Goal: Task Accomplishment & Management: Manage account settings

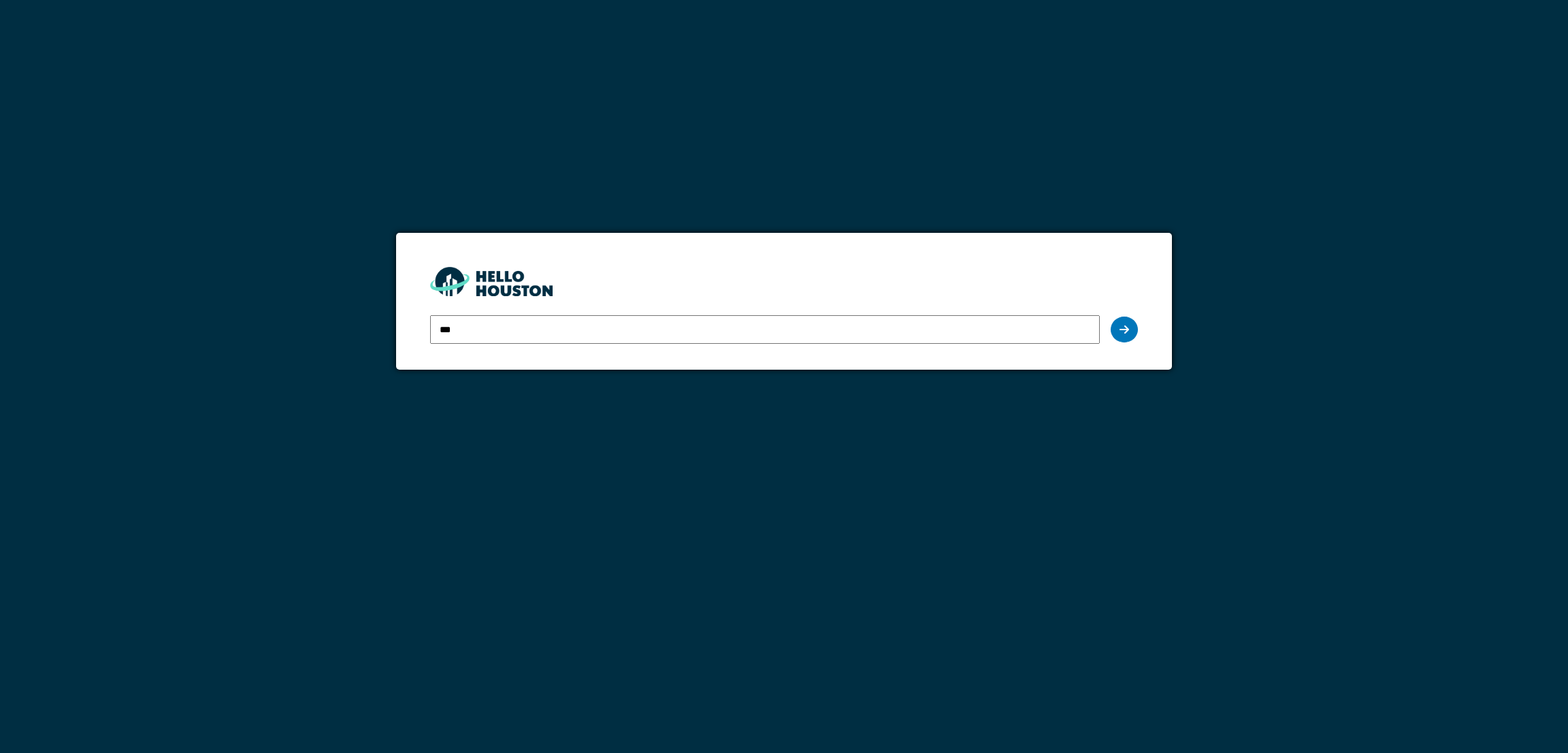
type input "**********"
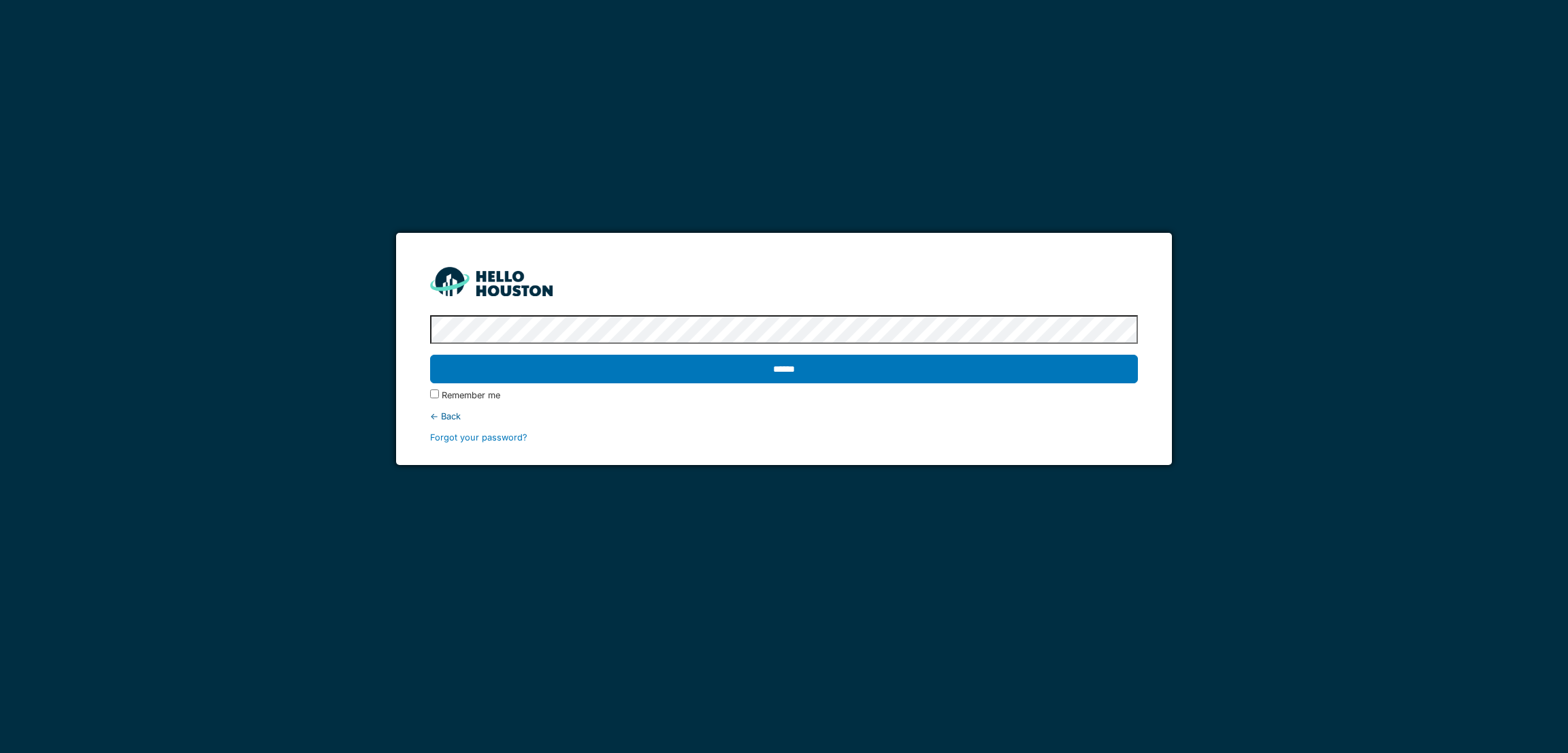
click at [430, 355] on input "******" at bounding box center [783, 369] width 707 height 28
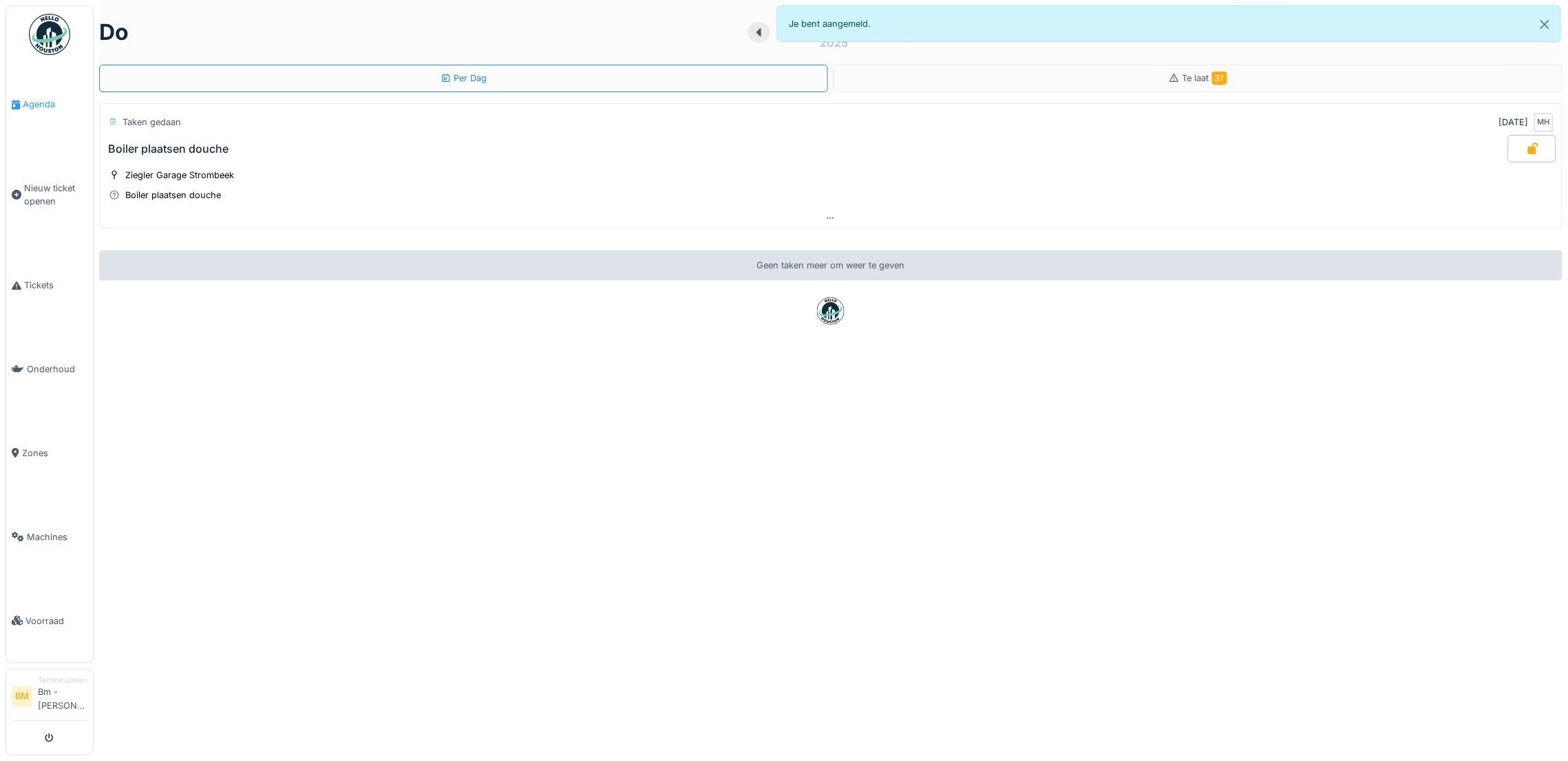
click at [49, 109] on span "Agenda" at bounding box center [54, 104] width 65 height 13
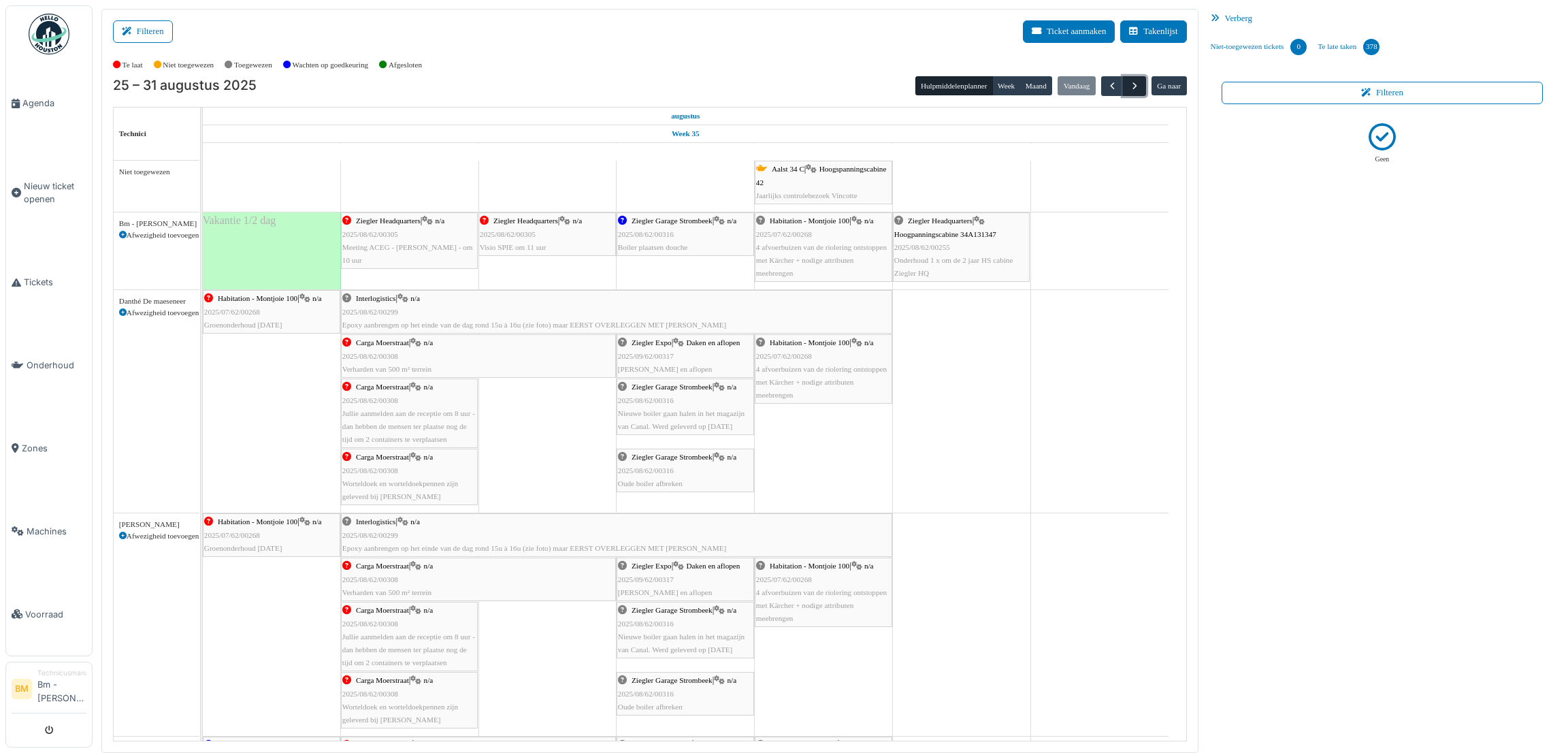
click at [1140, 90] on button "button" at bounding box center [1134, 85] width 22 height 20
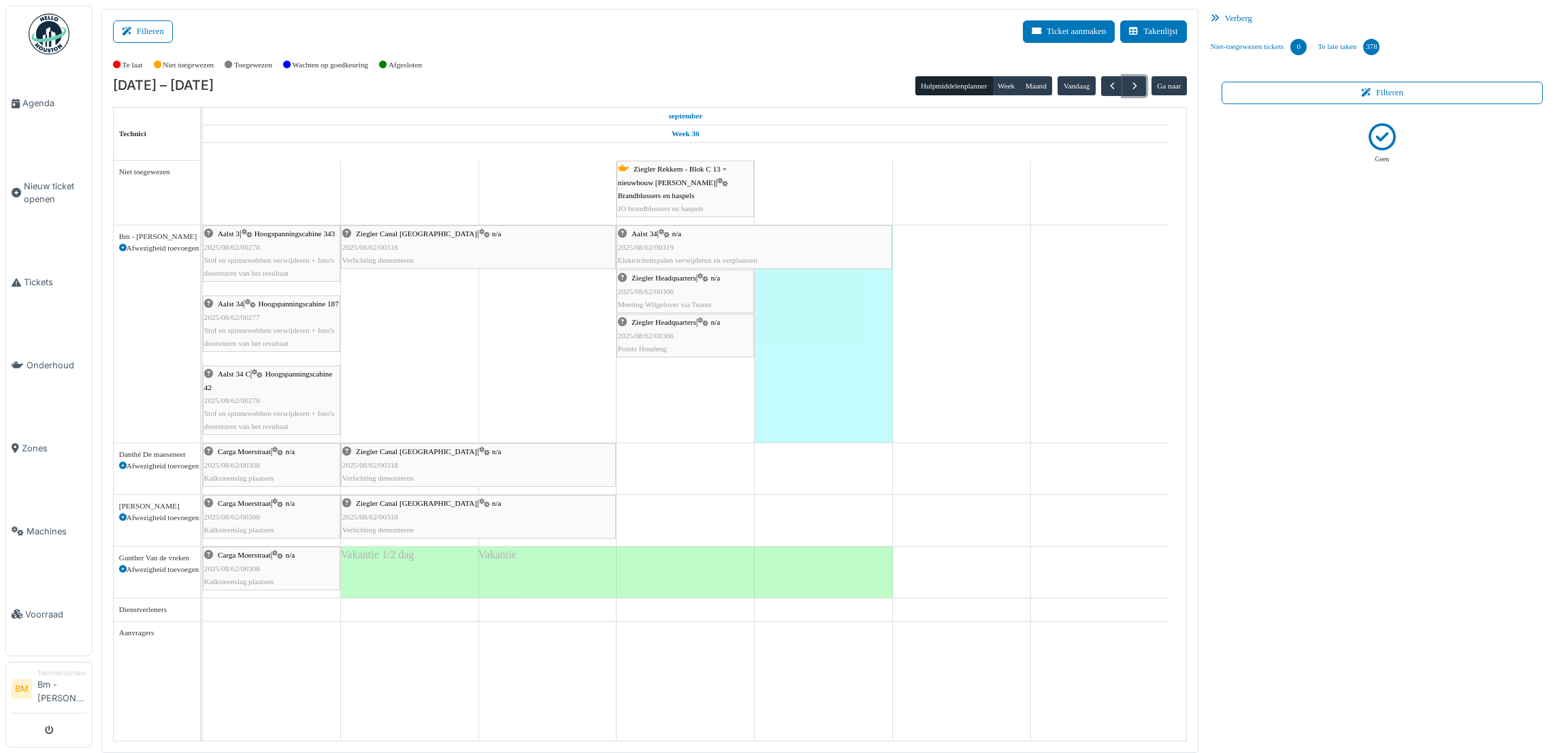
click at [729, 253] on div "Aalst 34 | n/a 2025/08/62/00319 Elektriciteitspalen verwijderen en verplaatsen" at bounding box center [754, 247] width 273 height 40
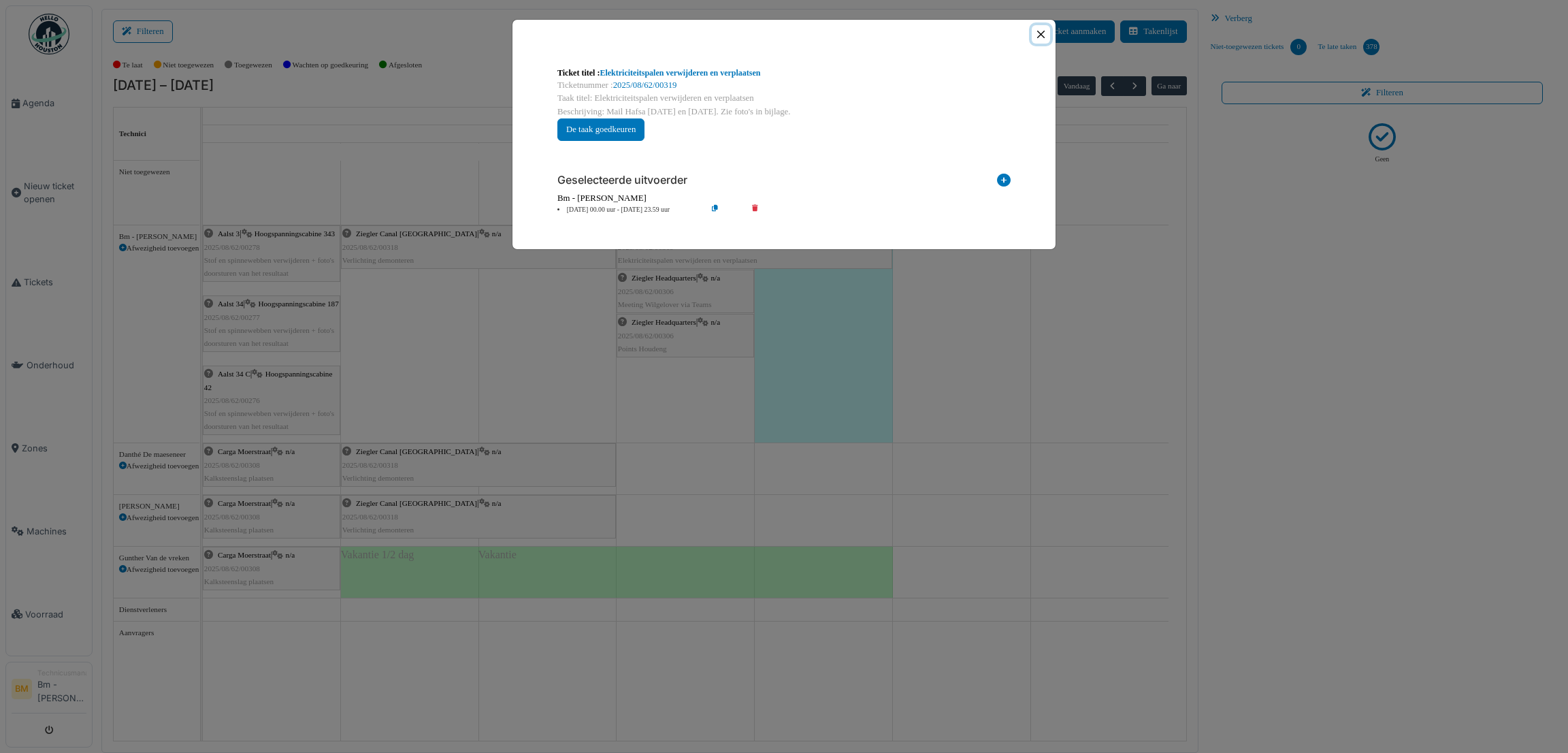
click at [1043, 32] on button "Close" at bounding box center [1040, 34] width 18 height 18
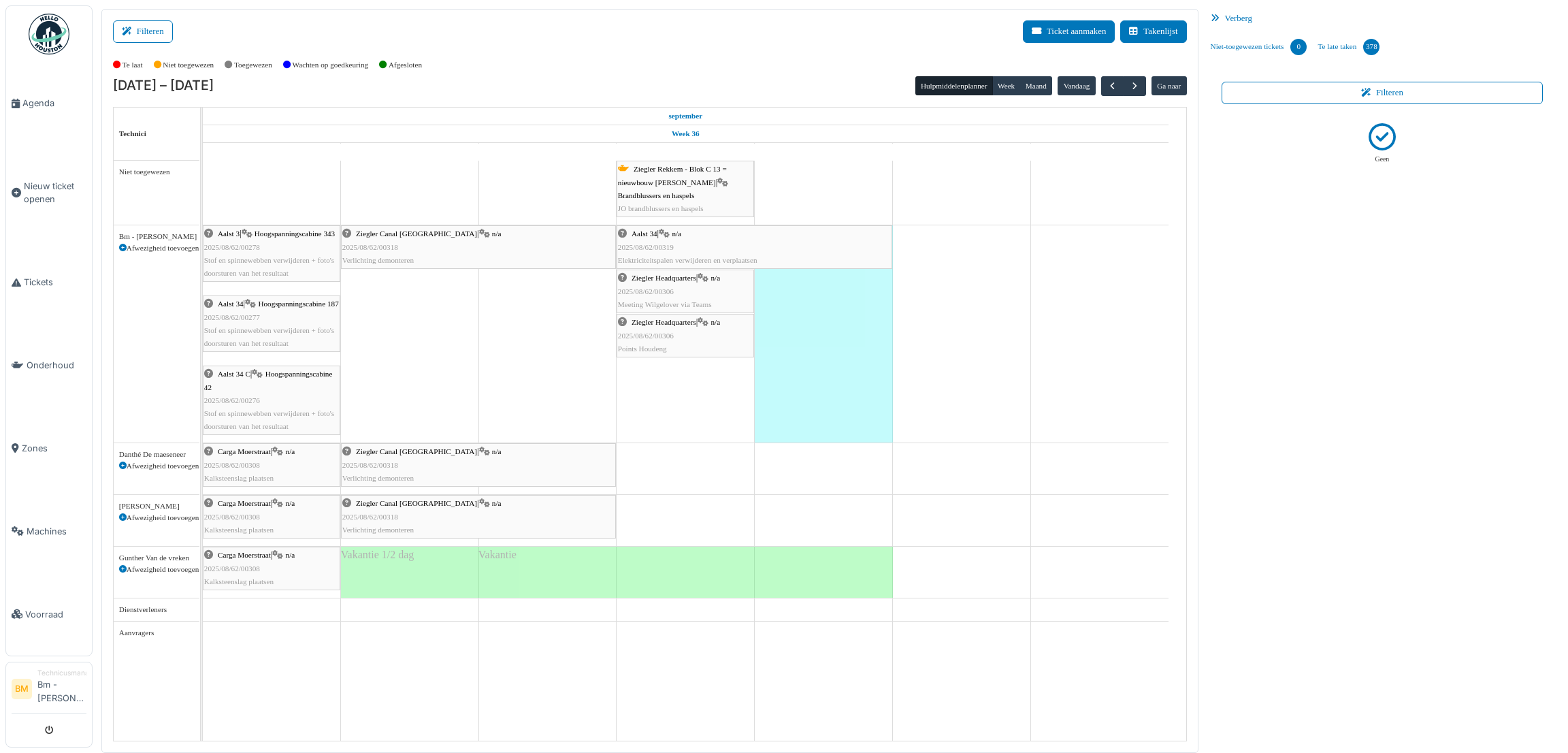
click at [683, 250] on div "Aalst 34 | n/a 2025/08/62/00319 Elektriciteitspalen verwijderen en verplaatsen" at bounding box center [754, 247] width 273 height 40
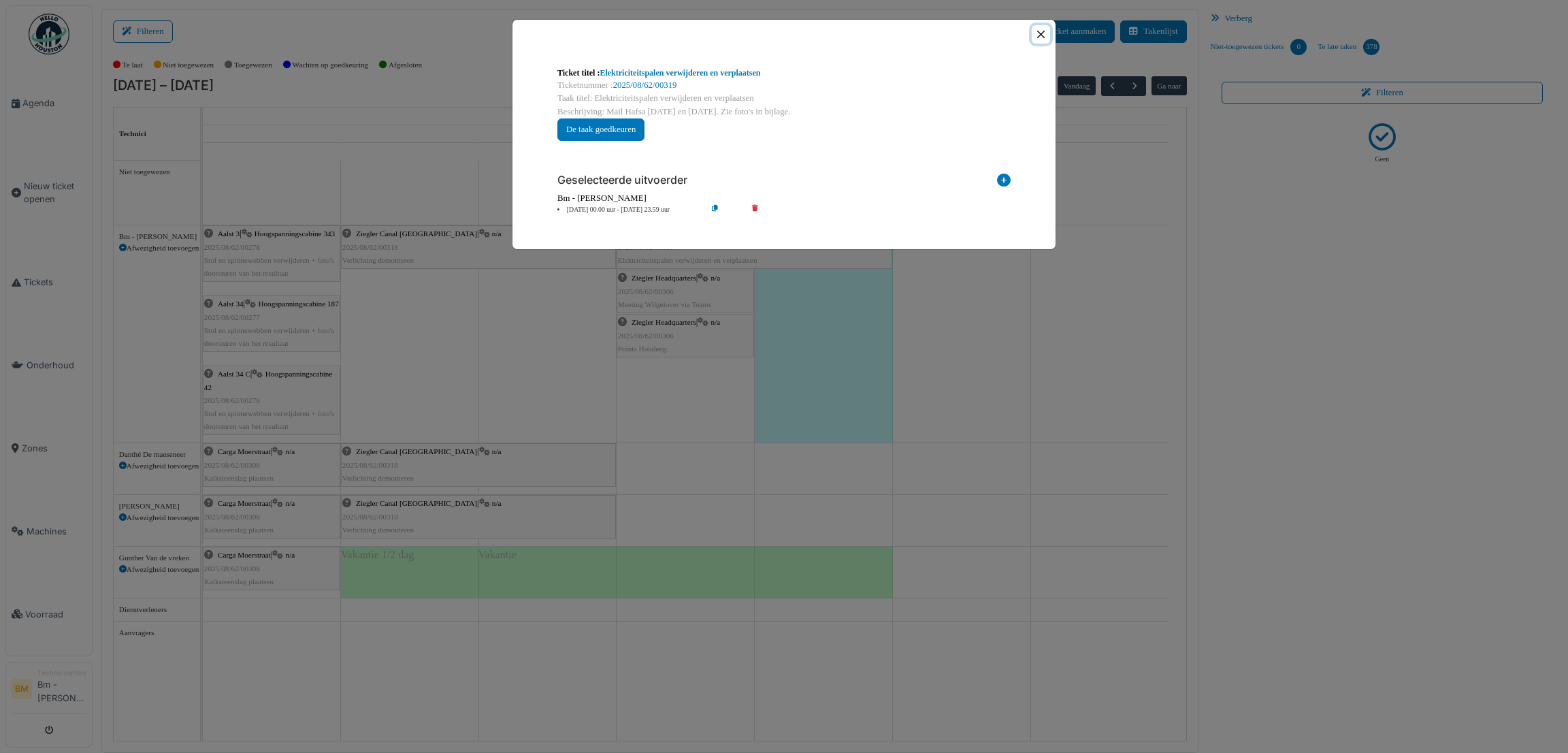
click at [1040, 32] on button "Close" at bounding box center [1040, 34] width 18 height 18
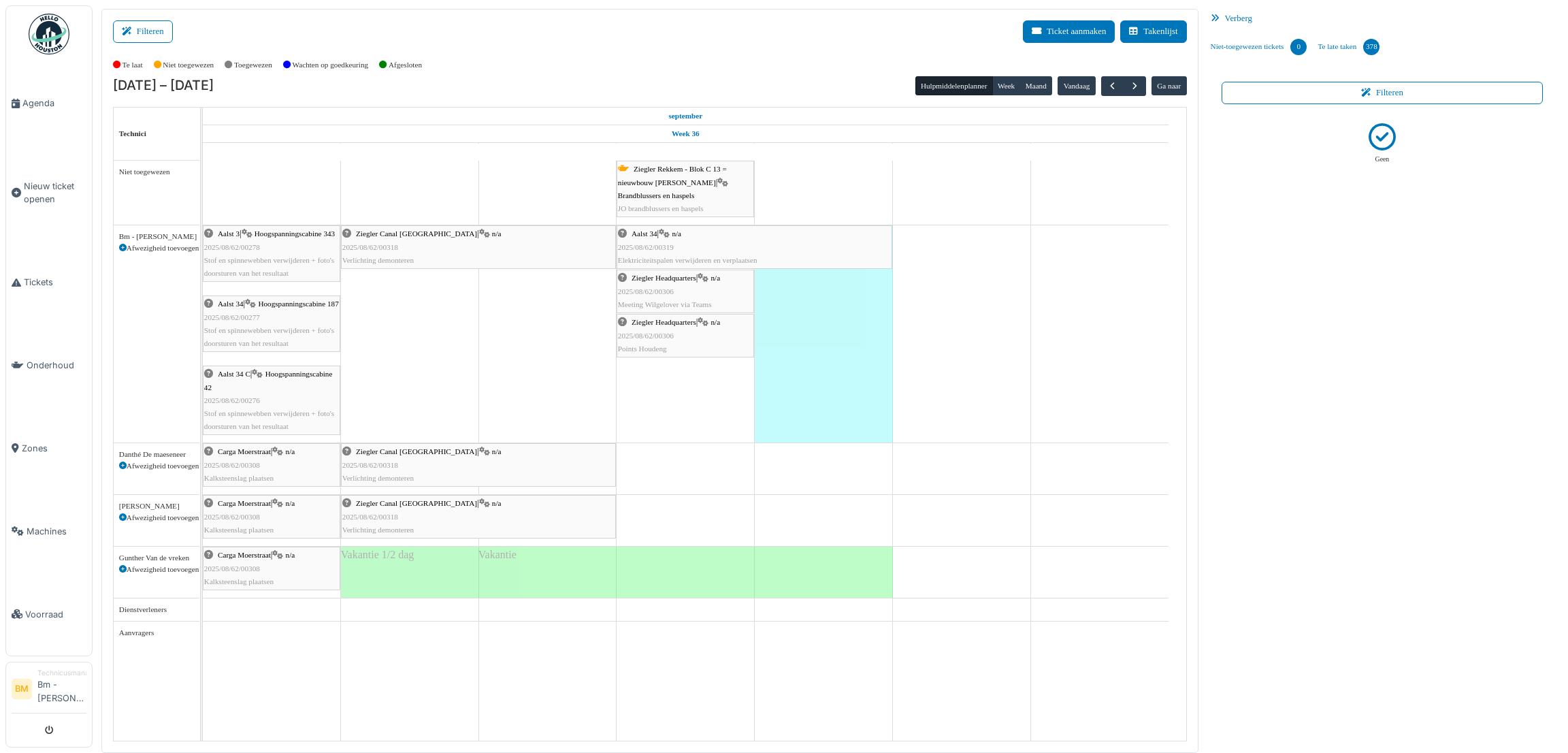
click at [648, 248] on span "2025/08/62/00319" at bounding box center [645, 247] width 56 height 8
click at [654, 234] on span "Aalst 34" at bounding box center [645, 233] width 26 height 8
click at [677, 243] on div "Aalst 34 | n/a 2025/08/62/00319 Elektriciteitspalen verwijderen en verplaatsen" at bounding box center [754, 247] width 273 height 40
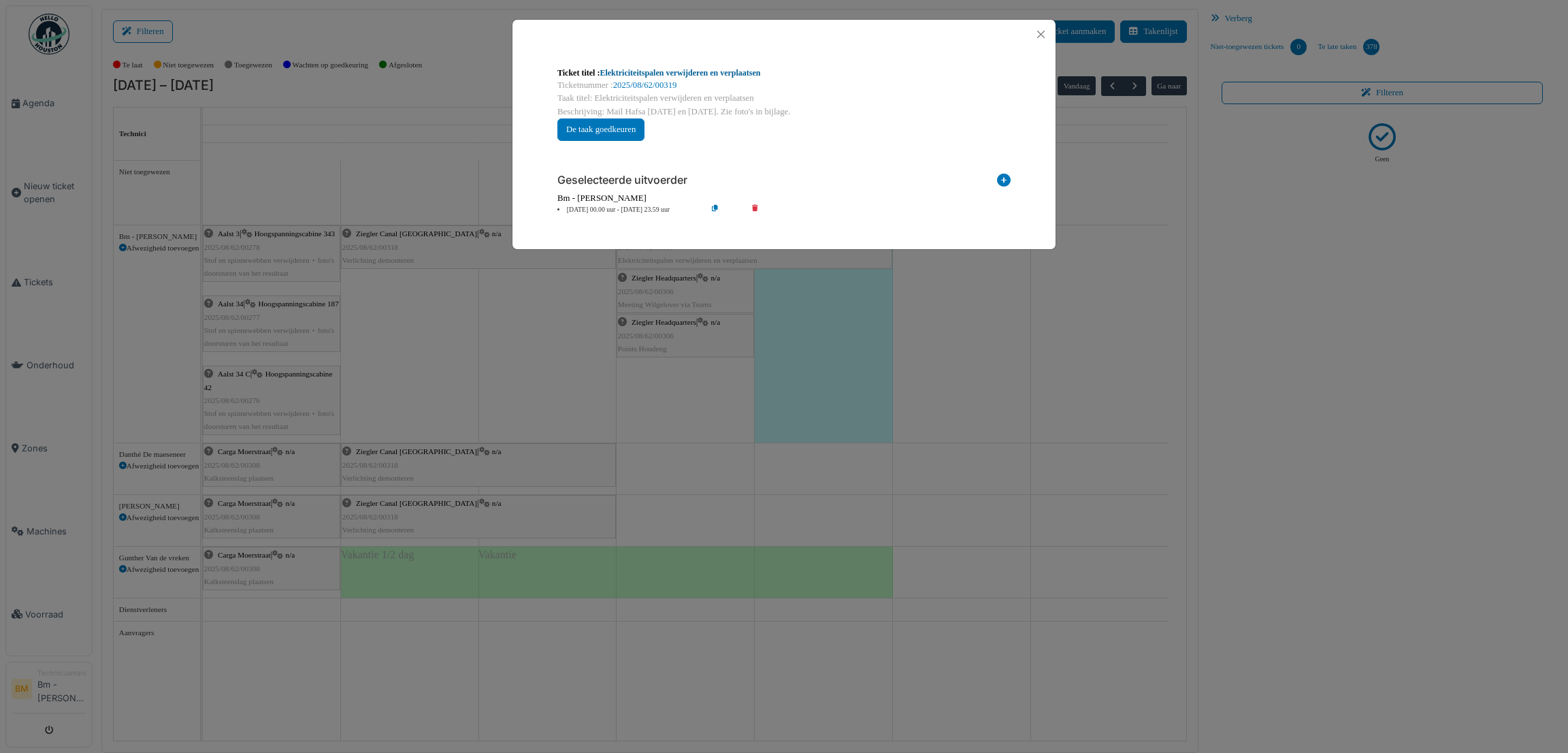
click at [667, 70] on link "Elektriciteitspalen verwijderen en verplaatsen" at bounding box center [679, 73] width 160 height 9
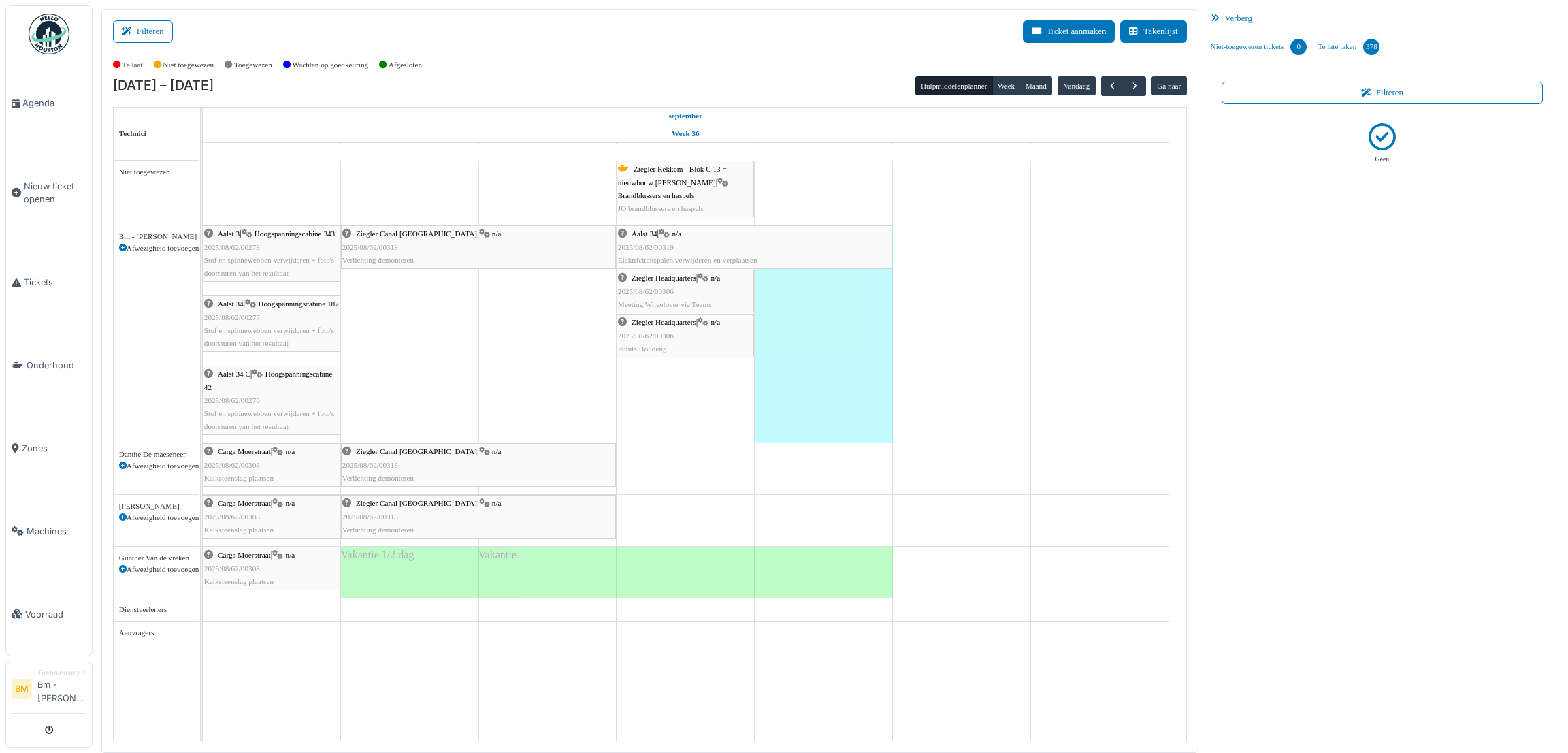
click at [710, 249] on div "Aalst 34 | n/a 2025/08/62/00319 Elektriciteitspalen verwijderen en verplaatsen" at bounding box center [754, 247] width 273 height 40
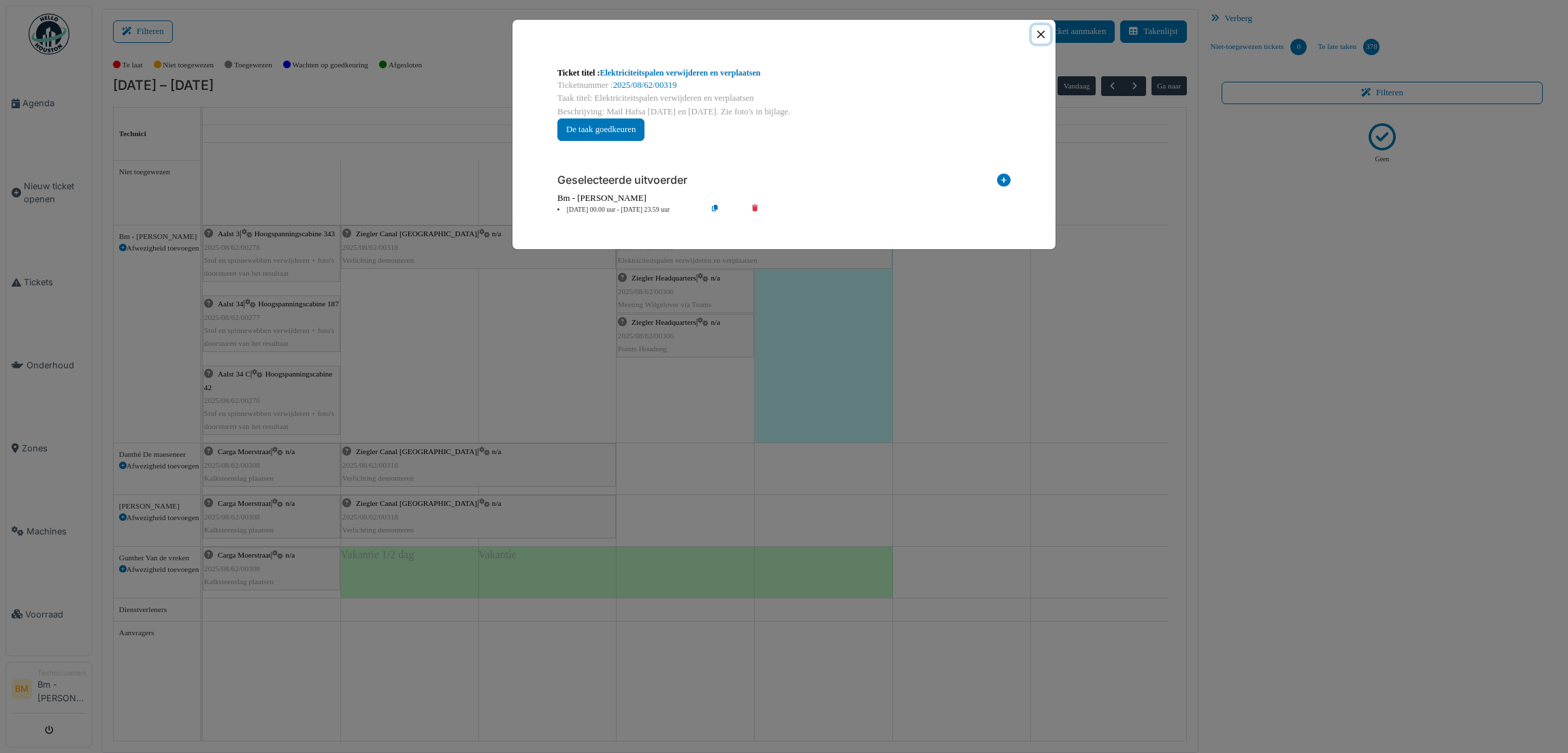
drag, startPoint x: 1023, startPoint y: 33, endPoint x: 1043, endPoint y: 34, distance: 20.0
click at [1043, 34] on button "Close" at bounding box center [1040, 34] width 18 height 18
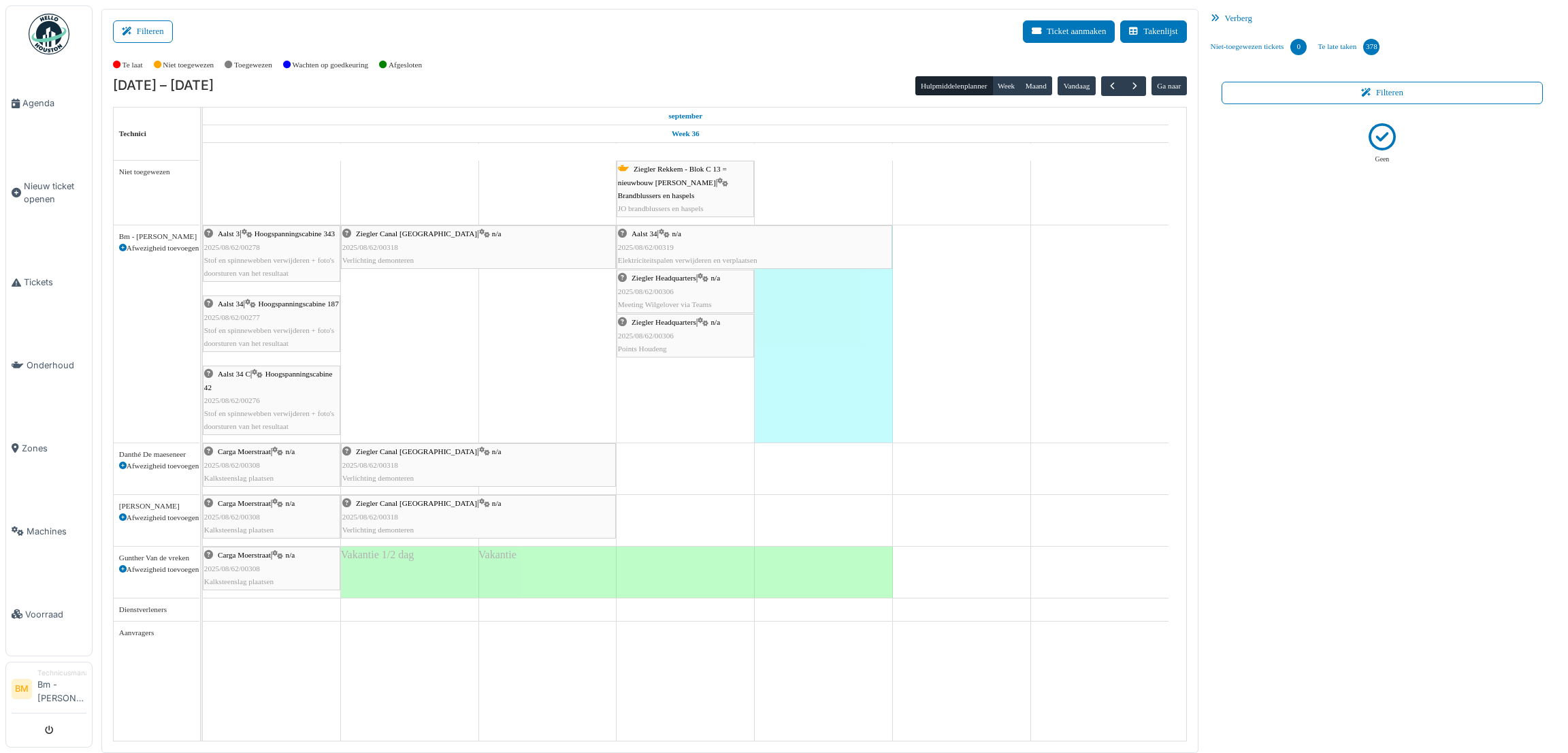
click at [720, 238] on div "Aalst 34 | n/a 2025/08/62/00319 Elektriciteitspalen verwijderen en verplaatsen" at bounding box center [754, 247] width 273 height 40
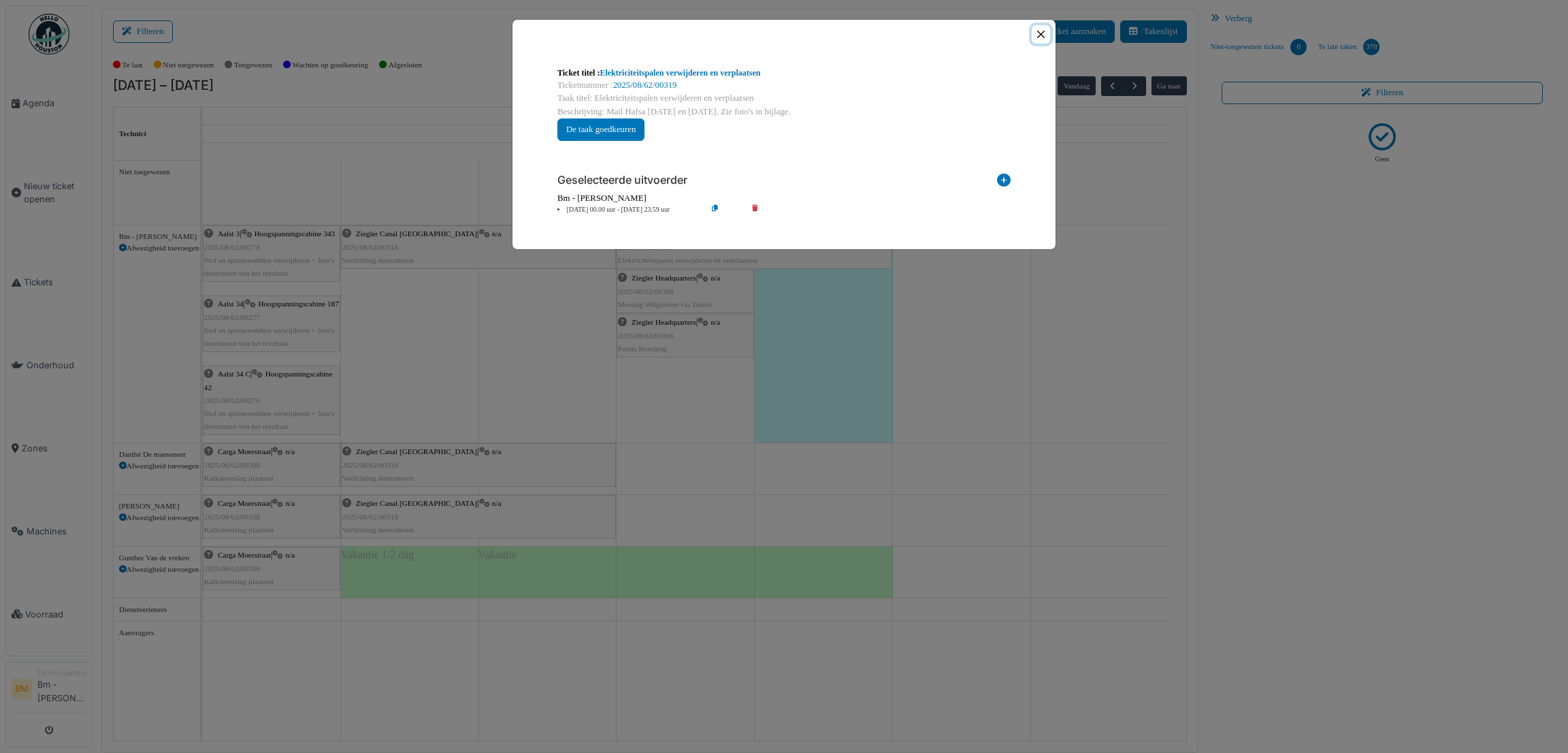
click at [1047, 39] on button "Close" at bounding box center [1040, 34] width 18 height 18
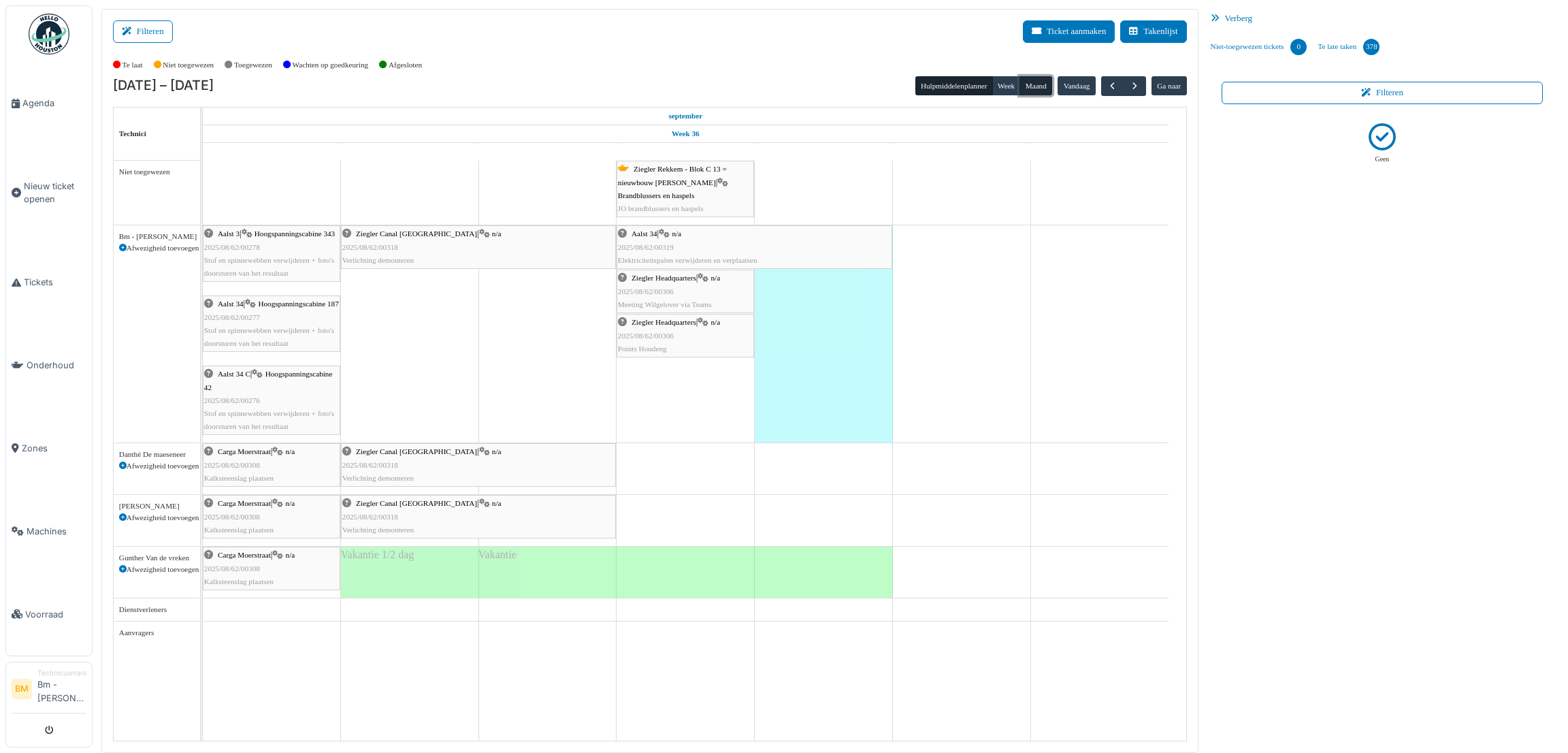
click at [1040, 86] on button "Maand" at bounding box center [1036, 85] width 32 height 19
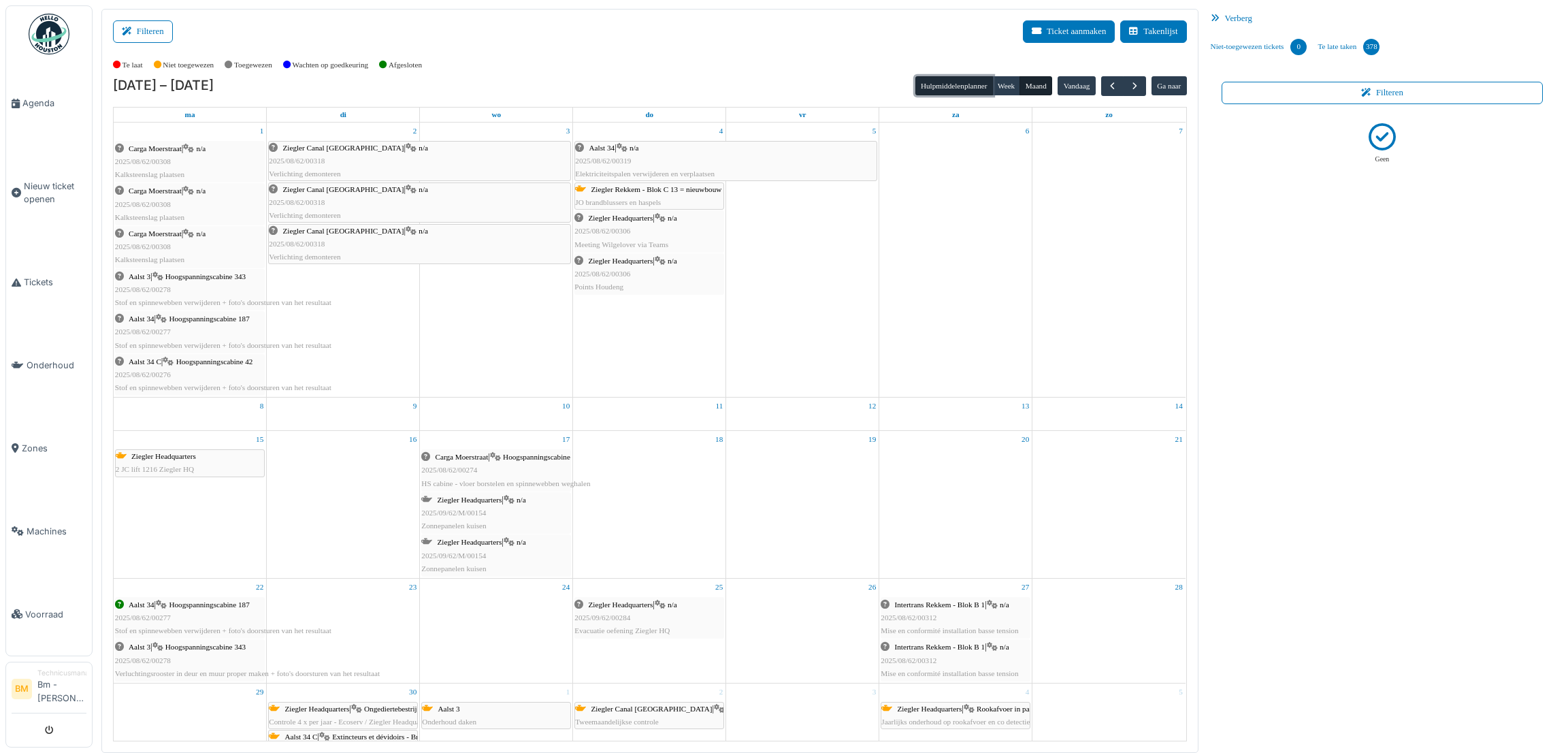
click at [969, 90] on button "Hulpmiddelenplanner" at bounding box center [954, 85] width 77 height 19
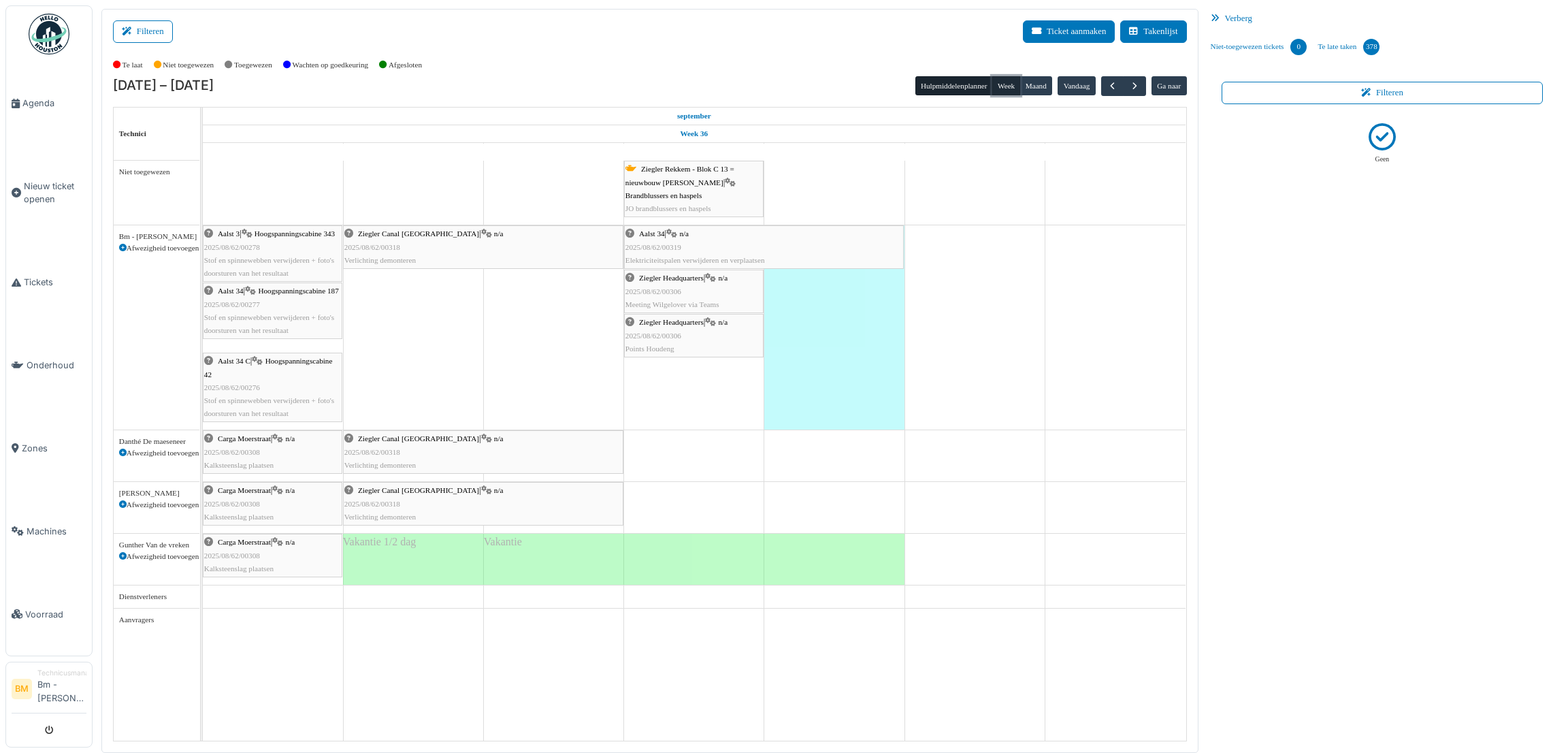
click at [1010, 88] on button "Week" at bounding box center [1006, 85] width 28 height 19
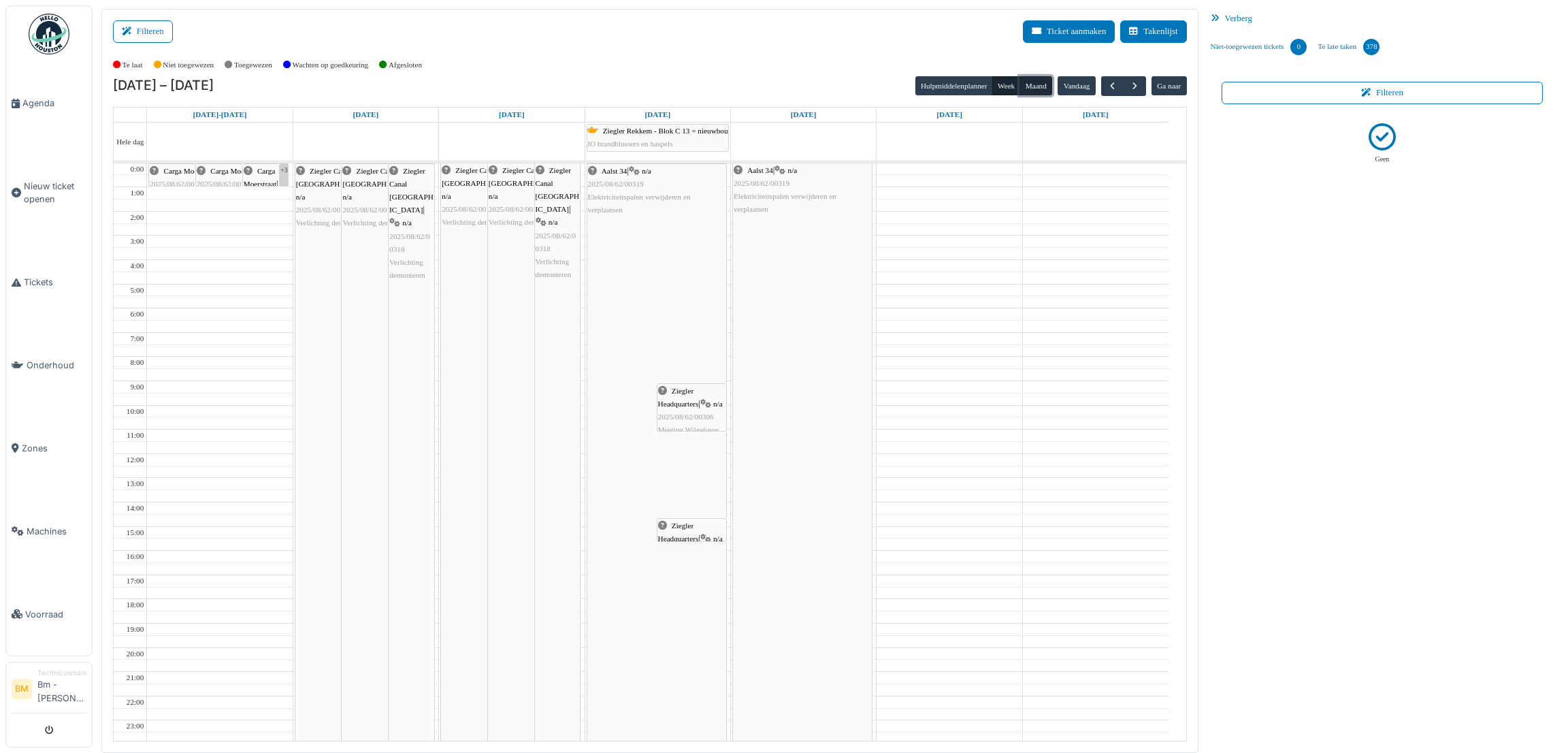
click at [1047, 87] on button "Maand" at bounding box center [1036, 85] width 32 height 19
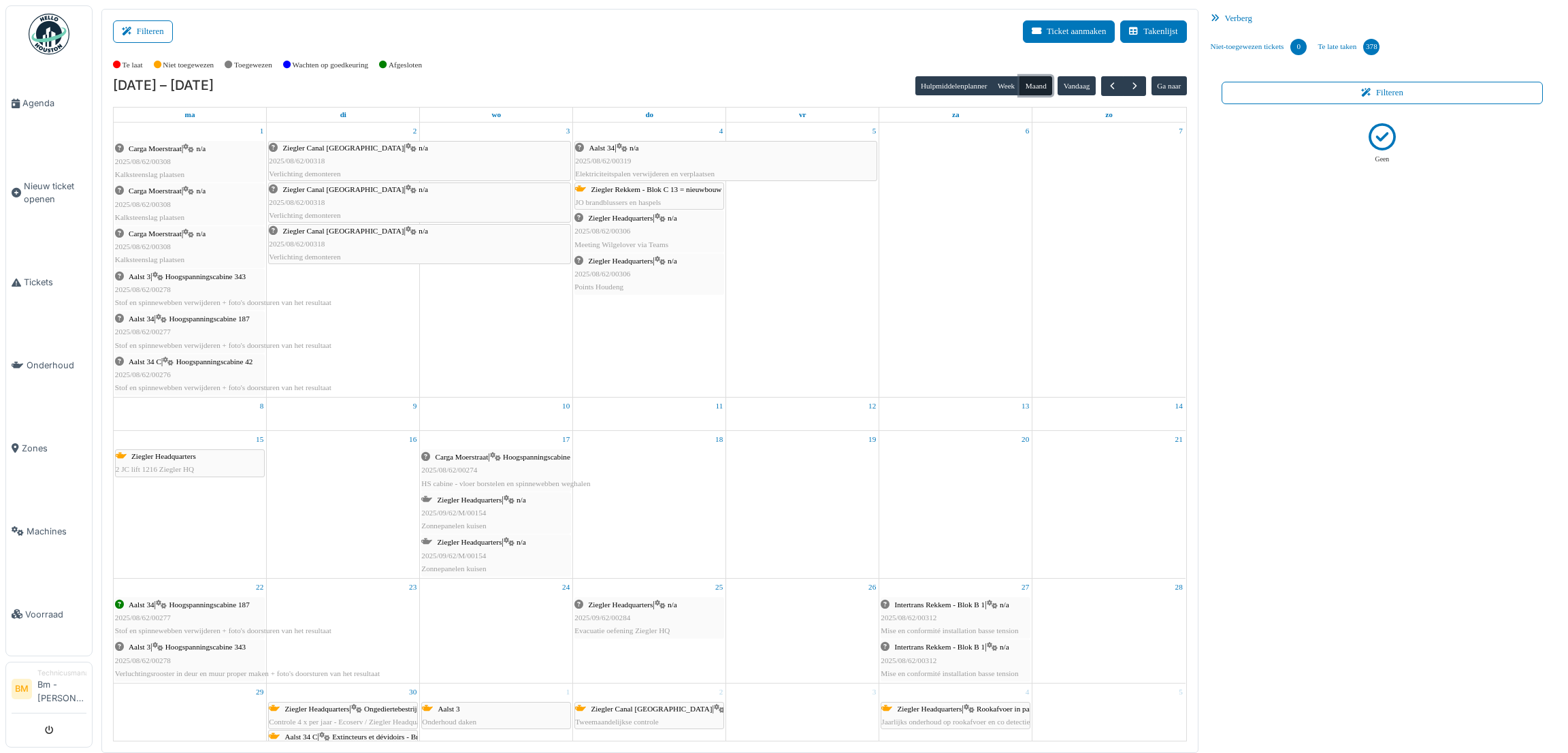
click at [689, 168] on div "Aalst 34 | n/a 2025/08/62/00319 Elektriciteitspalen verwijderen en verplaatsen" at bounding box center [726, 161] width 302 height 40
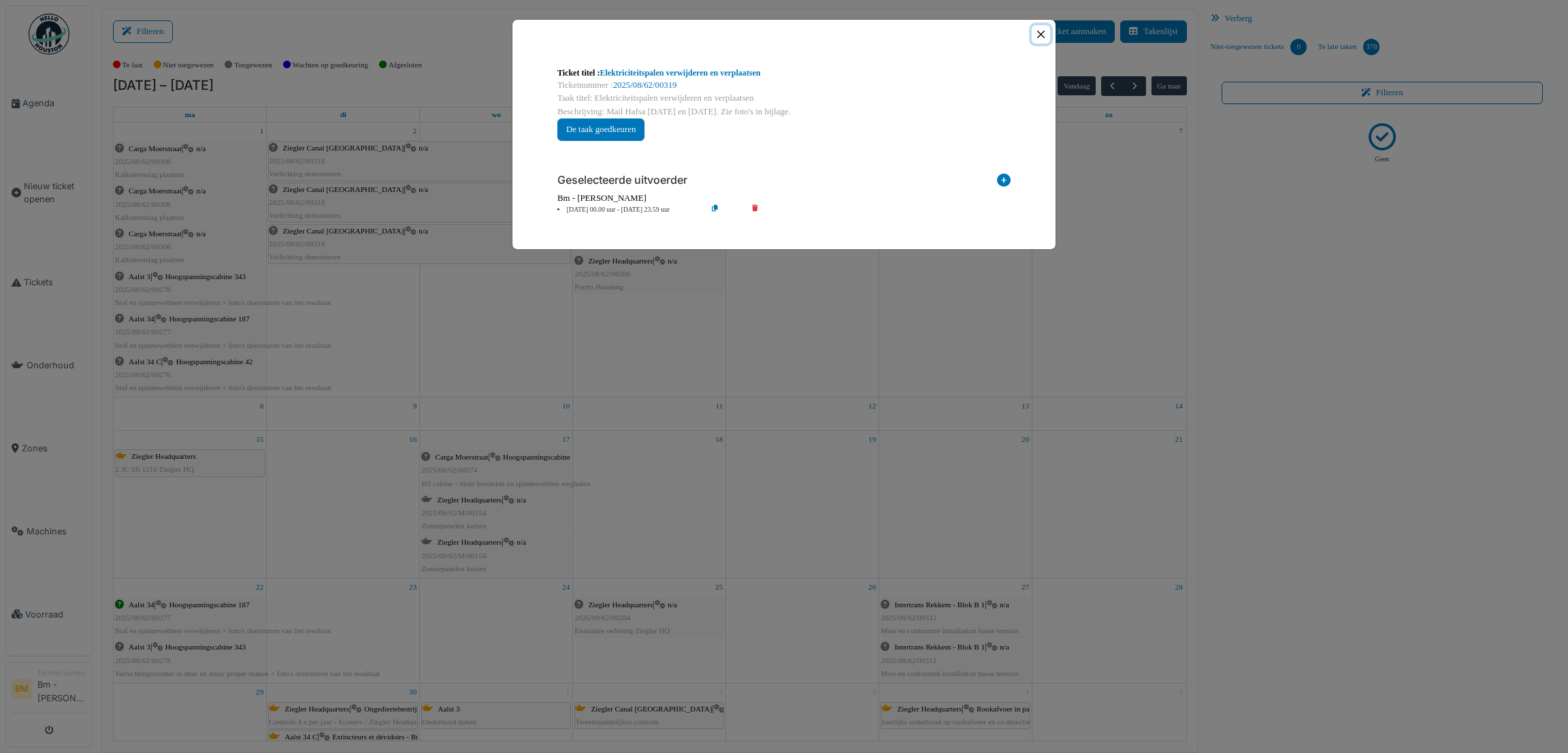
click at [1043, 35] on button "Close" at bounding box center [1040, 34] width 18 height 18
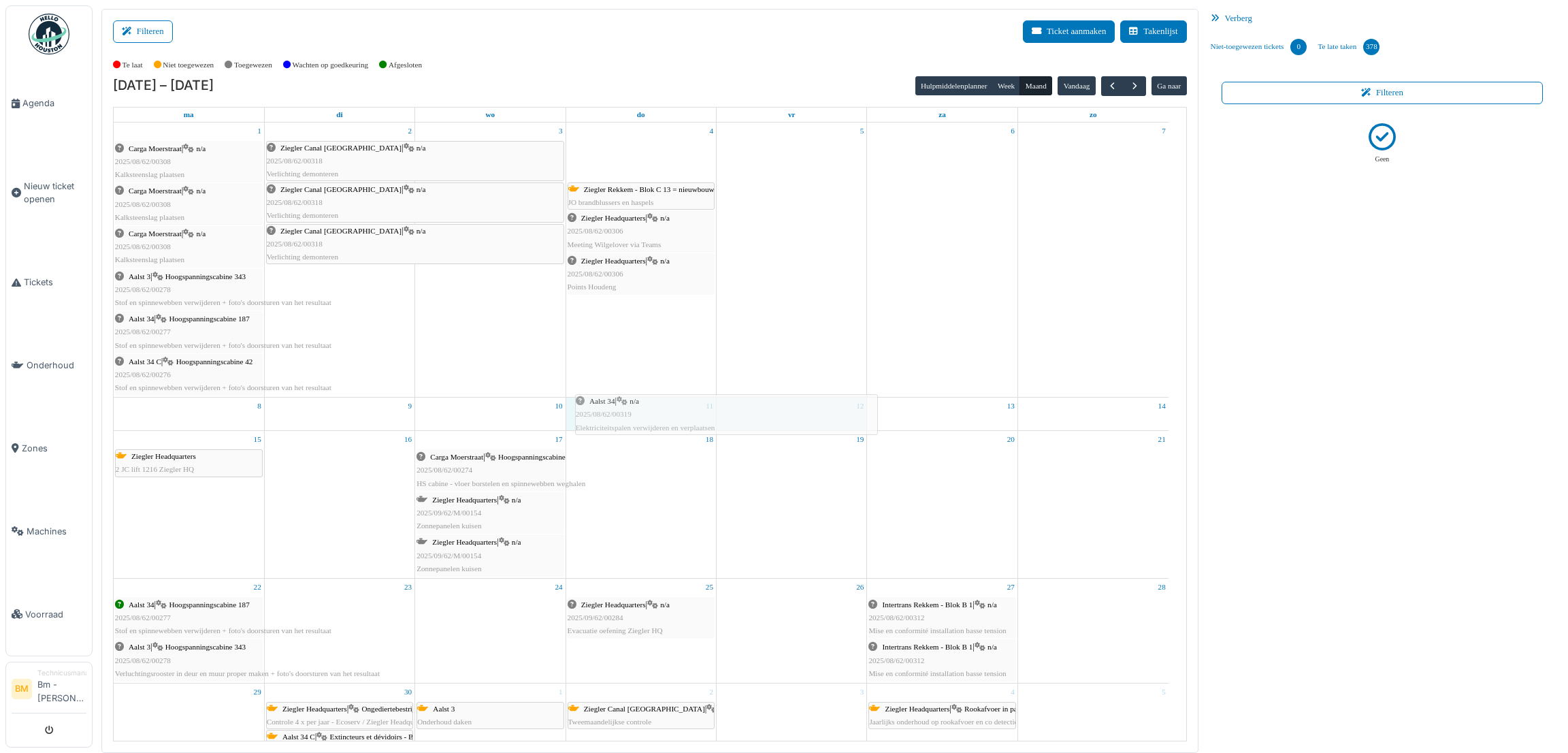
drag, startPoint x: 744, startPoint y: 159, endPoint x: 744, endPoint y: 412, distance: 253.0
click at [744, 412] on tbody "1 Carga Moerstraat | n/a 2025/08/62/00308 Kalksteenslag plaatsen Carga Moerstra…" at bounding box center [641, 492] width 1055 height 740
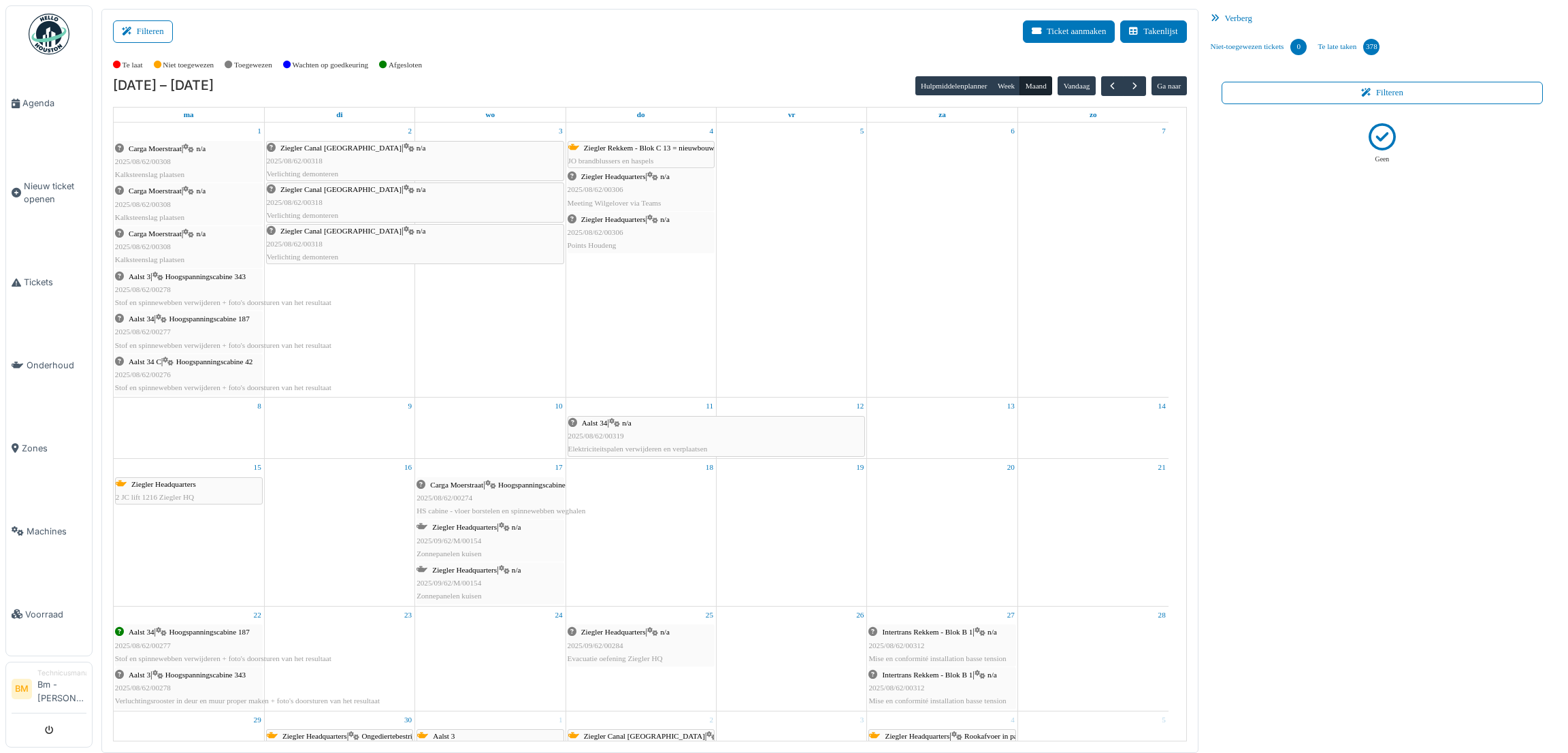
scroll to position [2, 0]
click at [1004, 91] on button "Week" at bounding box center [1006, 85] width 28 height 19
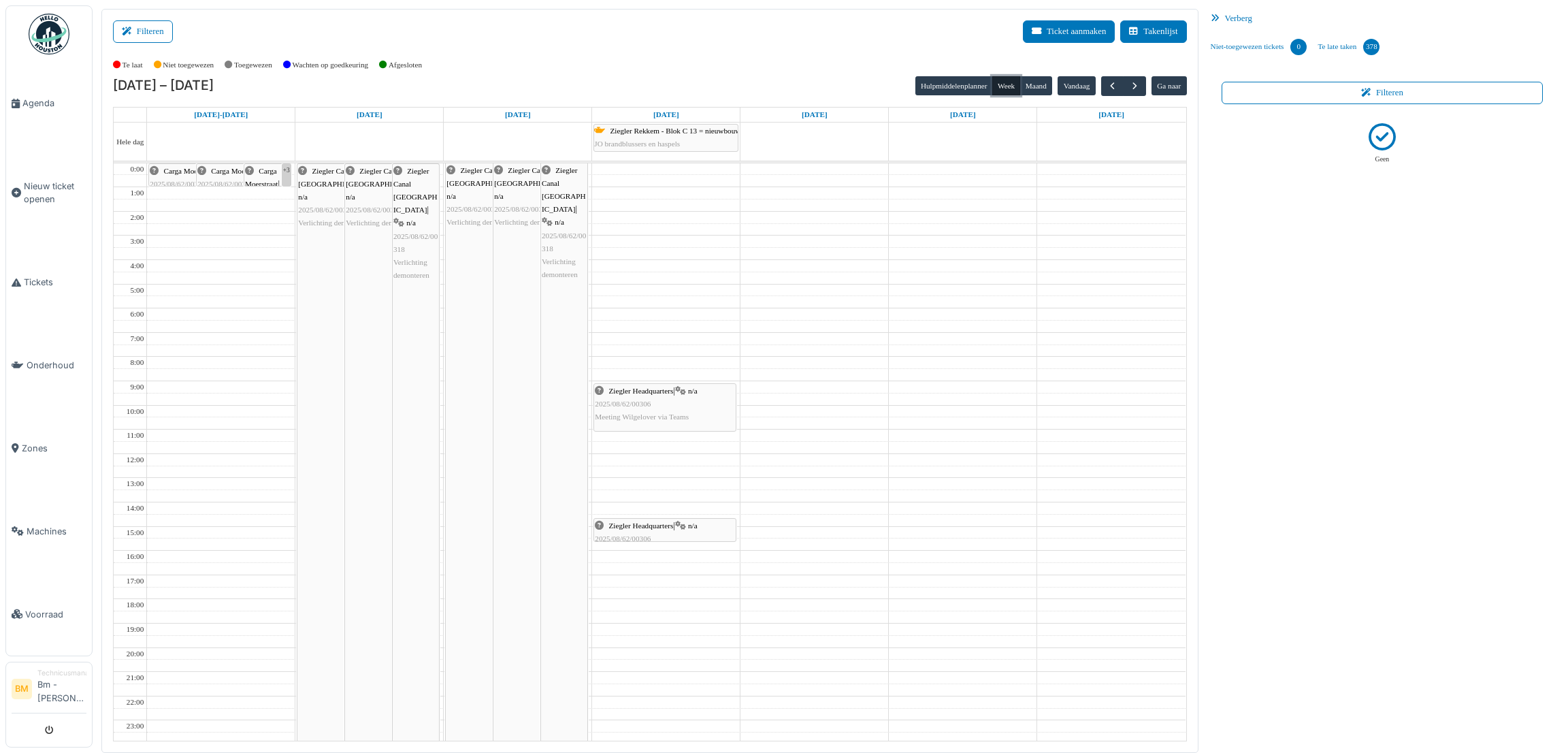
click at [1011, 82] on button "Week" at bounding box center [1006, 85] width 28 height 19
click at [1080, 86] on button "Vandaag" at bounding box center [1076, 85] width 37 height 19
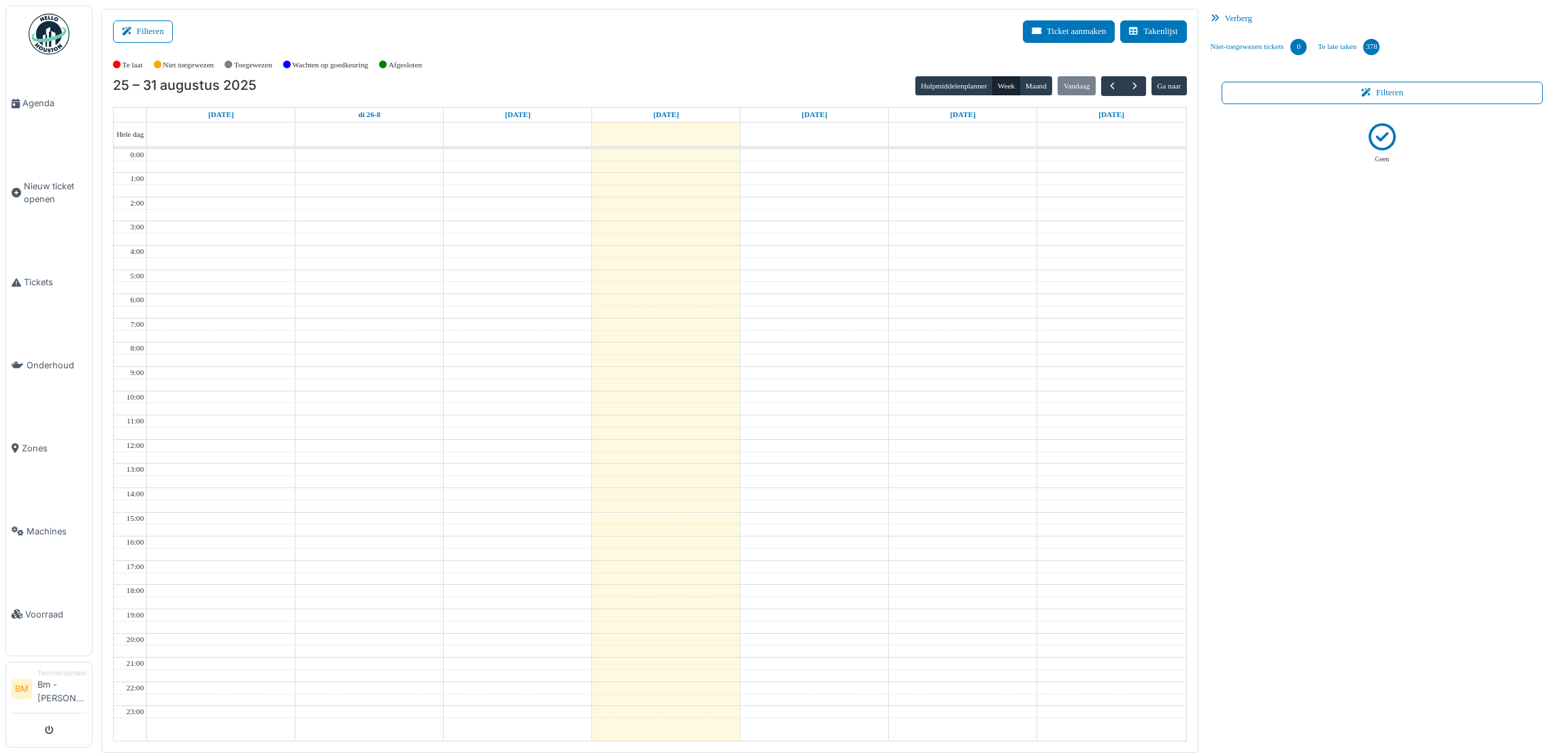
scroll to position [0, 0]
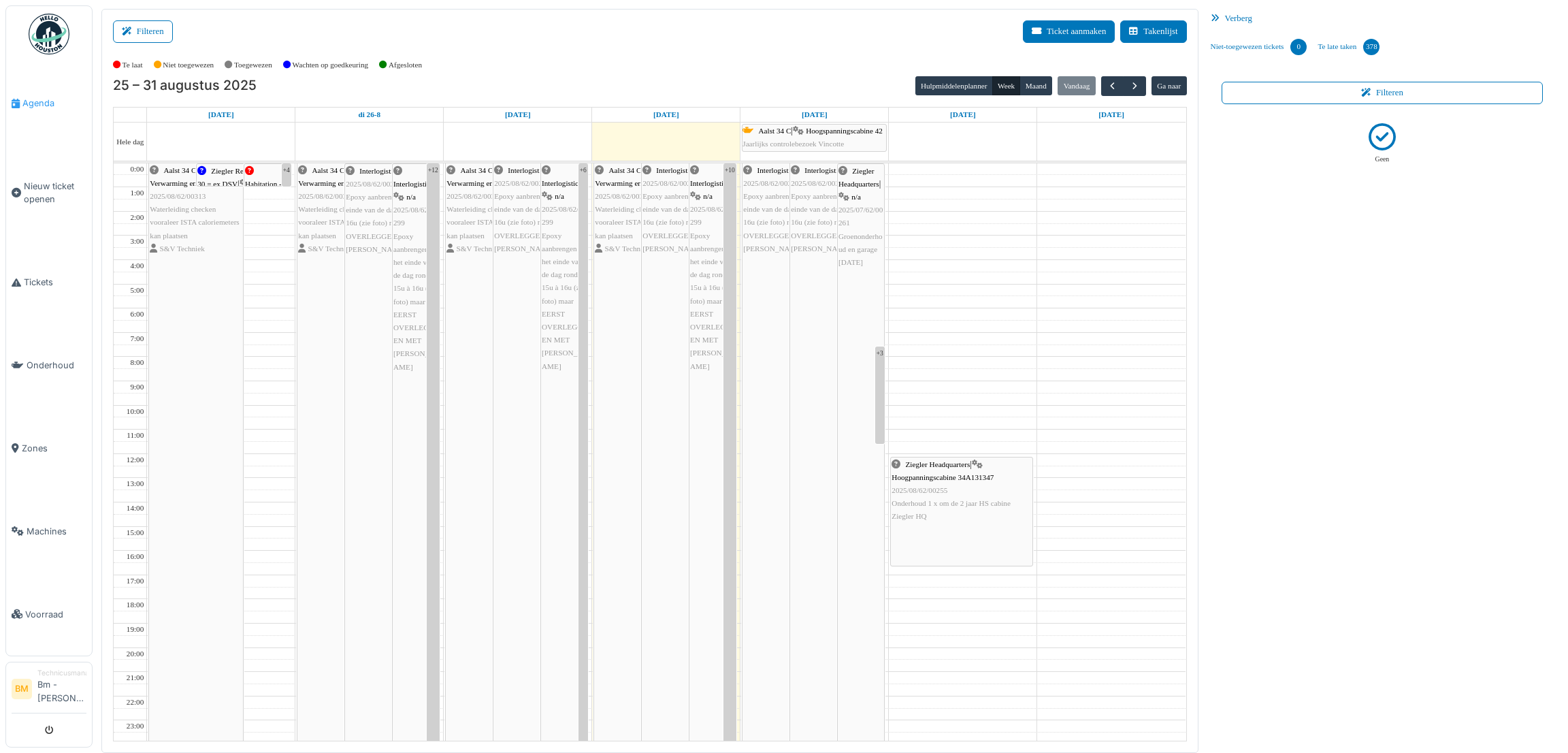
click at [38, 104] on span "Agenda" at bounding box center [54, 103] width 64 height 13
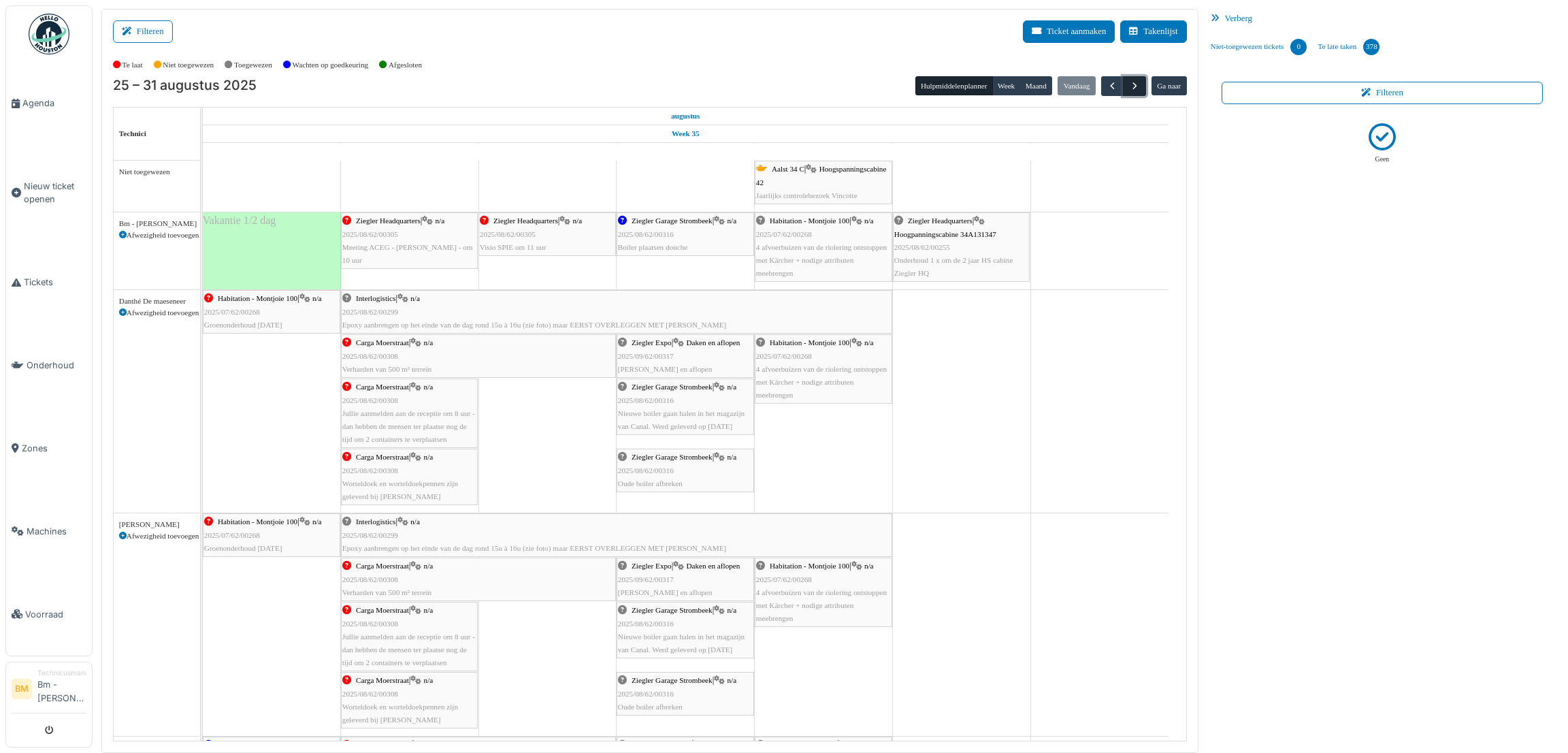
click at [1130, 91] on span "button" at bounding box center [1134, 86] width 12 height 12
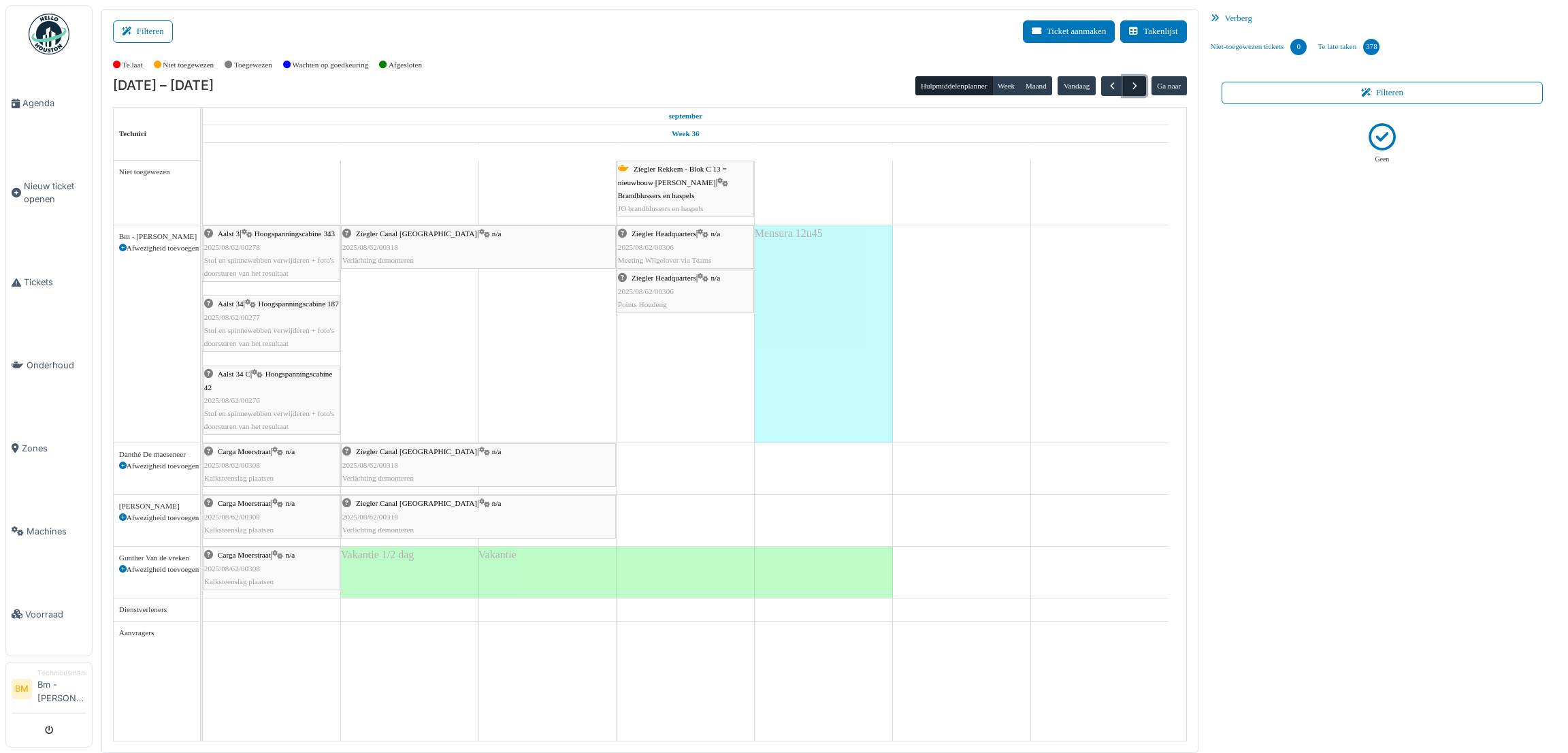
click at [1130, 91] on span "button" at bounding box center [1134, 86] width 12 height 12
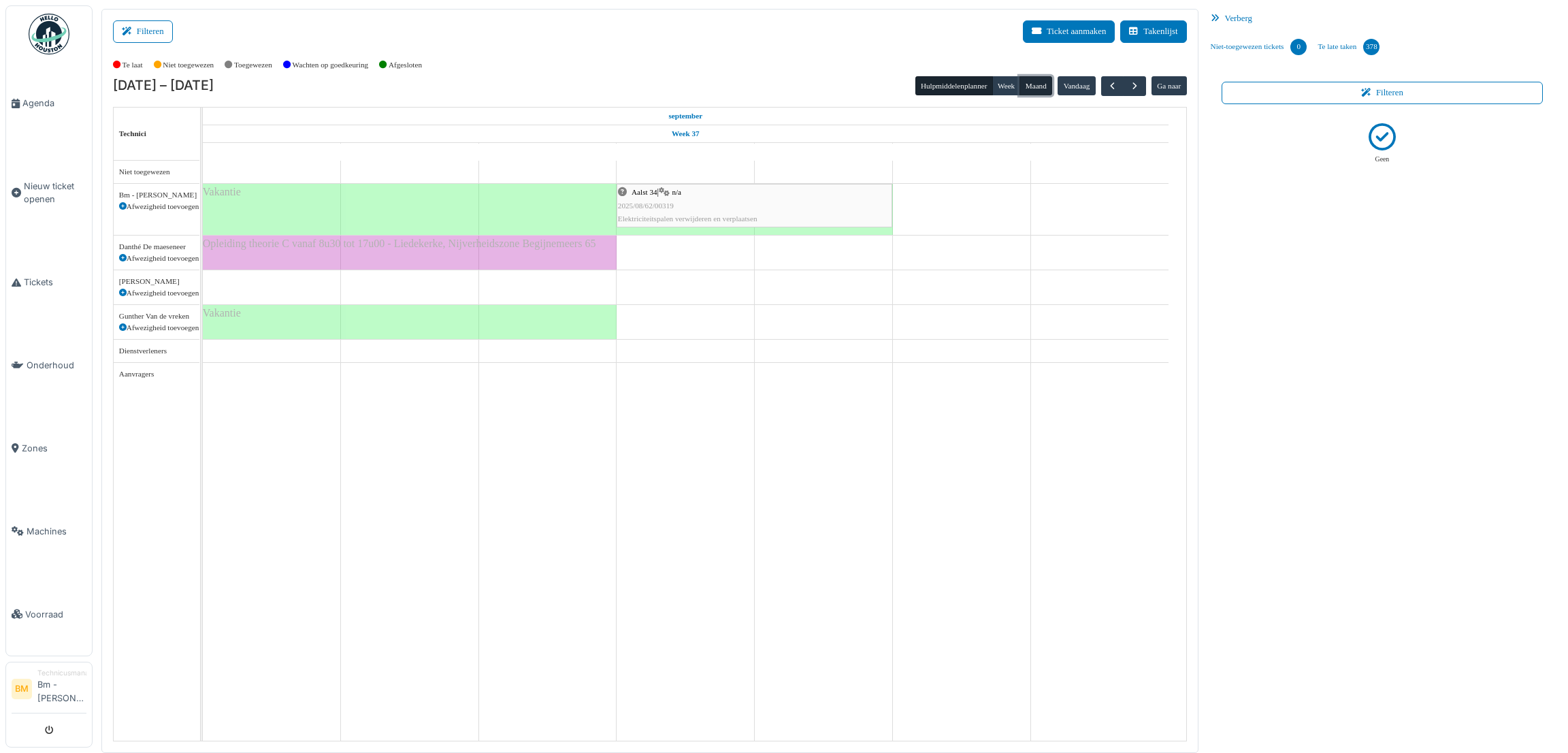
click at [1035, 78] on button "Maand" at bounding box center [1036, 85] width 32 height 19
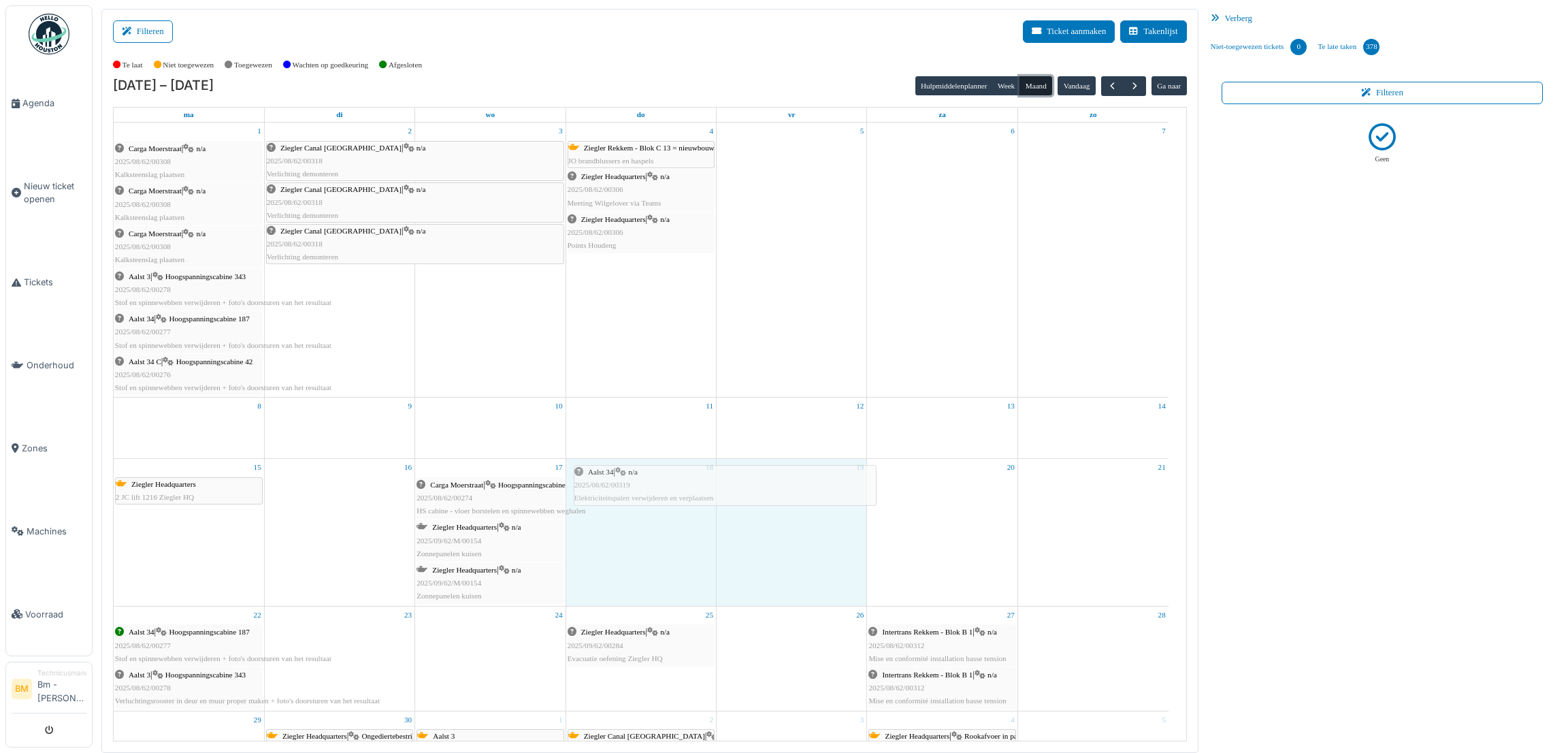
drag, startPoint x: 694, startPoint y: 438, endPoint x: 692, endPoint y: 486, distance: 48.0
click at [692, 486] on tbody "1 Carga Moerstraat | n/a 2025/08/62/00308 Kalksteenslag plaatsen Carga Moerstra…" at bounding box center [641, 506] width 1055 height 769
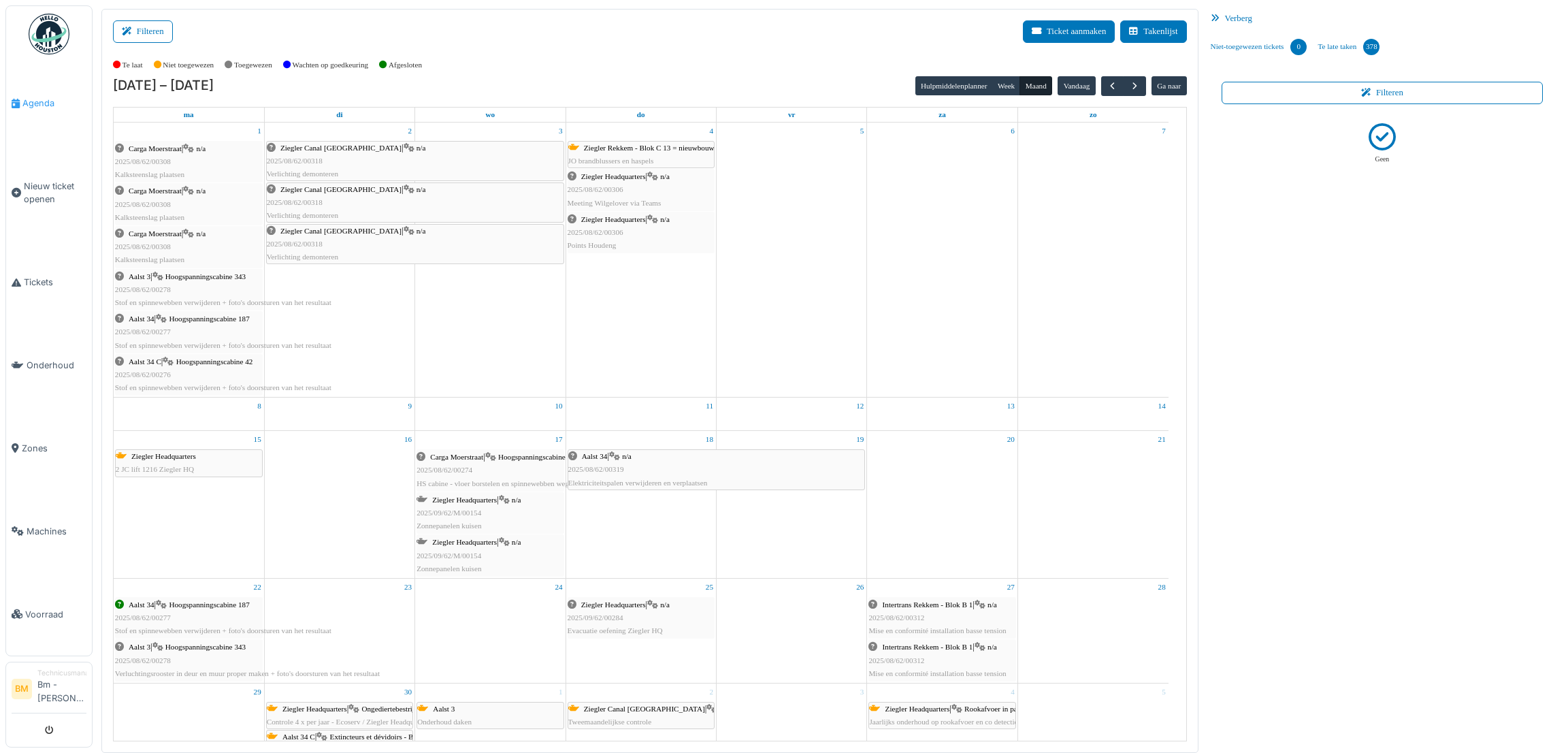
click at [38, 111] on link "Agenda" at bounding box center [49, 103] width 86 height 83
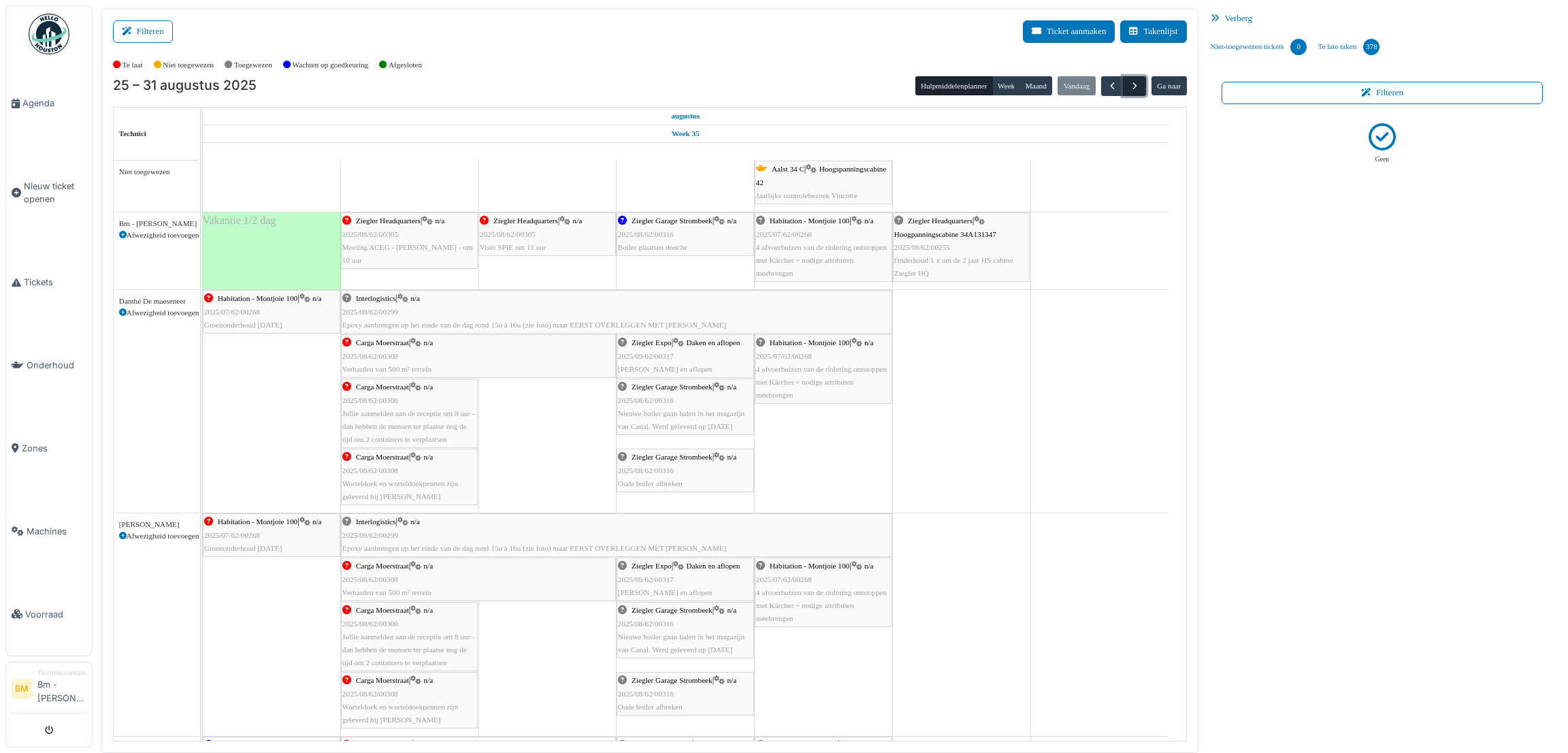
click at [1138, 84] on span "button" at bounding box center [1134, 86] width 12 height 12
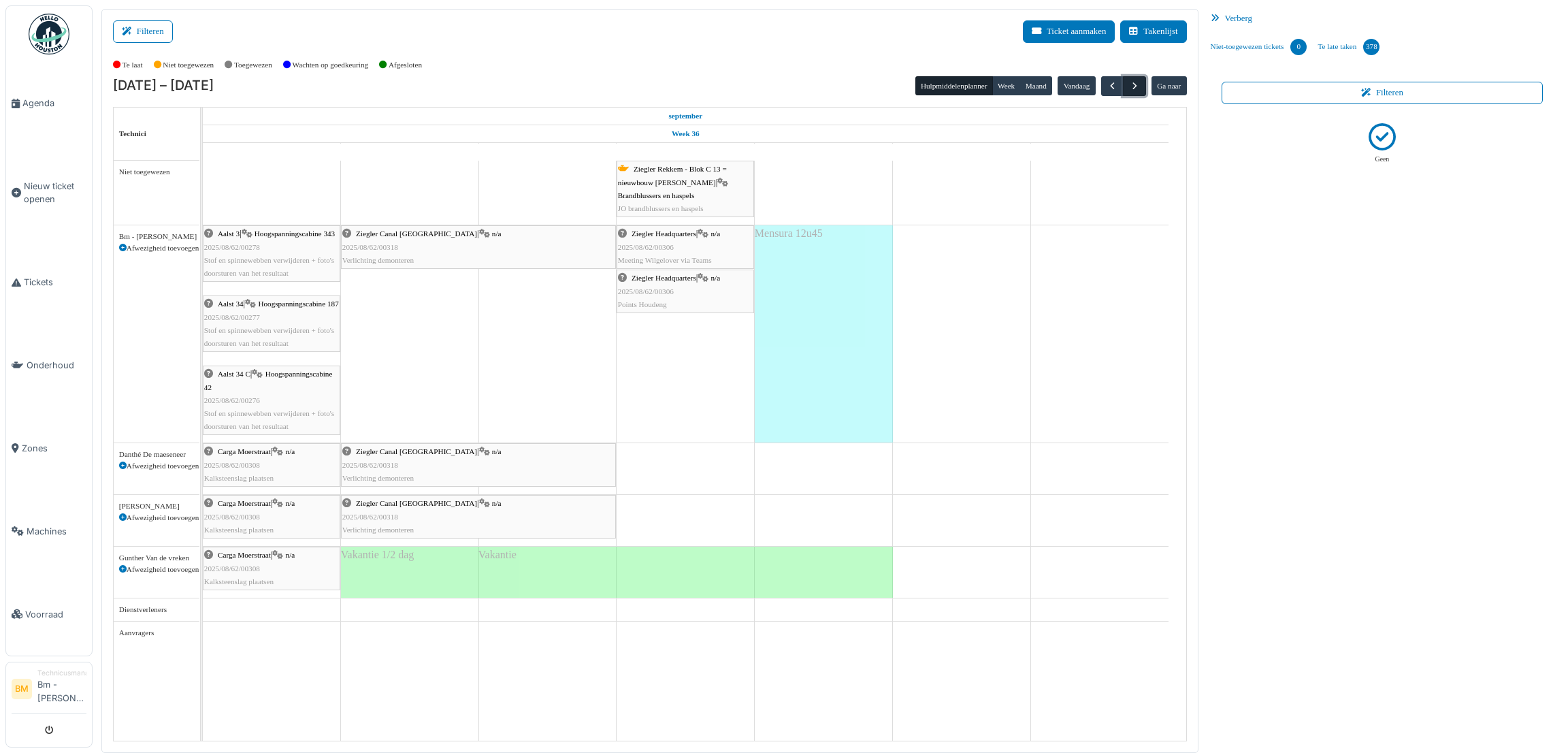
click at [1138, 84] on span "button" at bounding box center [1134, 86] width 12 height 12
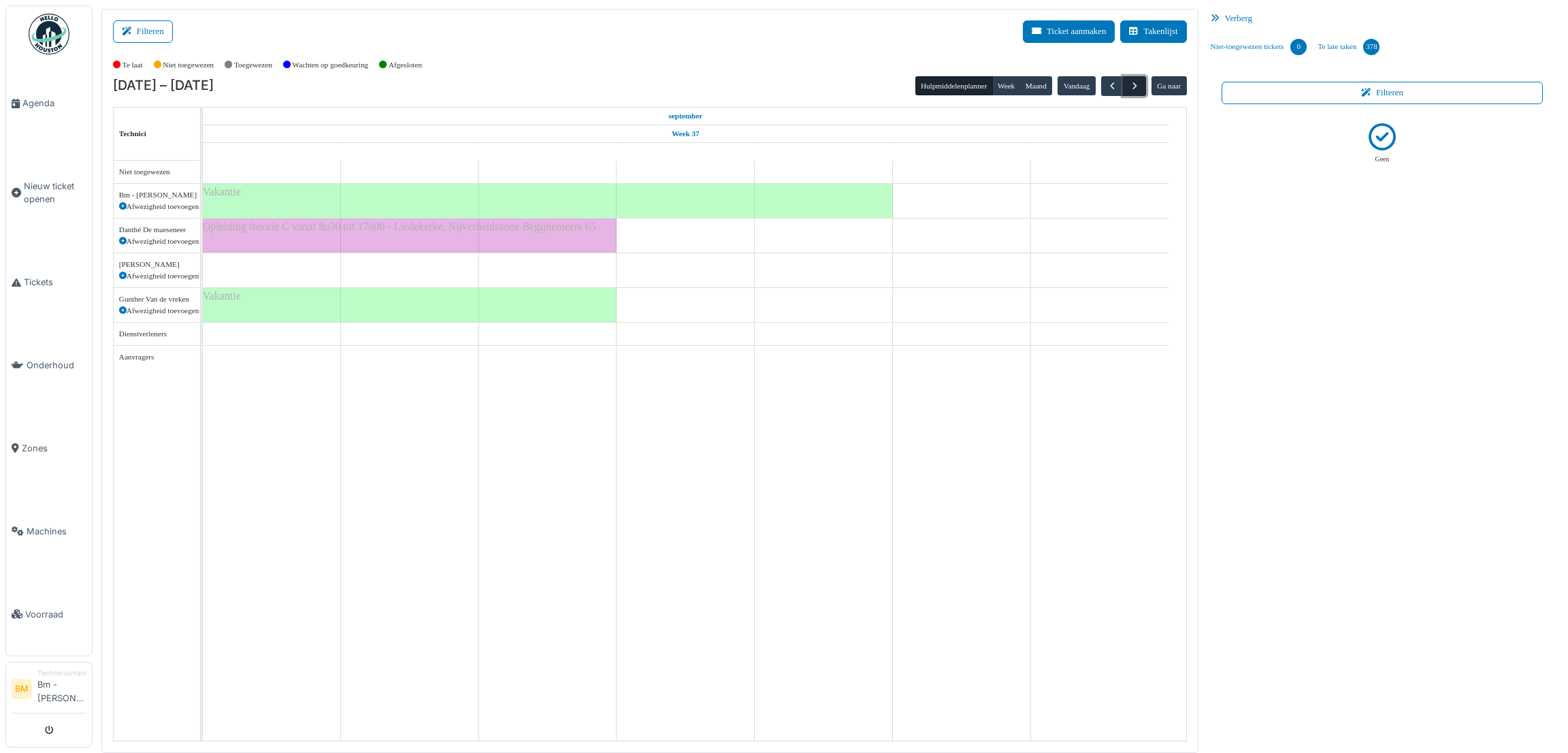
click at [1138, 84] on span "button" at bounding box center [1134, 86] width 12 height 12
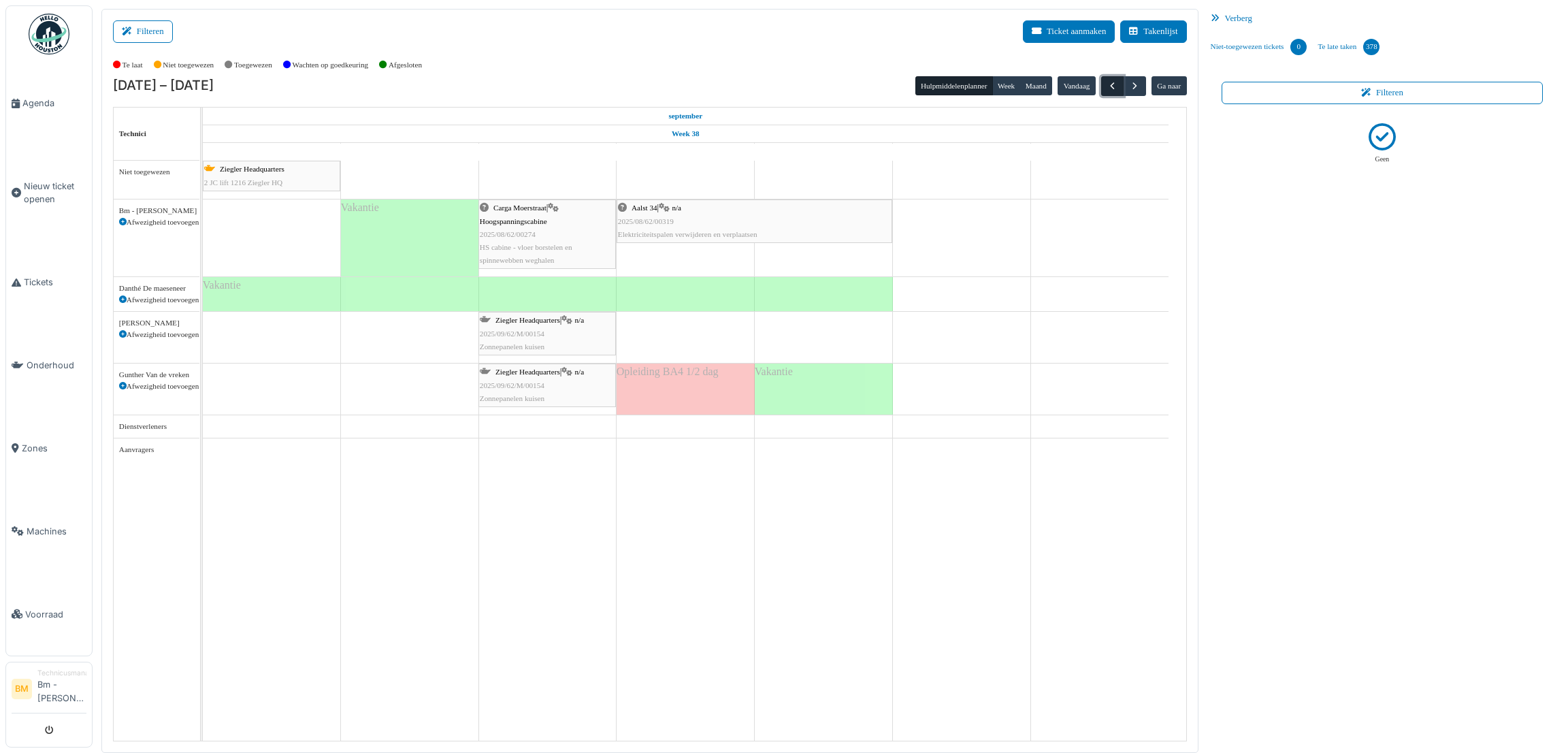
click at [1111, 89] on span "button" at bounding box center [1112, 86] width 12 height 12
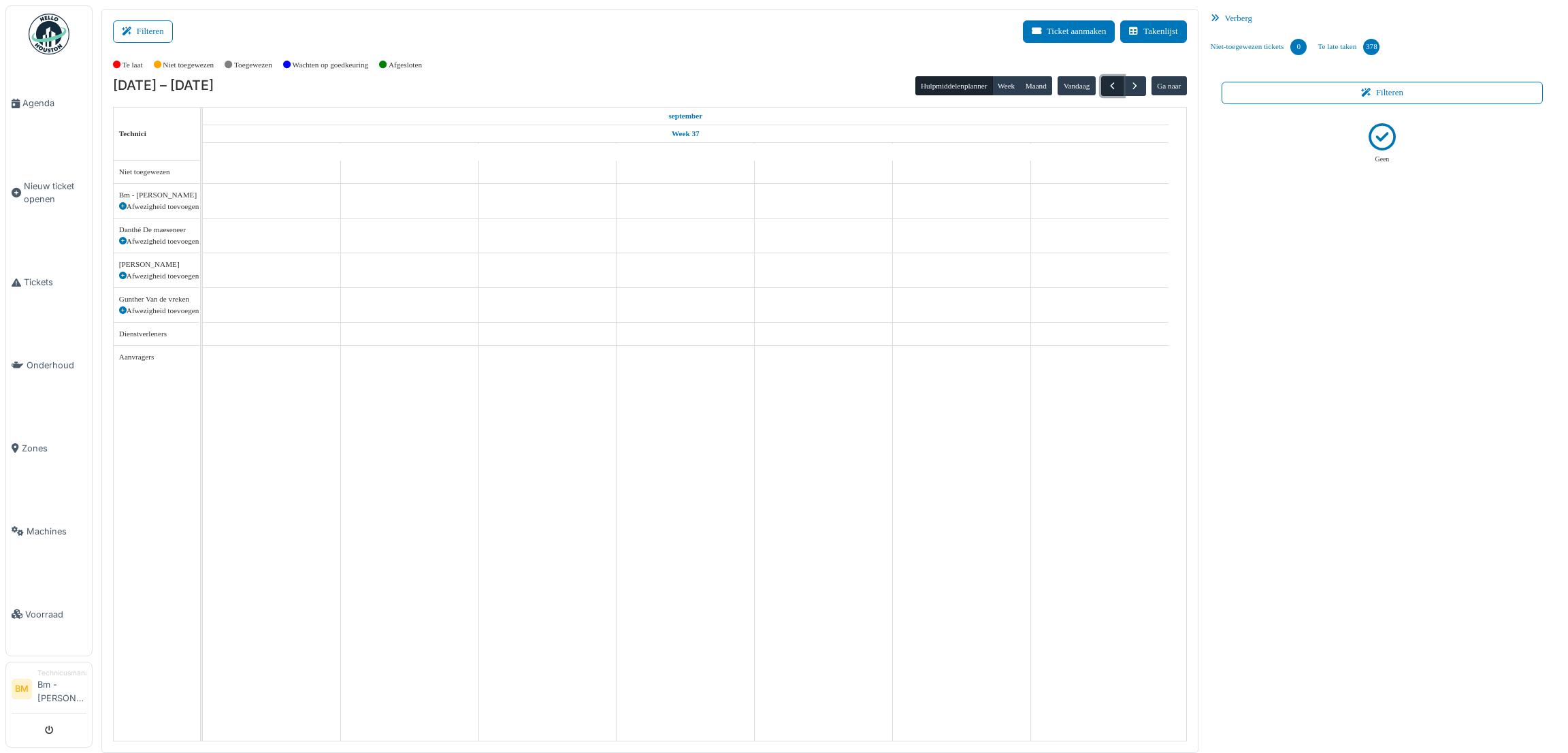
click at [1111, 89] on span "button" at bounding box center [1112, 86] width 12 height 12
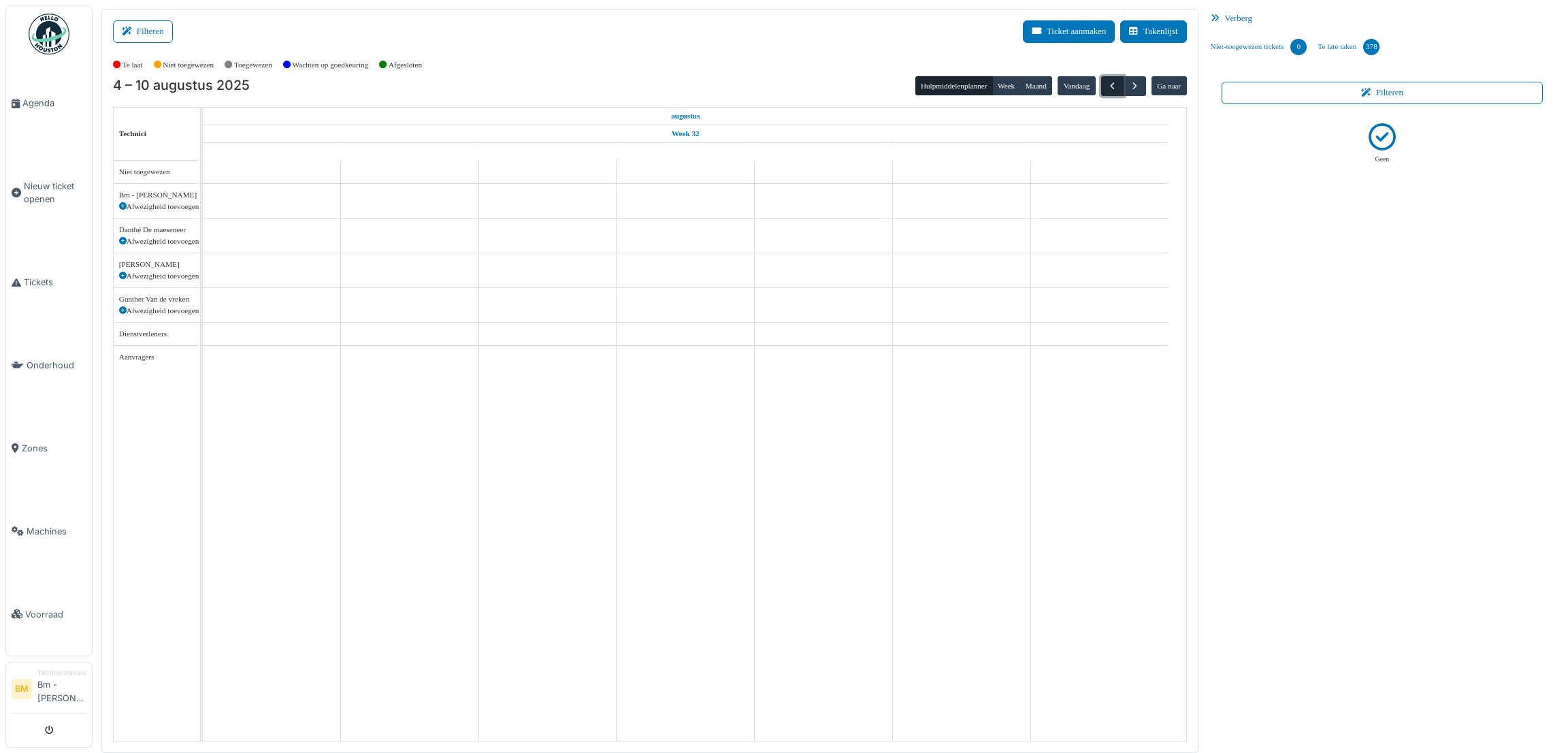
click at [1111, 89] on span "button" at bounding box center [1112, 86] width 12 height 12
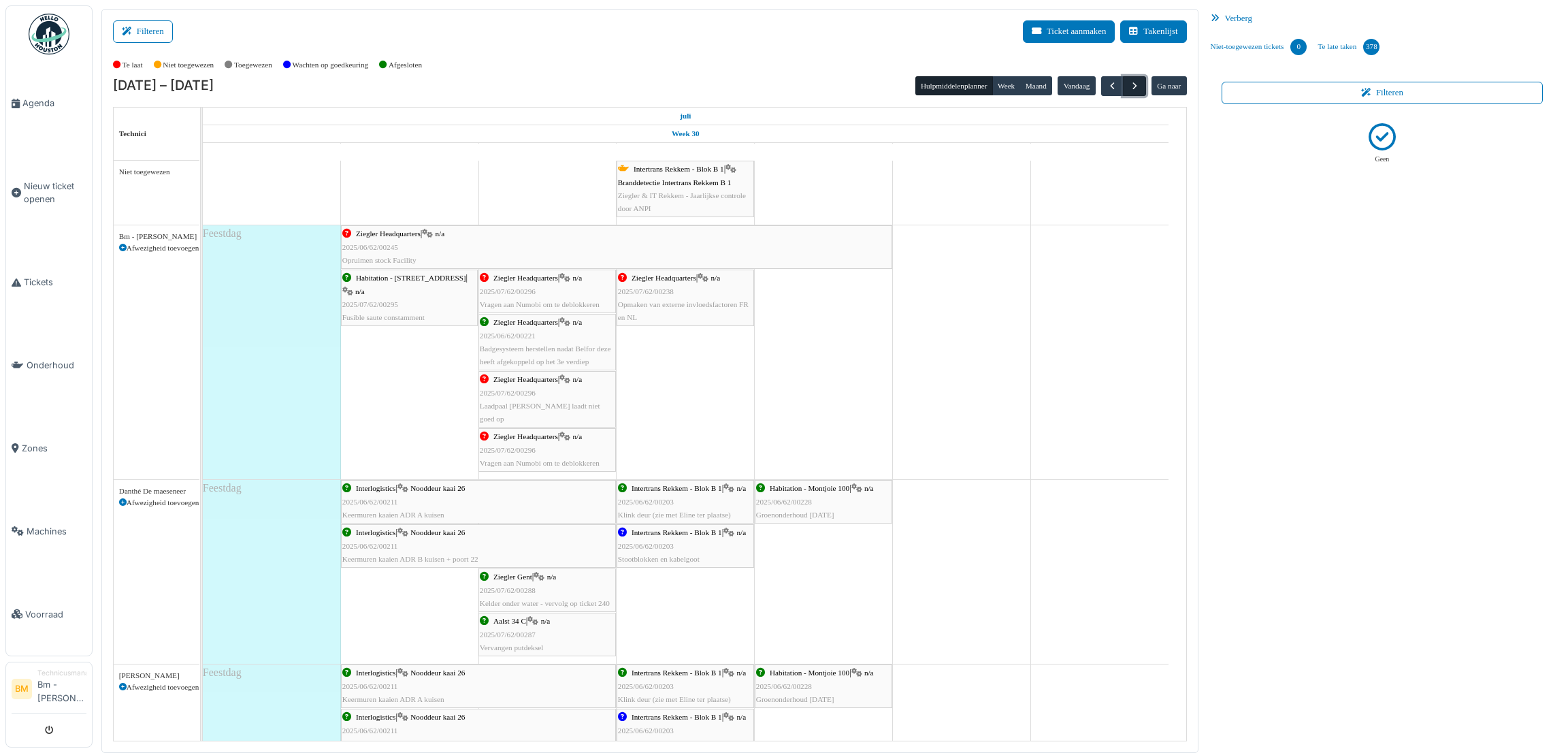
click at [1134, 86] on span "button" at bounding box center [1134, 86] width 12 height 12
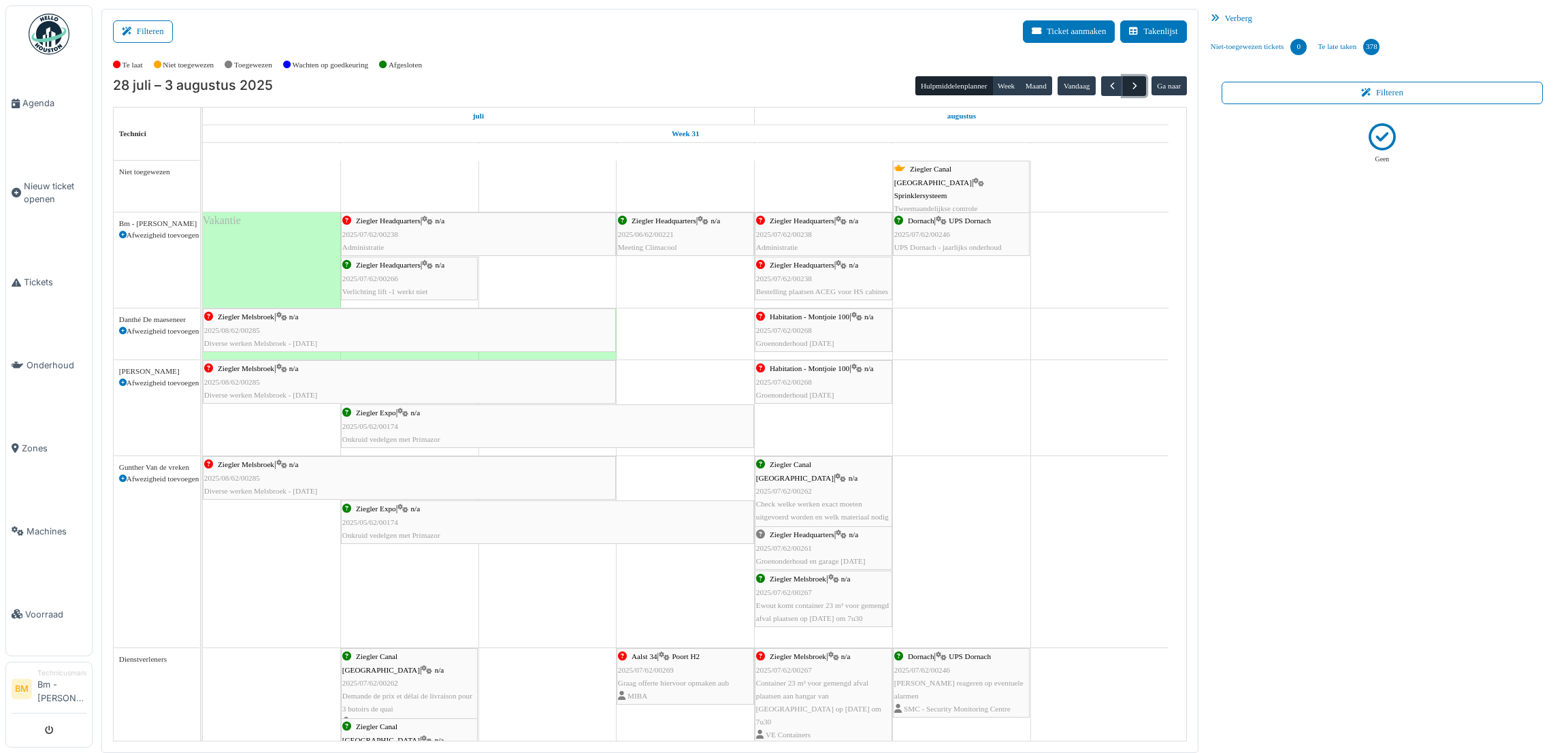
click at [1129, 91] on span "button" at bounding box center [1134, 86] width 12 height 12
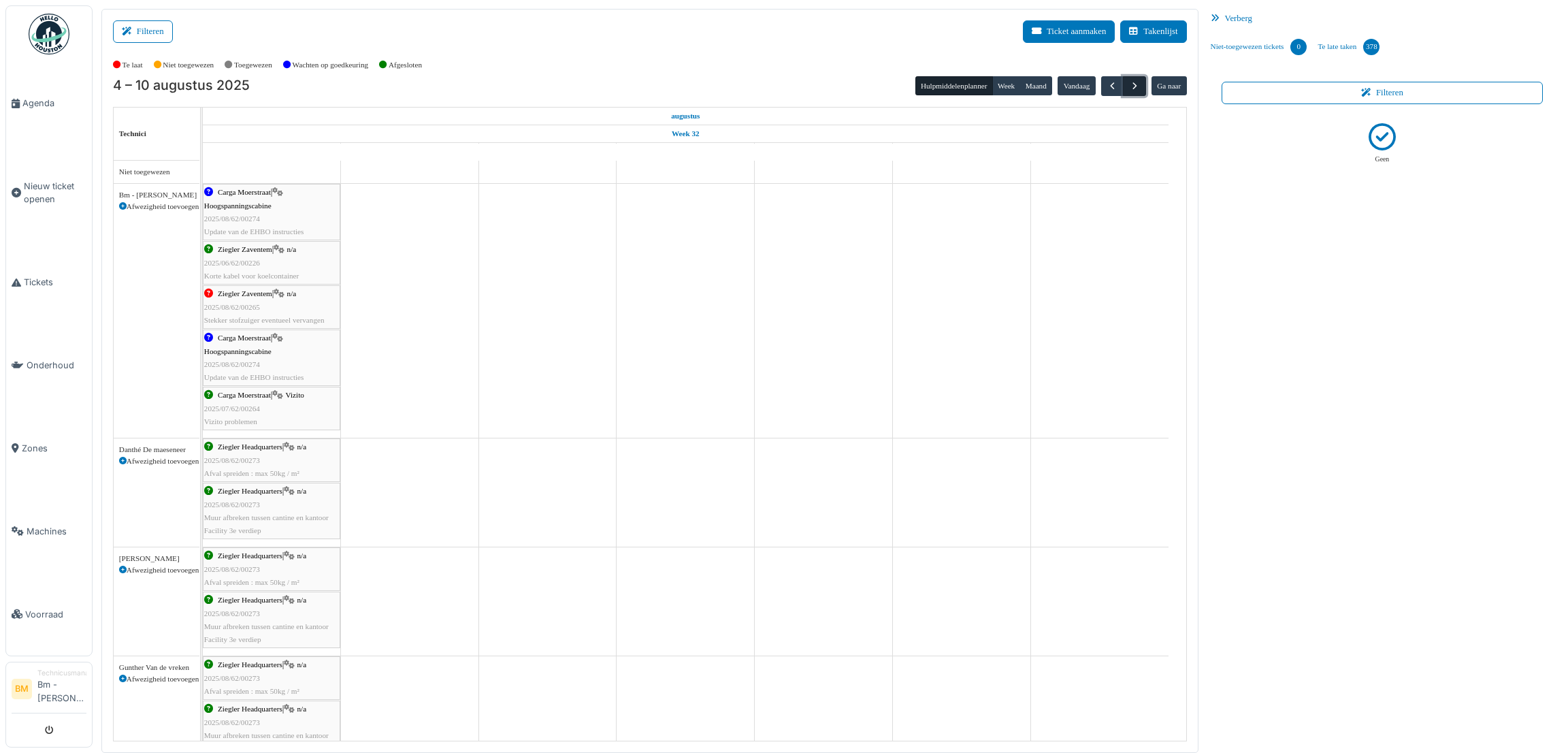
click at [1129, 91] on span "button" at bounding box center [1134, 86] width 12 height 12
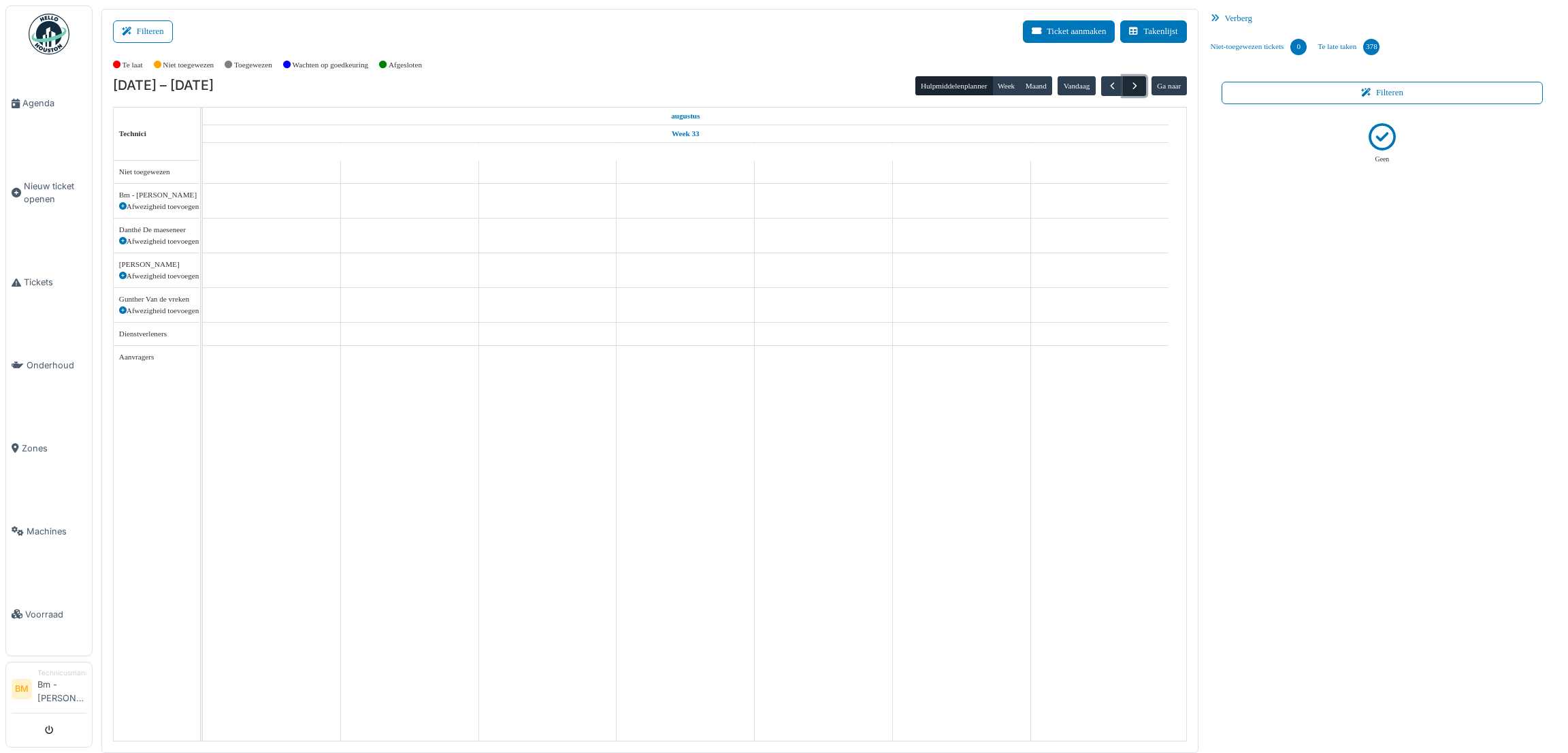
click at [1129, 91] on span "button" at bounding box center [1134, 86] width 12 height 12
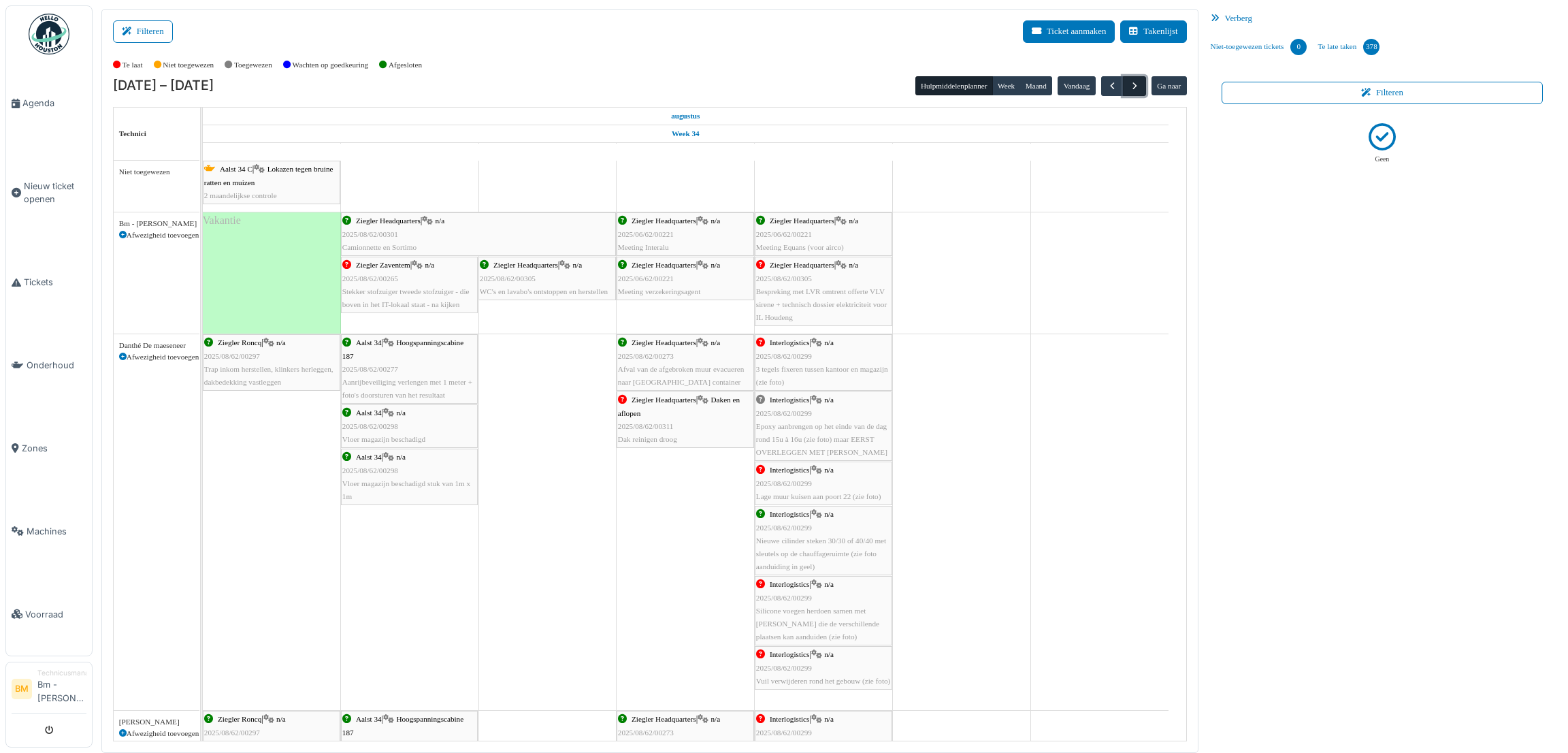
click at [1129, 91] on span "button" at bounding box center [1134, 86] width 12 height 12
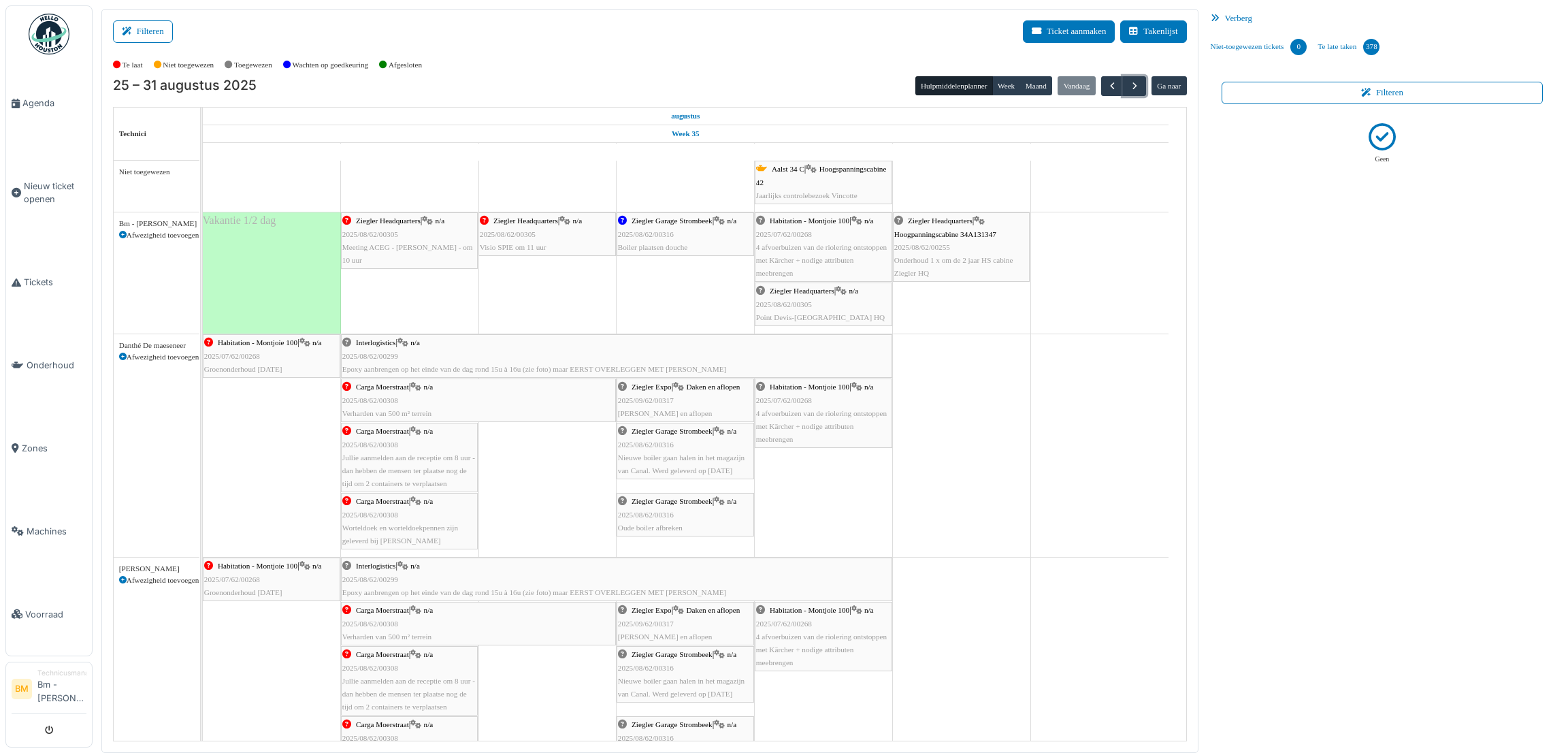
click at [964, 228] on div "Ziegler Headquarters | Hoogpanningscabine 34A131347 2025/08/62/00255 Onderhoud …" at bounding box center [961, 247] width 134 height 66
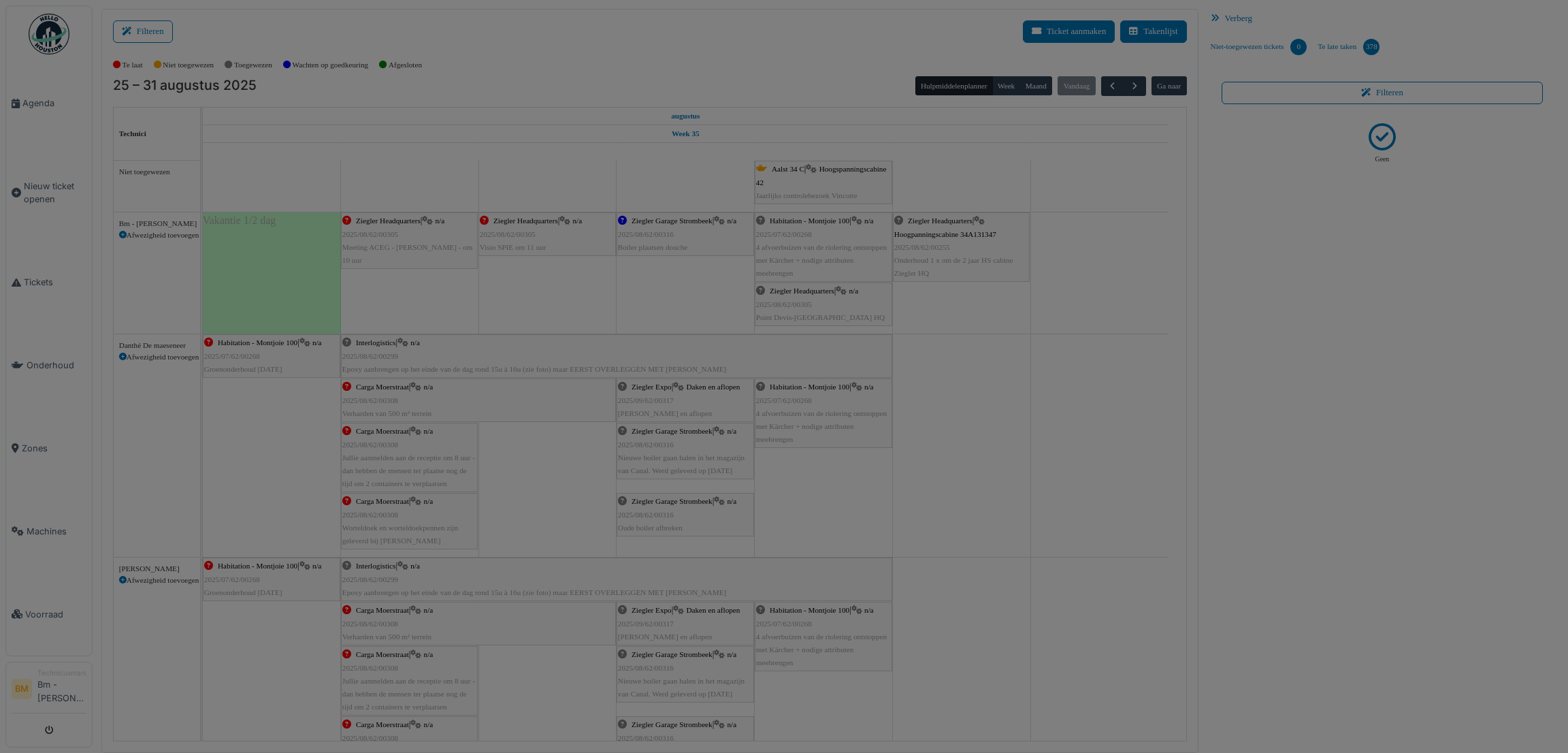
click at [964, 228] on div at bounding box center [784, 376] width 1568 height 753
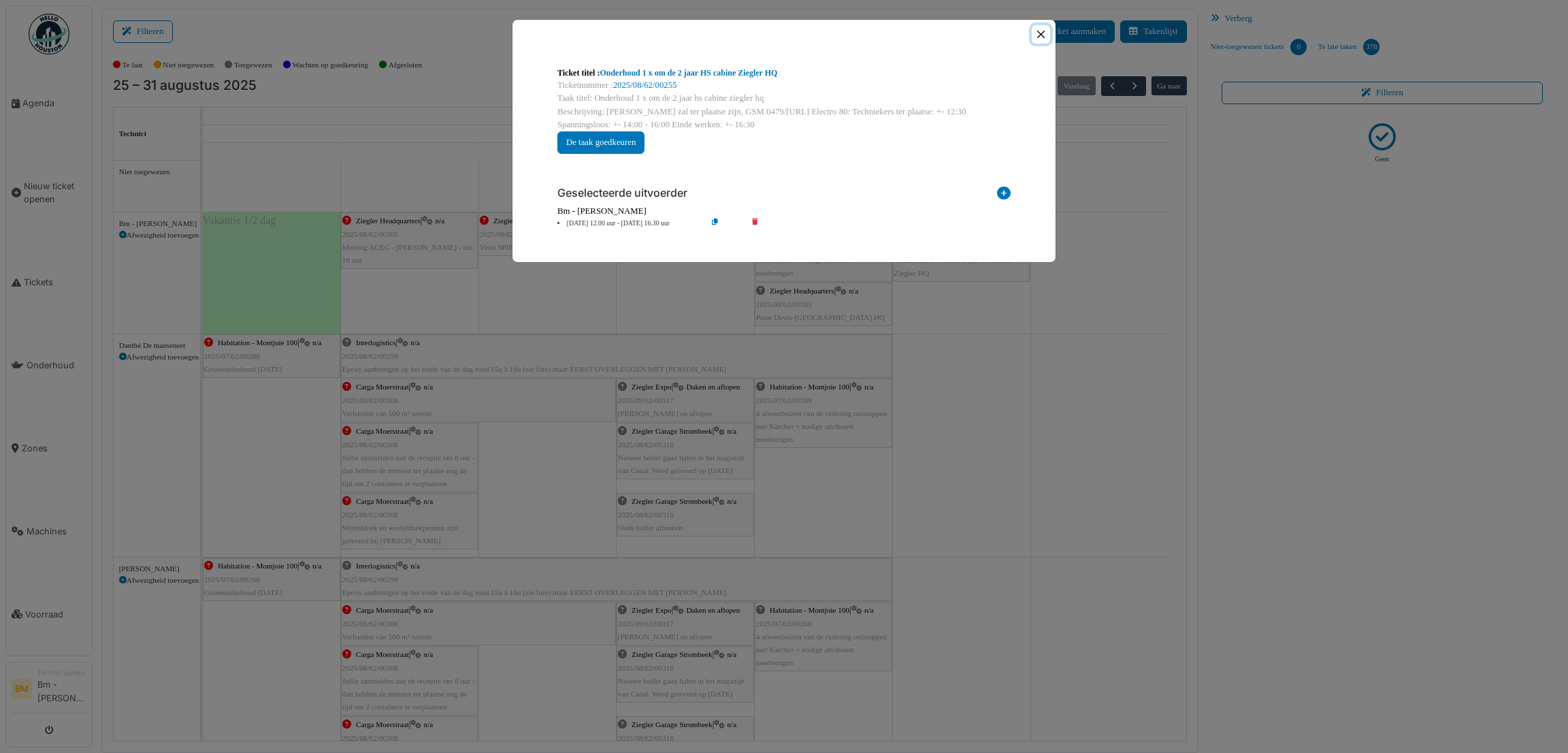
click at [1042, 32] on button "Close" at bounding box center [1040, 34] width 18 height 18
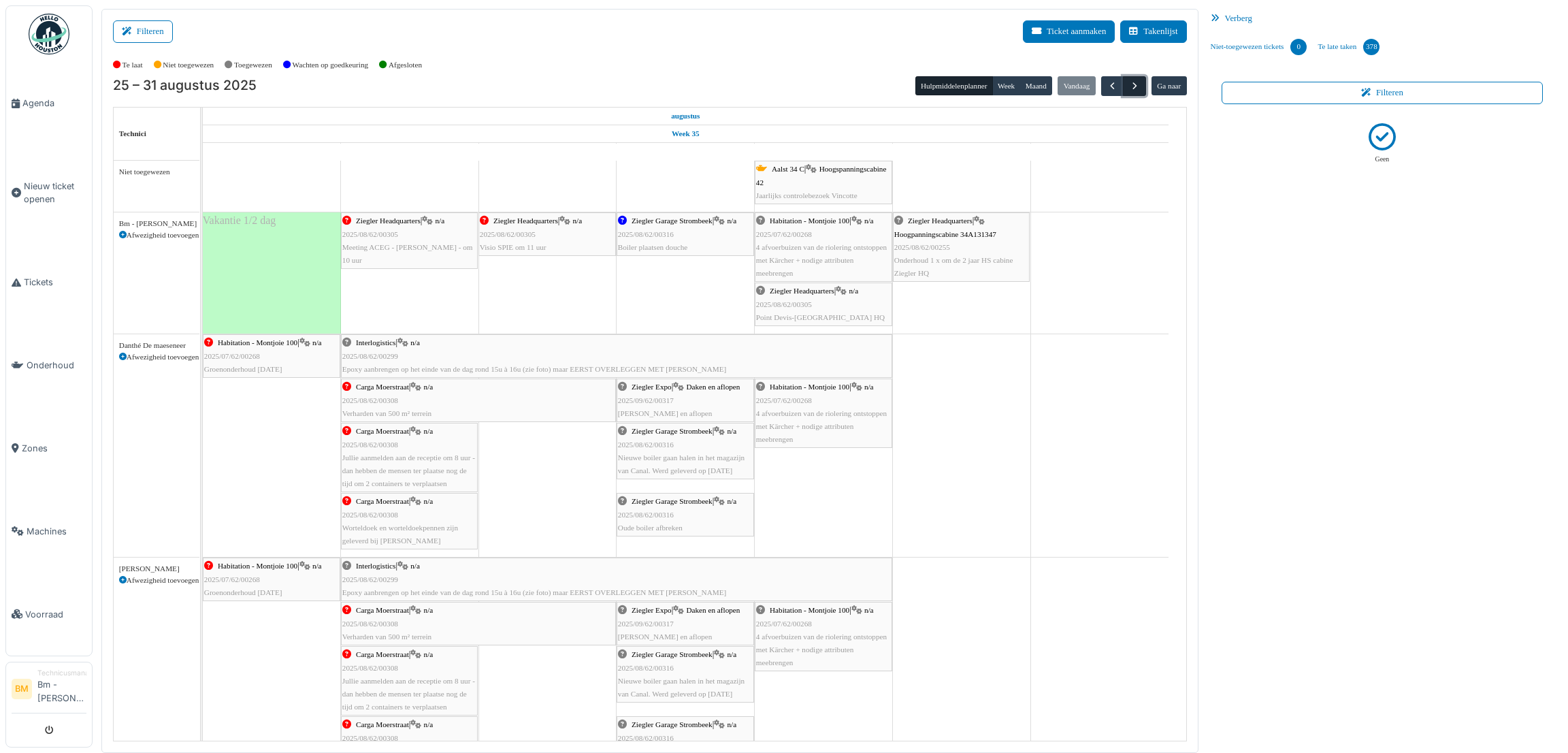
click at [1136, 86] on span "button" at bounding box center [1134, 86] width 12 height 12
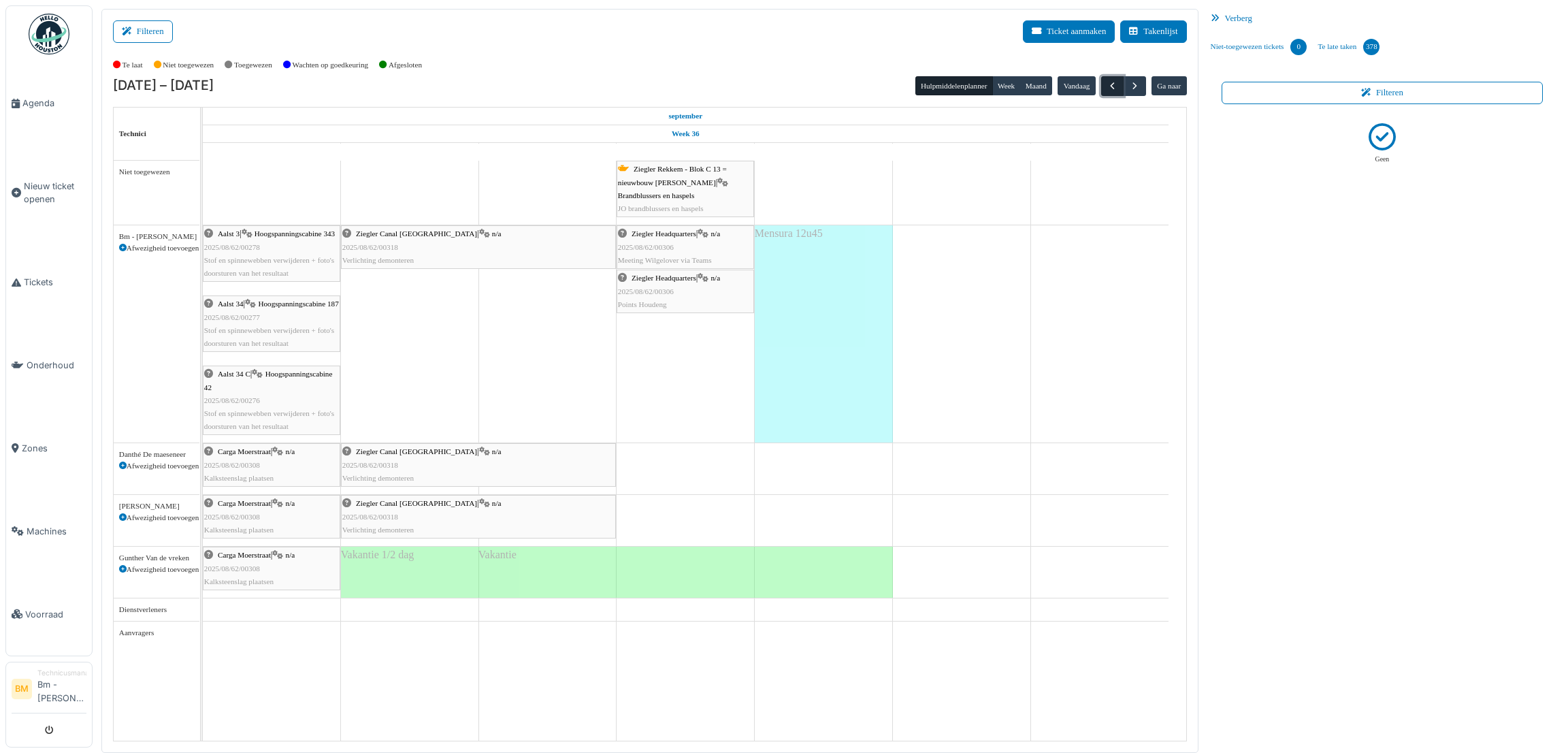
click at [1111, 86] on span "button" at bounding box center [1112, 86] width 12 height 12
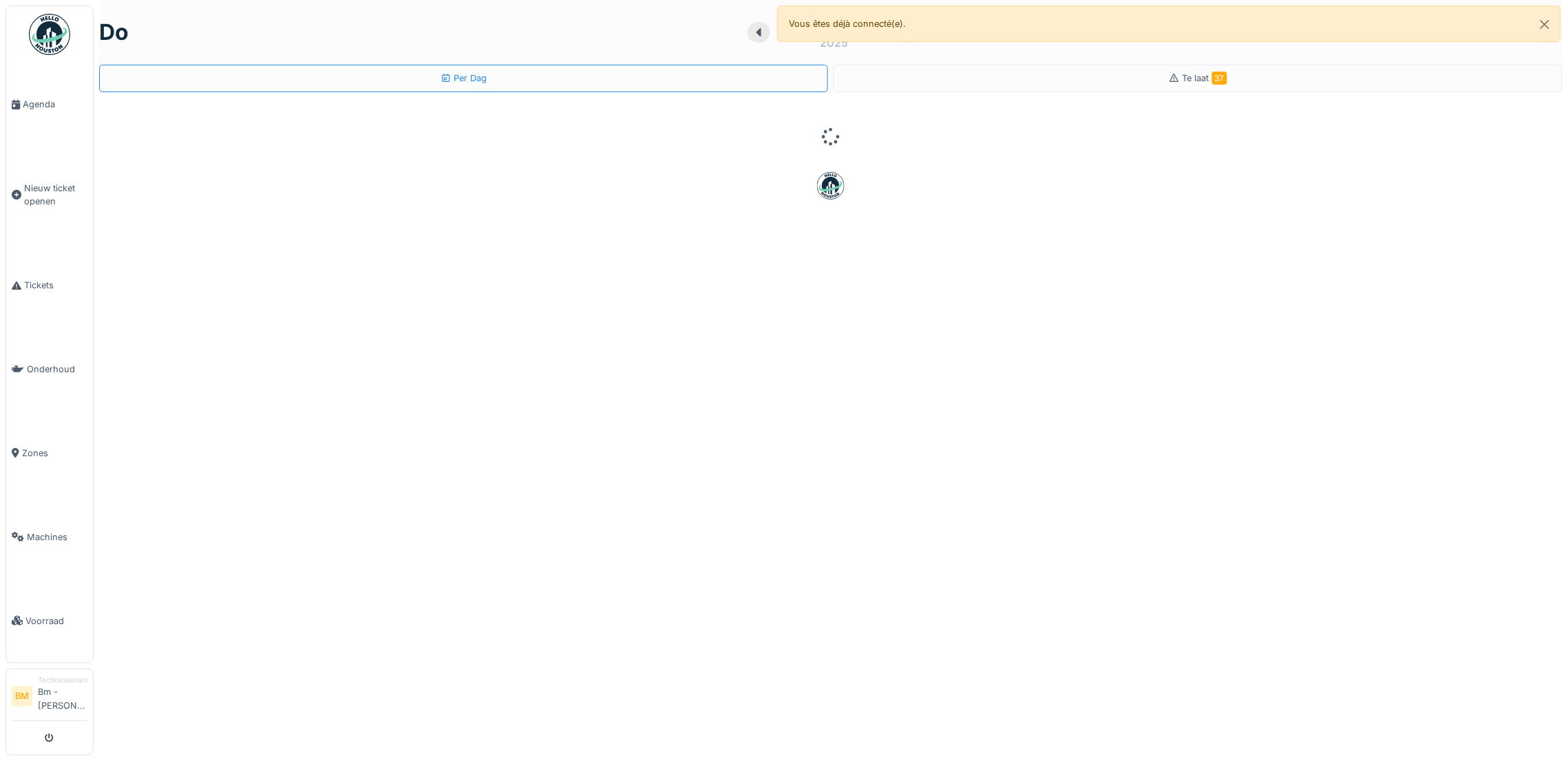
click at [22, 98] on li "Agenda" at bounding box center [50, 104] width 76 height 13
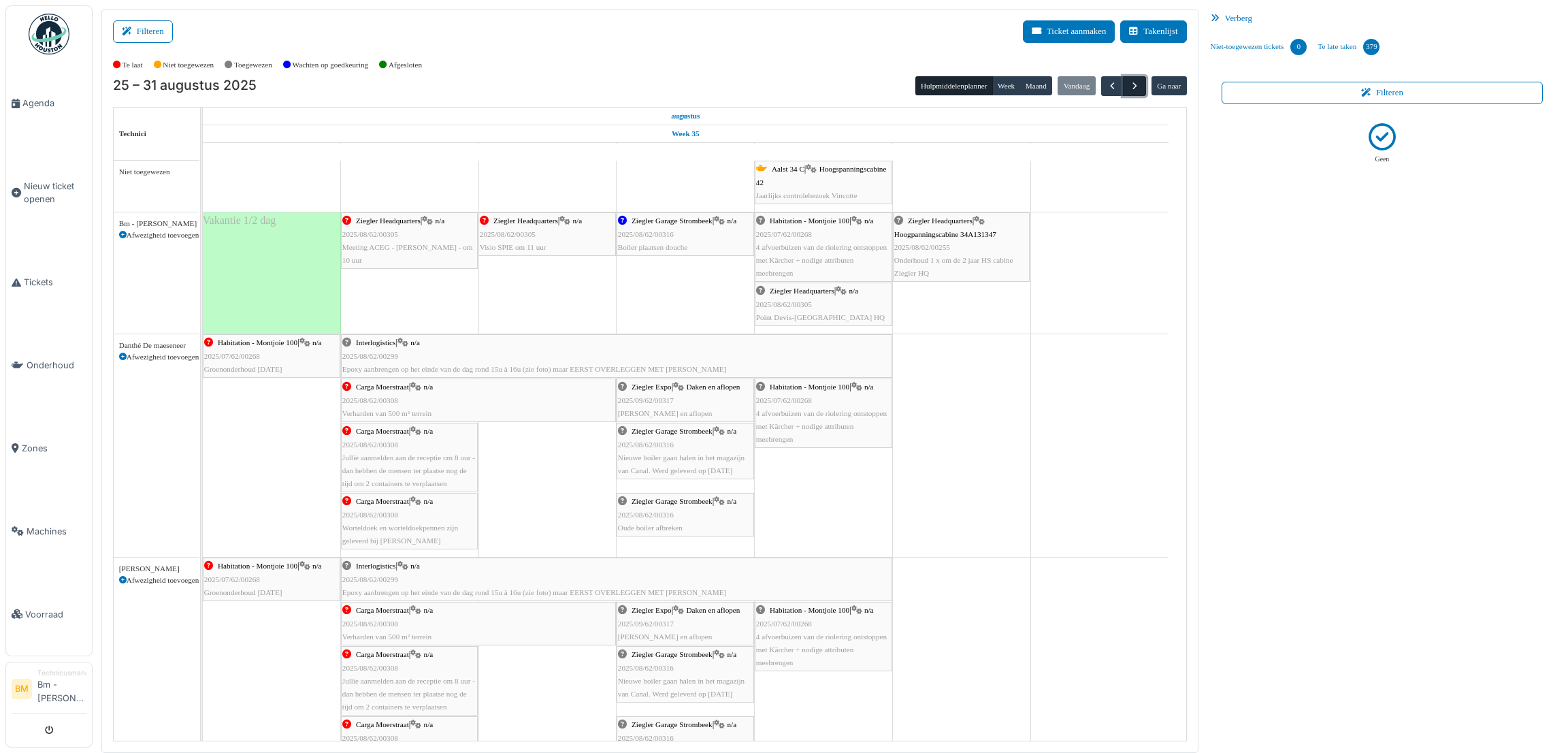
click at [1125, 86] on button "button" at bounding box center [1134, 85] width 22 height 20
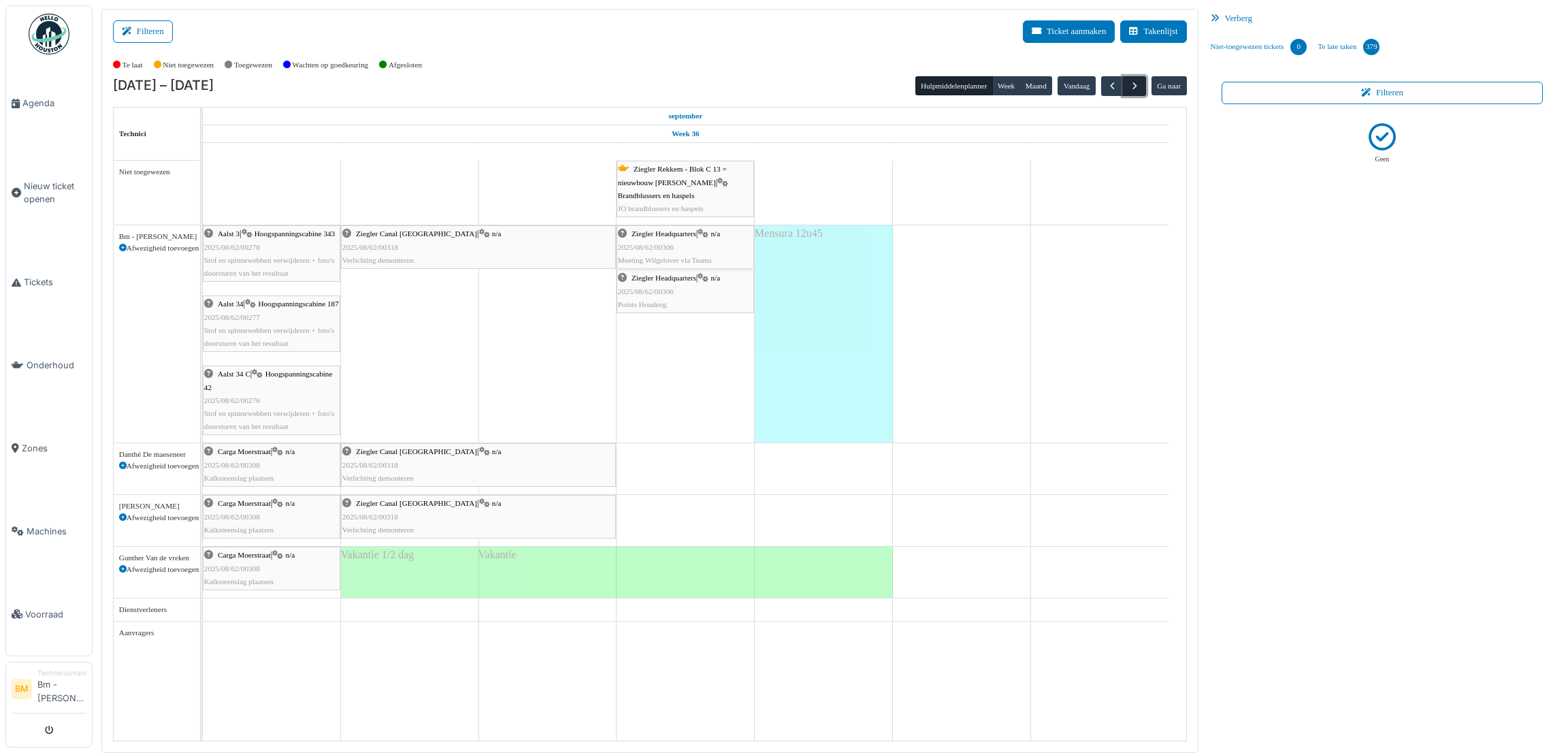
click at [1137, 85] on span "button" at bounding box center [1134, 86] width 12 height 12
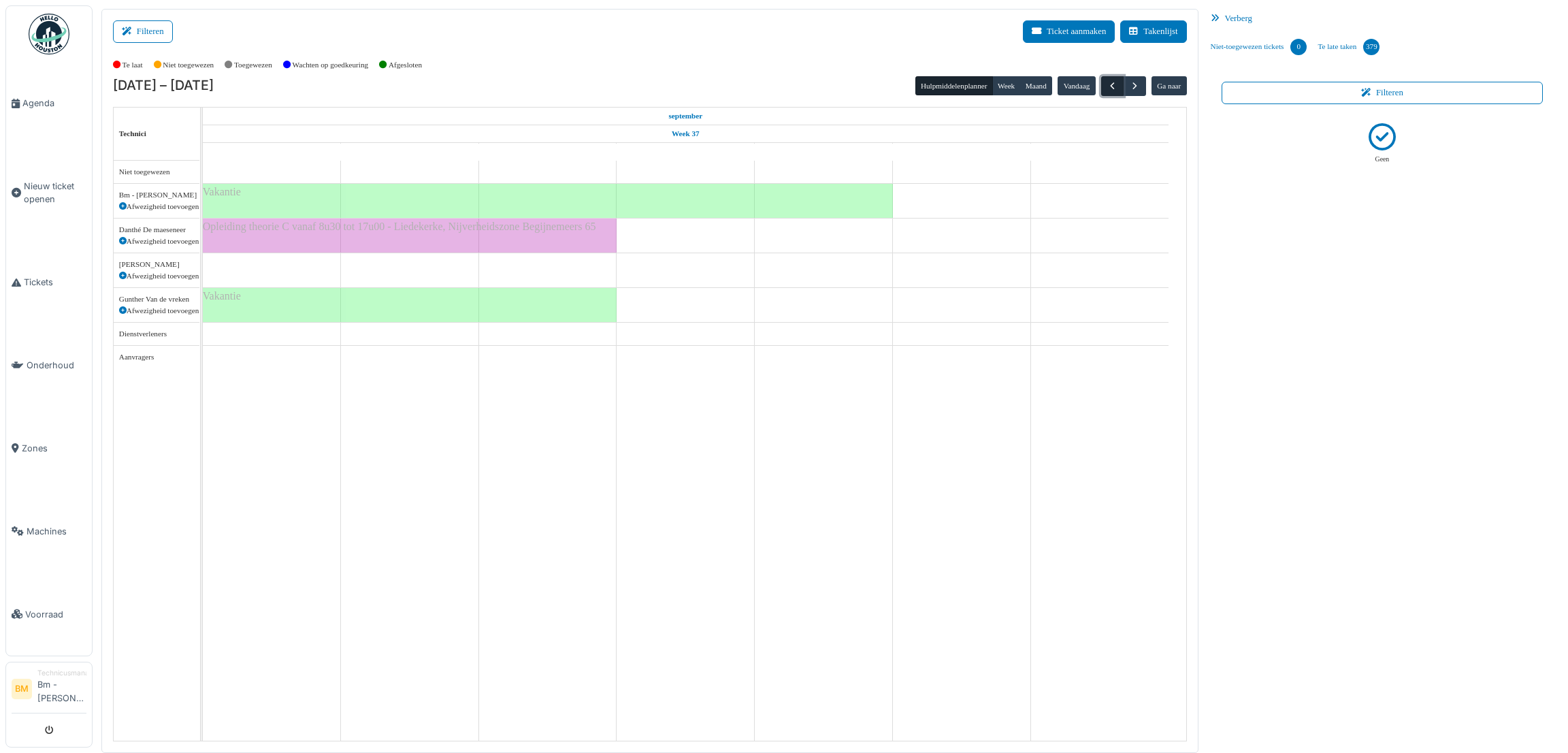
click at [1111, 83] on span "button" at bounding box center [1112, 86] width 12 height 12
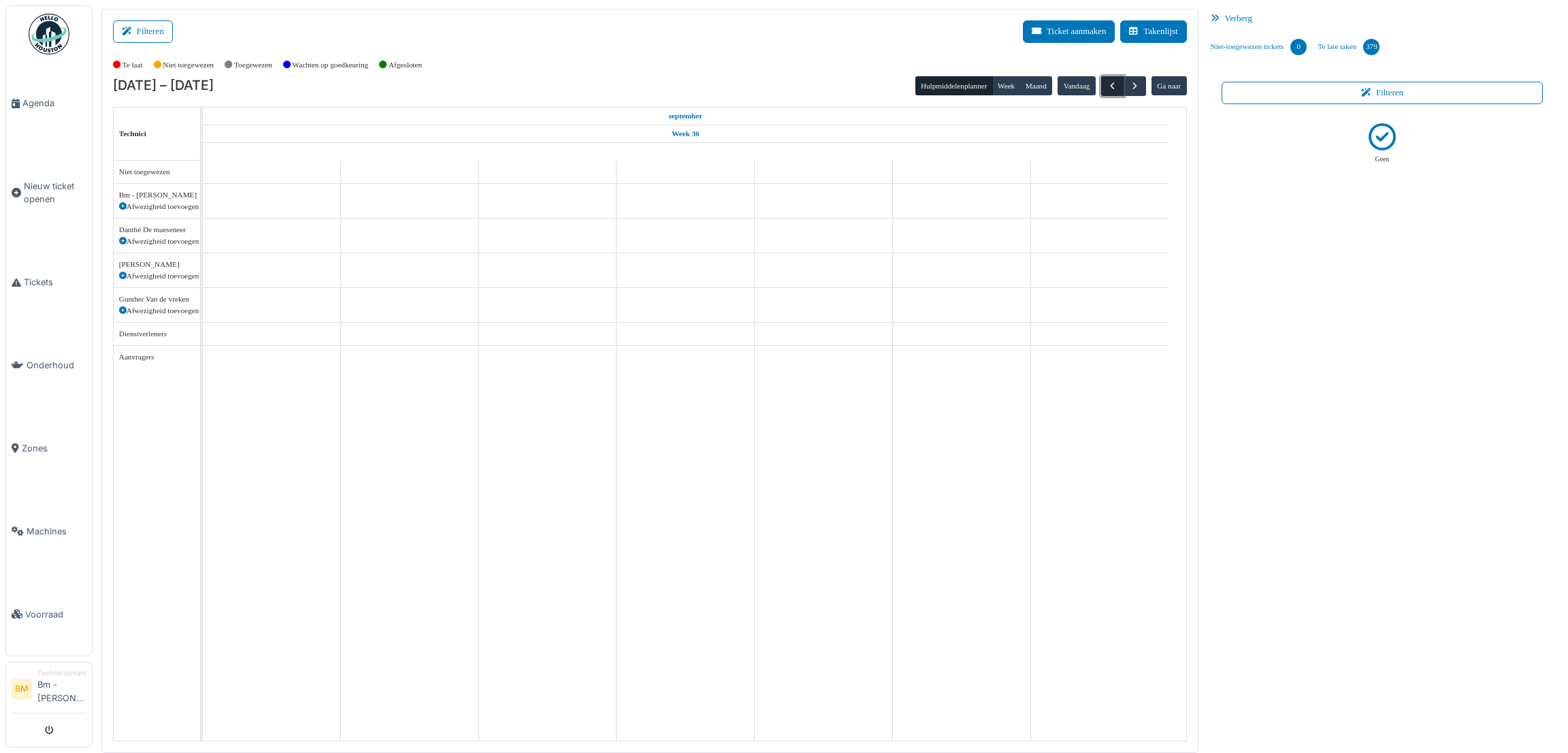
click at [1111, 83] on span "button" at bounding box center [1112, 86] width 12 height 12
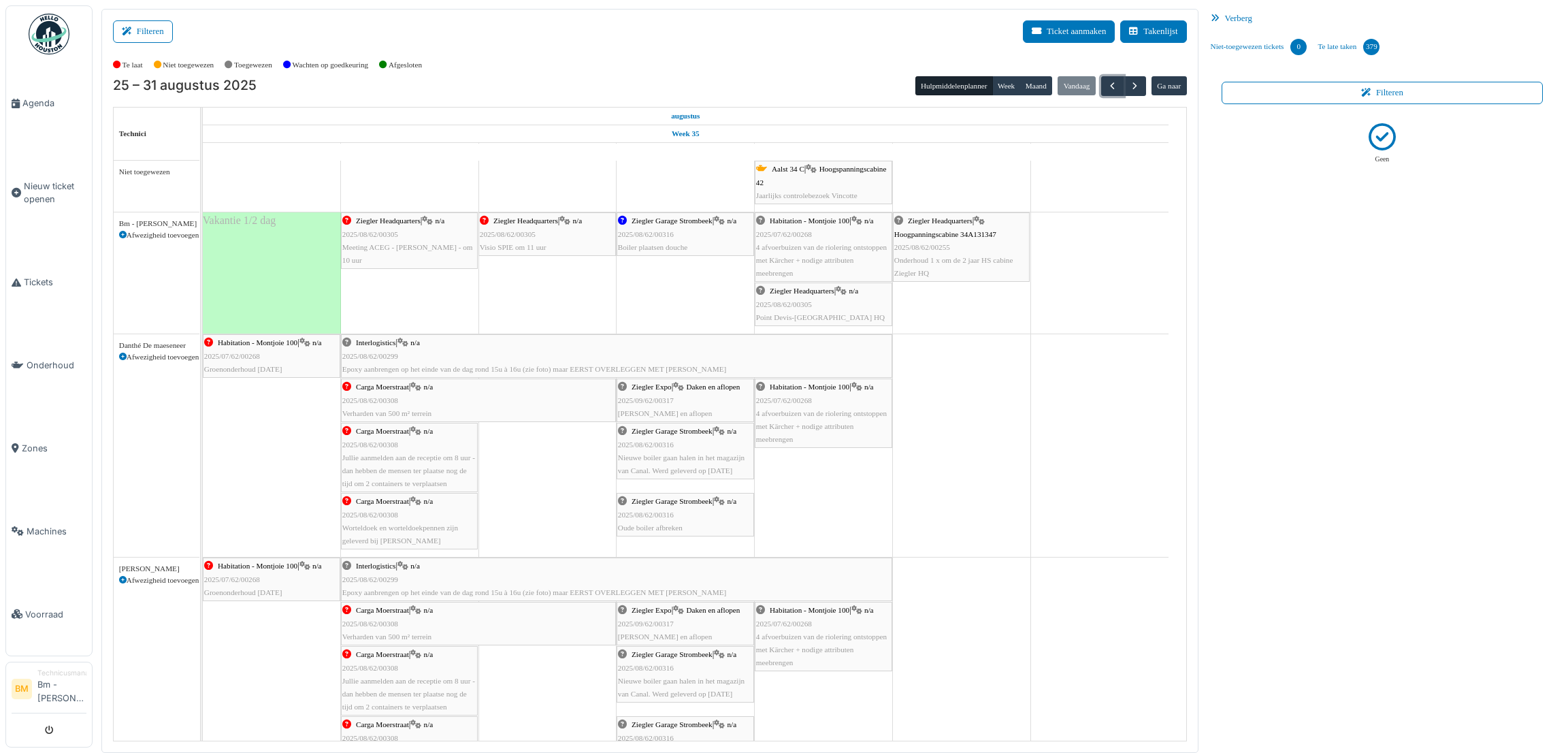
click at [852, 311] on div "Ziegler Headquarters | n/a 2025/08/62/00305 Point Devis-Bruxelles HQ" at bounding box center [823, 304] width 135 height 40
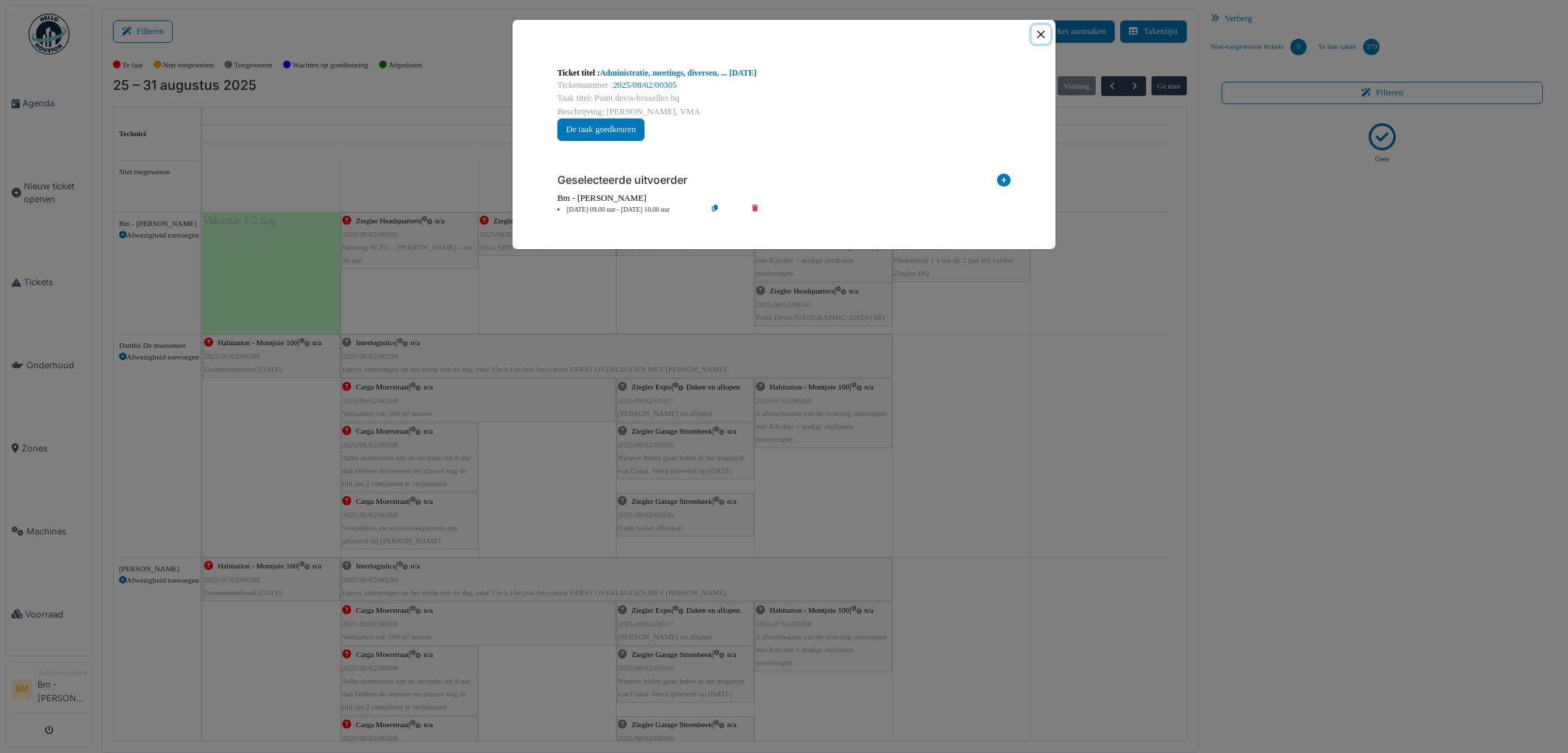
click at [1040, 37] on button "Close" at bounding box center [1040, 34] width 18 height 18
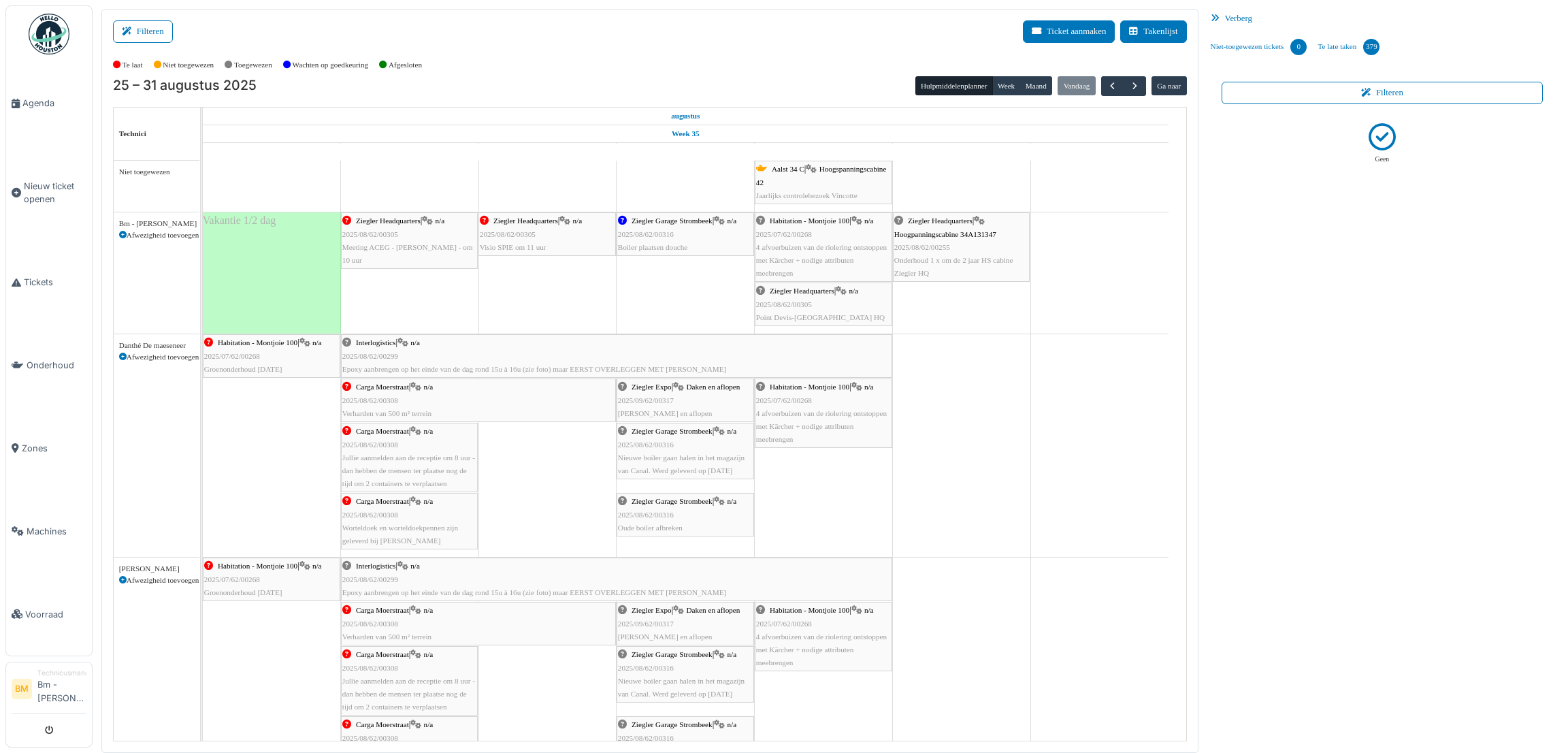
click at [823, 299] on div "Ziegler Headquarters | n/a 2025/08/62/00305 Point Devis-Bruxelles HQ" at bounding box center [823, 304] width 135 height 40
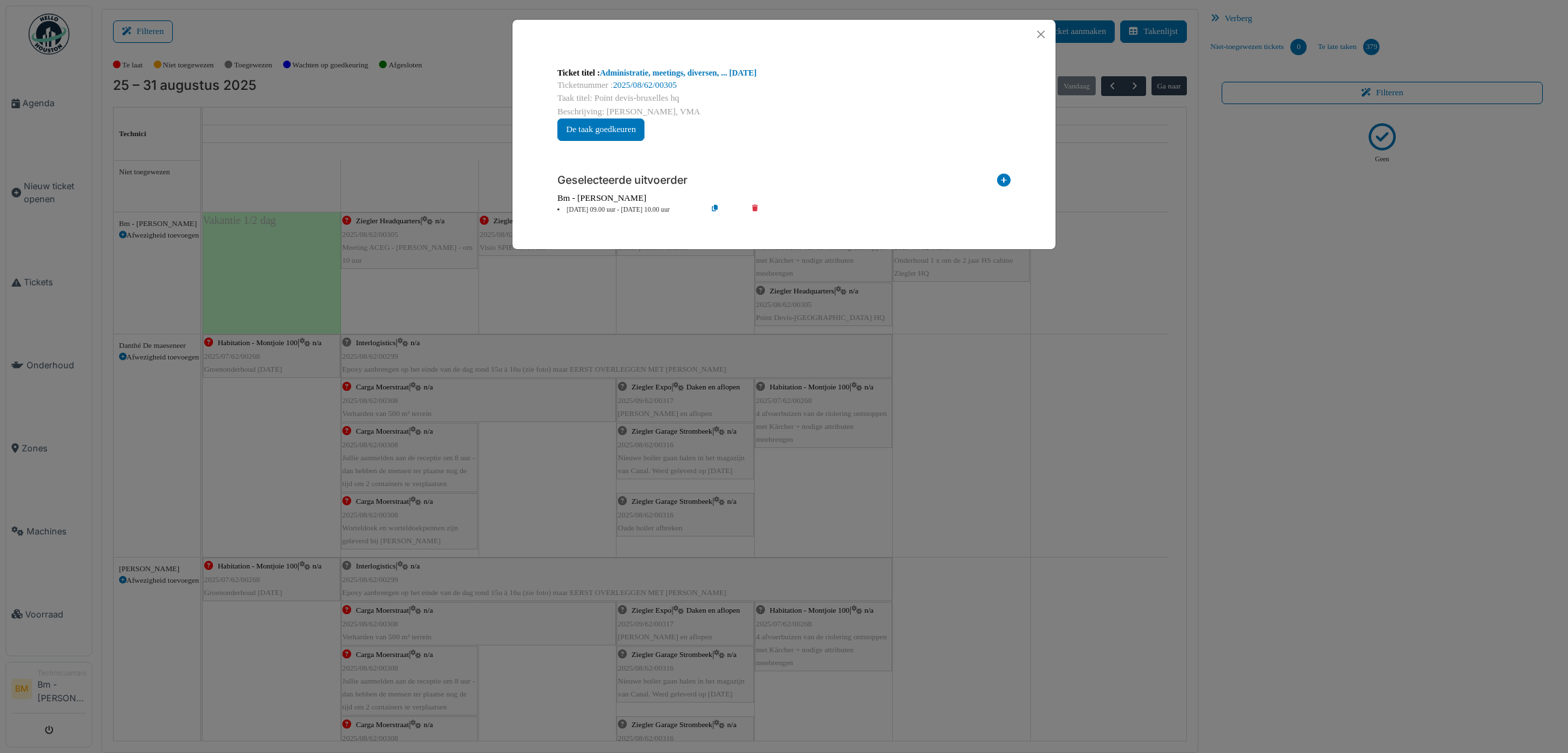
click at [823, 299] on div "**********" at bounding box center [784, 376] width 1568 height 753
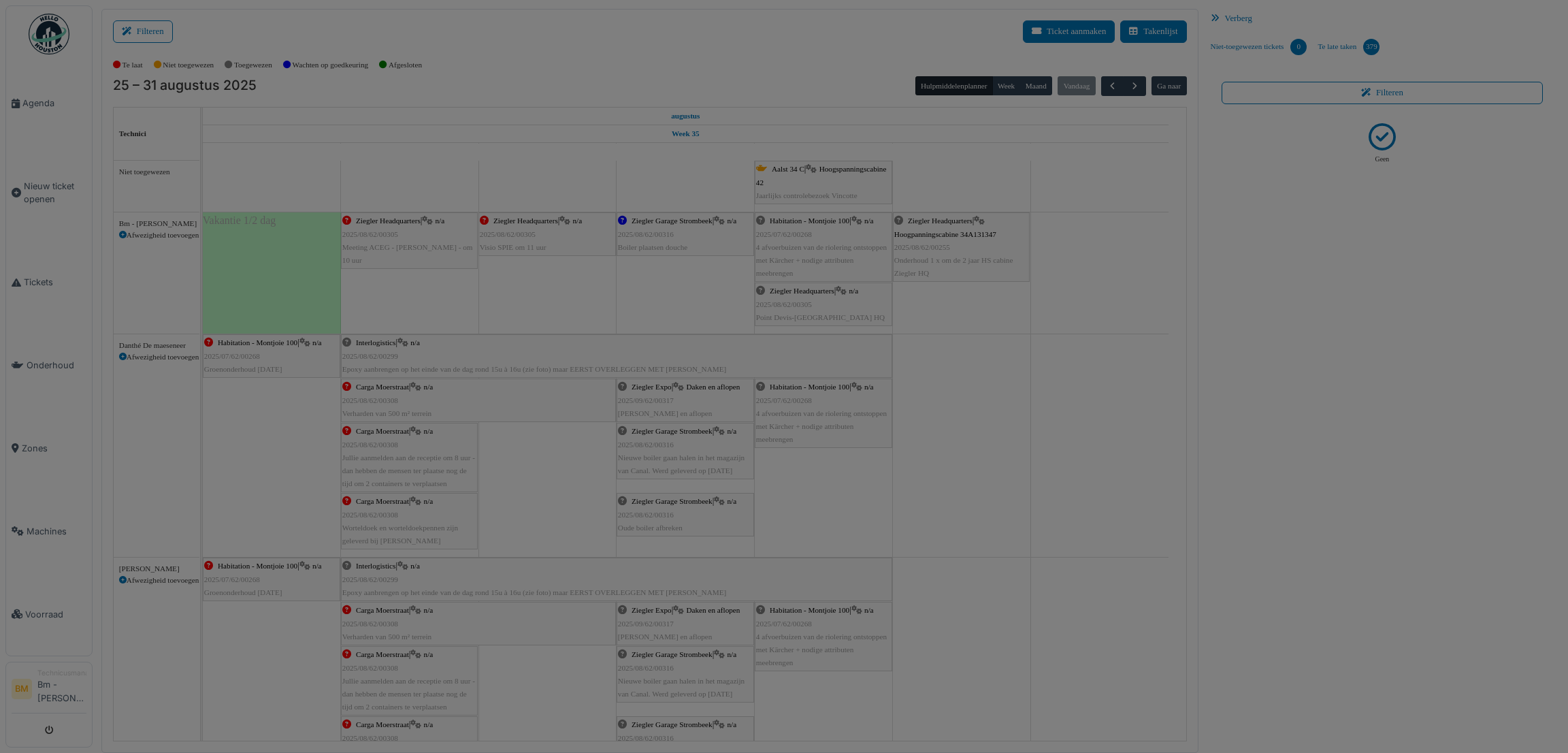
click at [823, 299] on body "Agenda Nieuw ticket openen Tickets Onderhoud Zones Machines Voorraad BM Technic…" at bounding box center [784, 376] width 1568 height 753
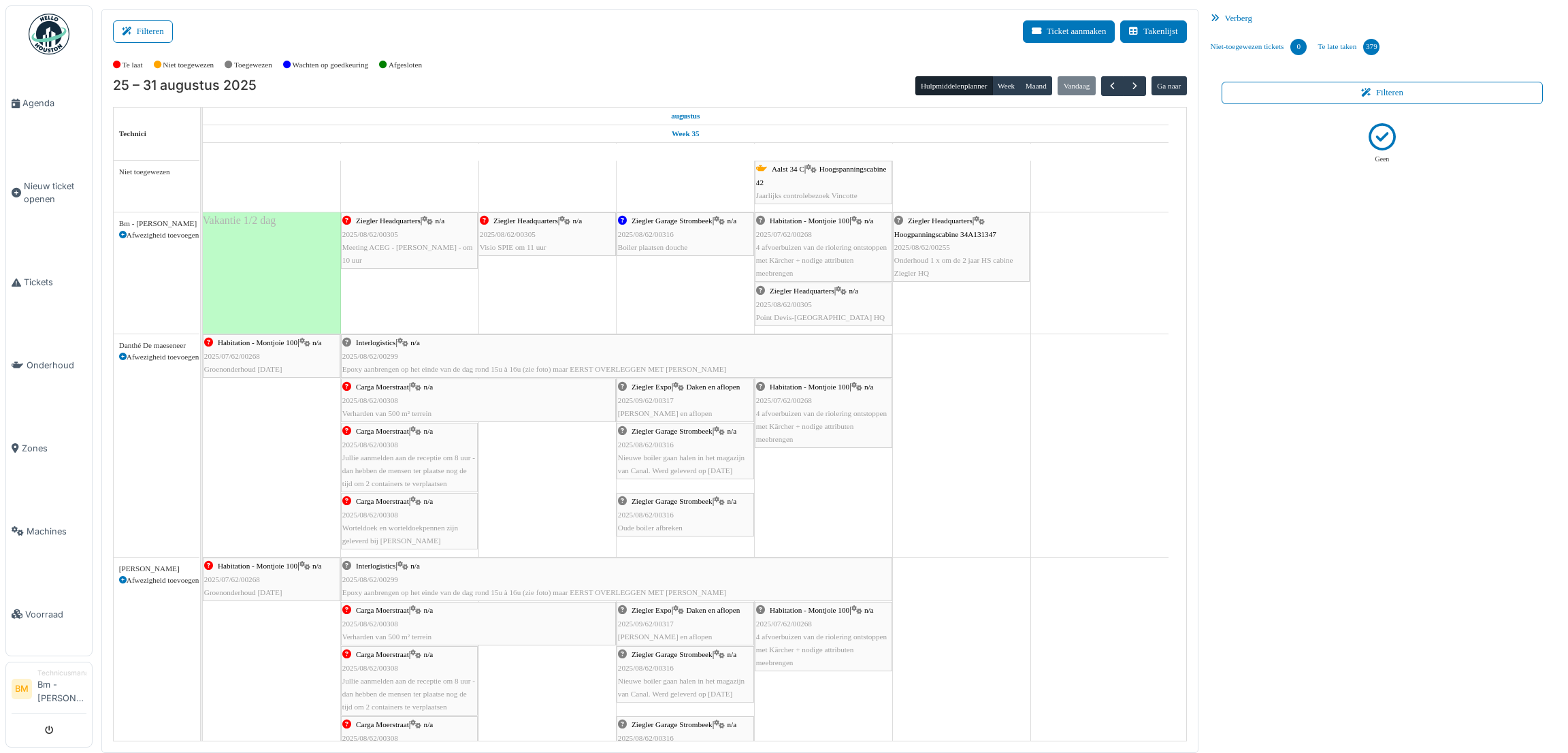
click at [822, 293] on span "Ziegler Headquarters" at bounding box center [802, 291] width 65 height 8
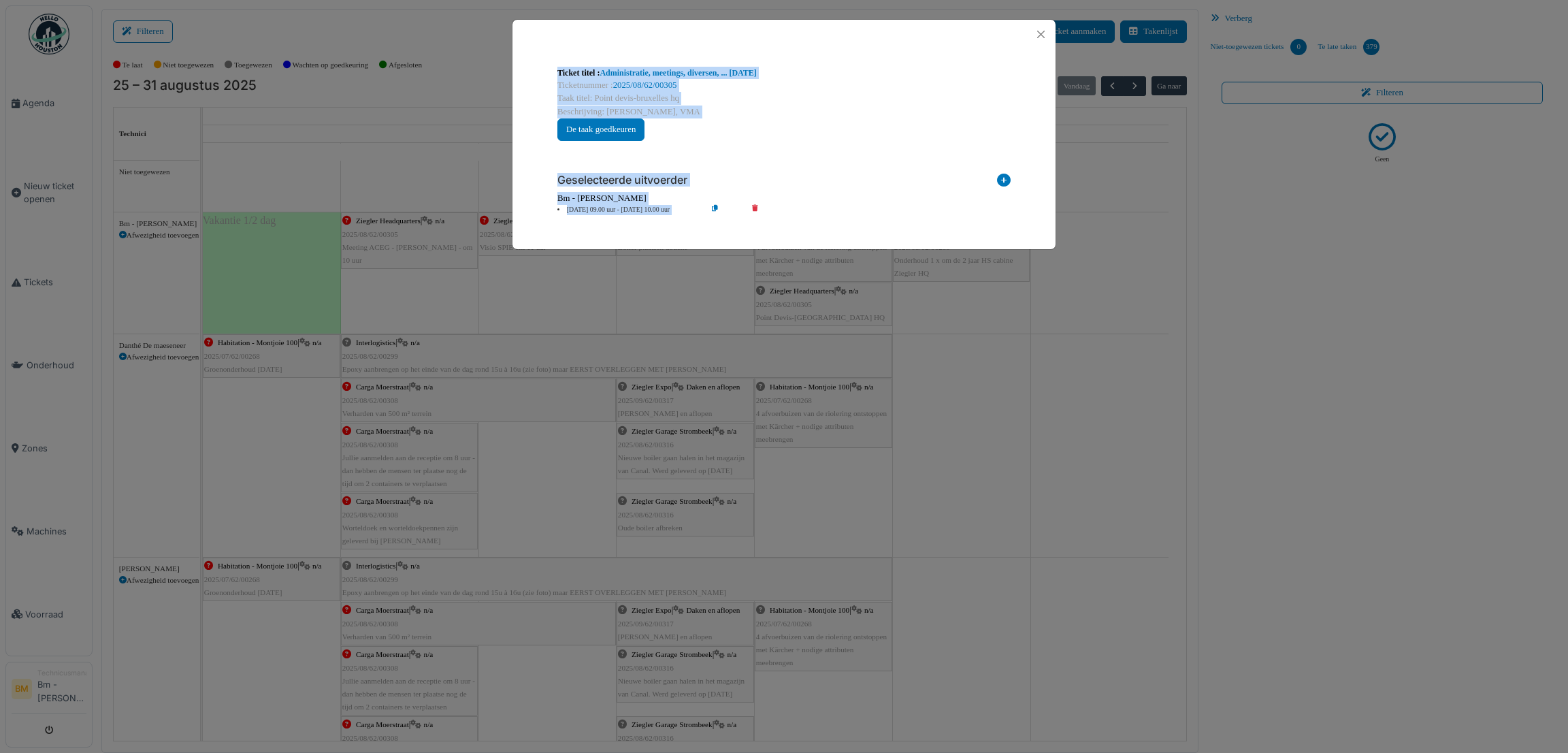
click at [822, 293] on div "**********" at bounding box center [784, 376] width 1568 height 753
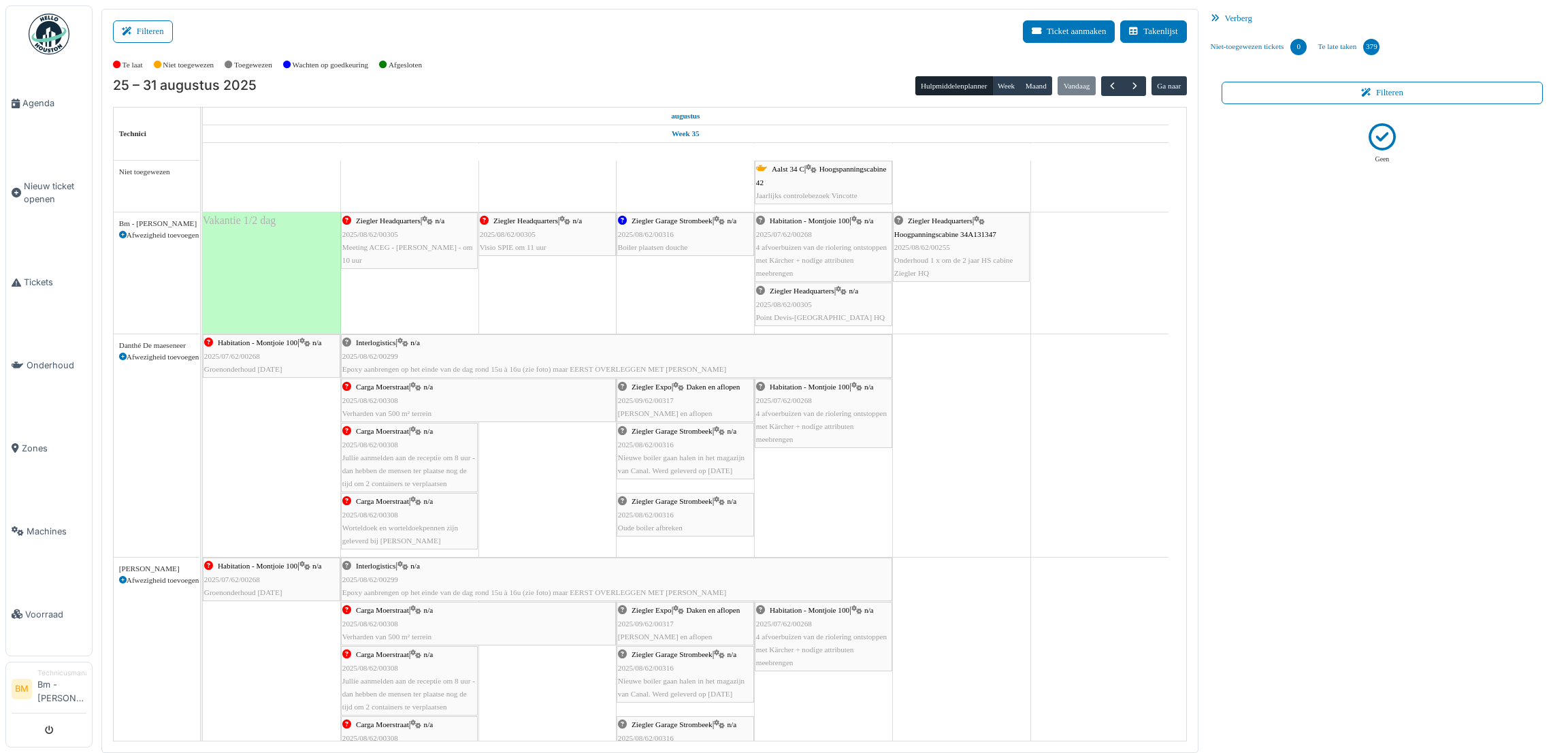
click at [822, 293] on span "Ziegler Headquarters" at bounding box center [802, 291] width 65 height 8
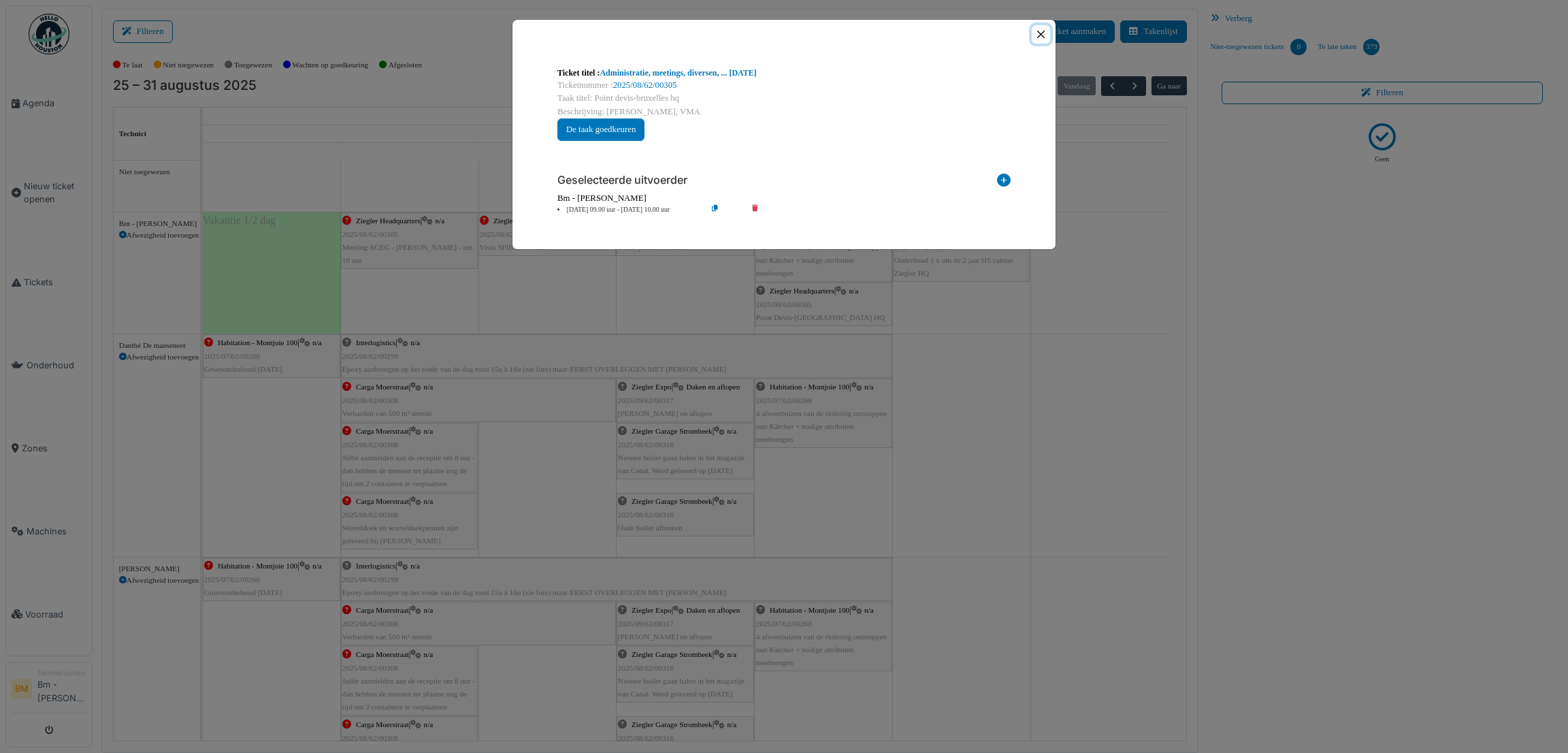
click at [1040, 34] on button "Close" at bounding box center [1040, 34] width 18 height 18
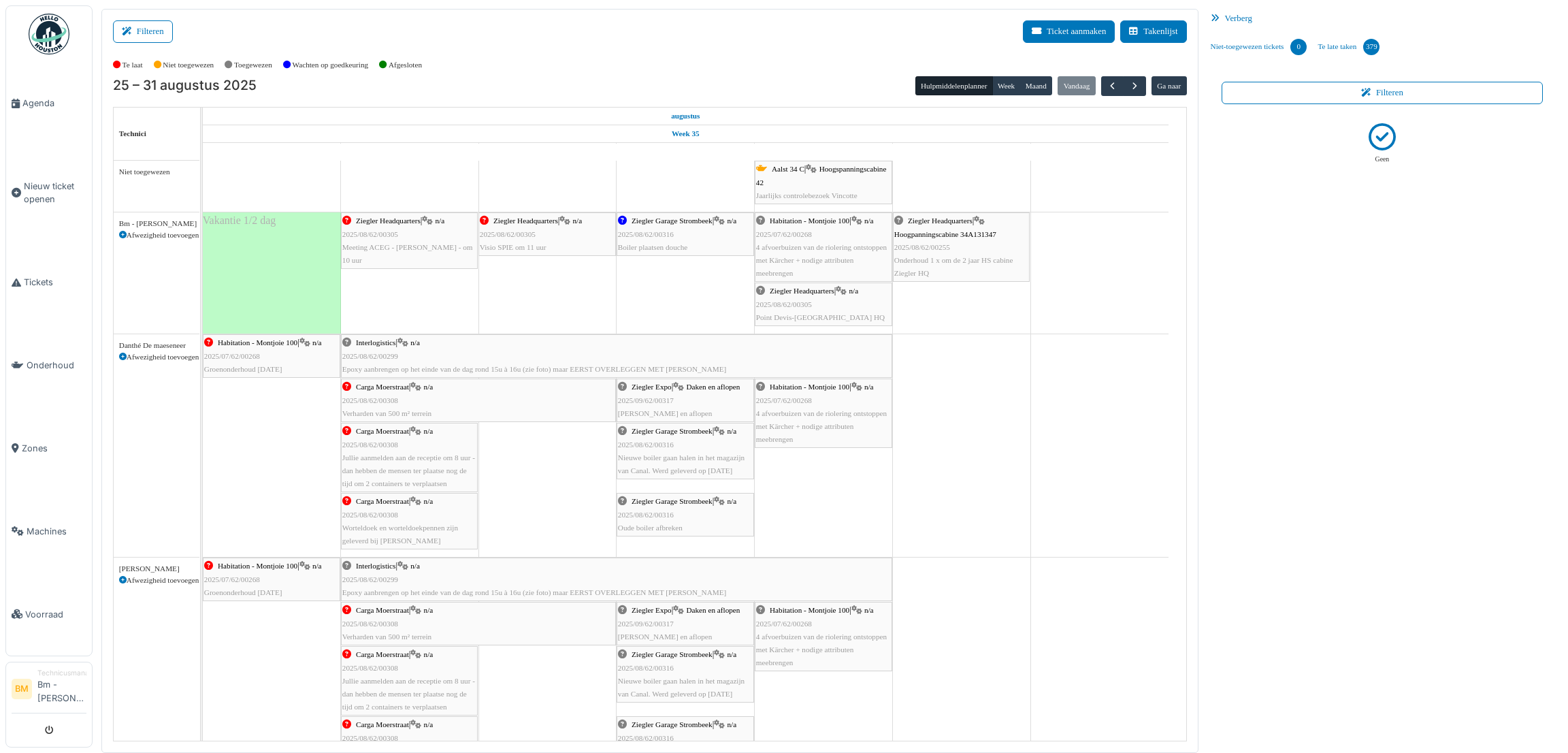
click at [867, 314] on div "Ziegler Headquarters | n/a 2025/08/62/00305 Point Devis-Bruxelles HQ" at bounding box center [823, 304] width 135 height 40
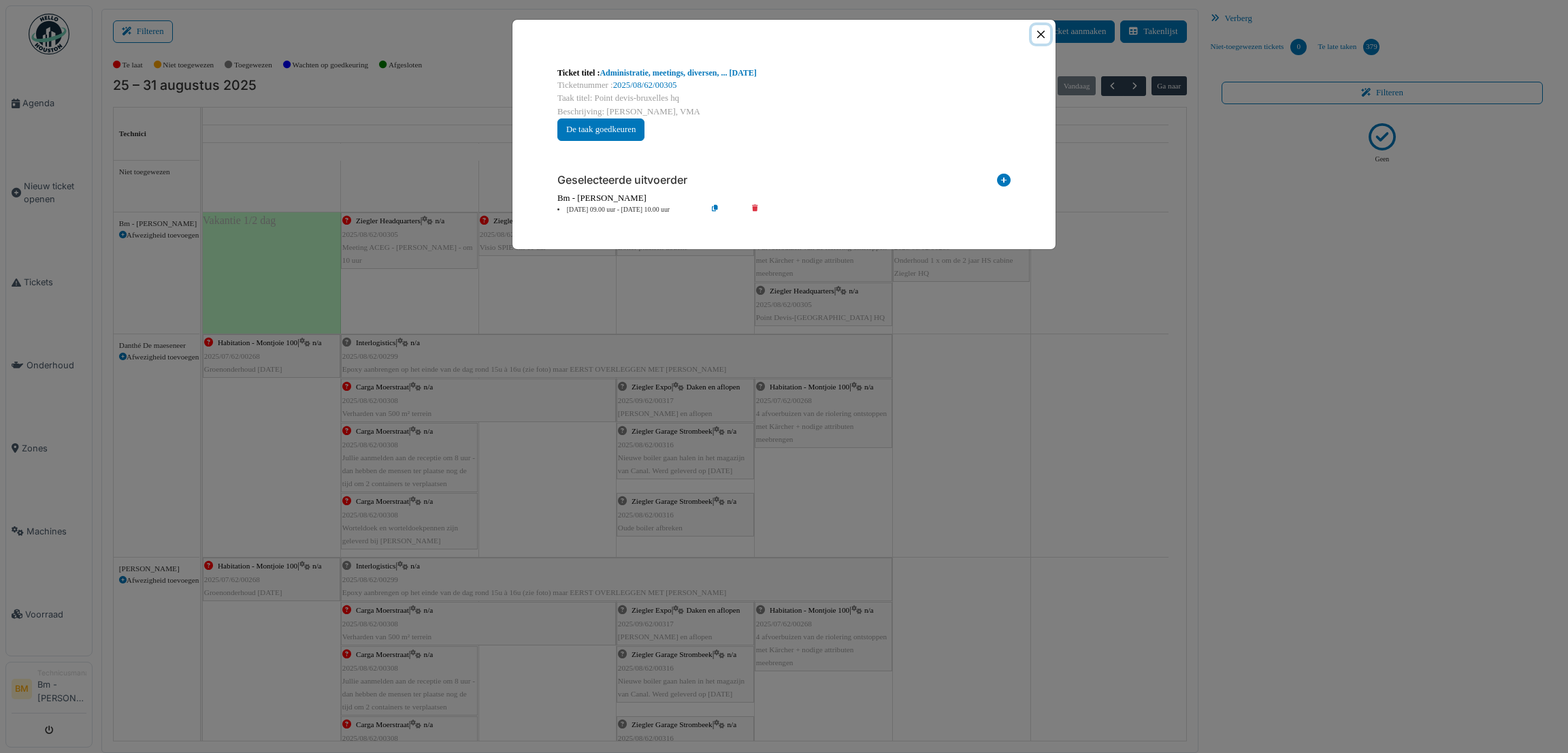
click at [1036, 35] on button "Close" at bounding box center [1040, 34] width 18 height 18
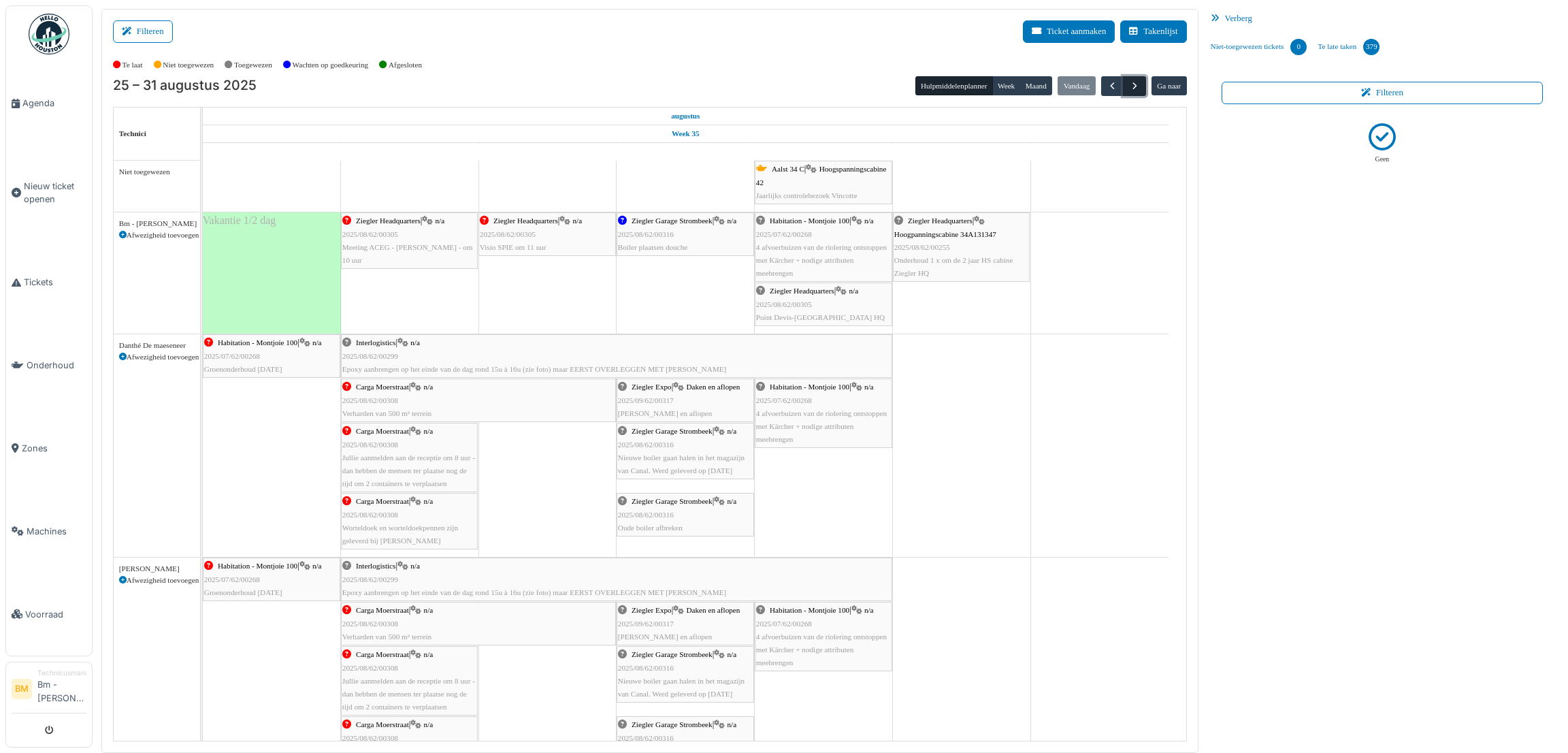
click at [1133, 91] on span "button" at bounding box center [1134, 86] width 12 height 12
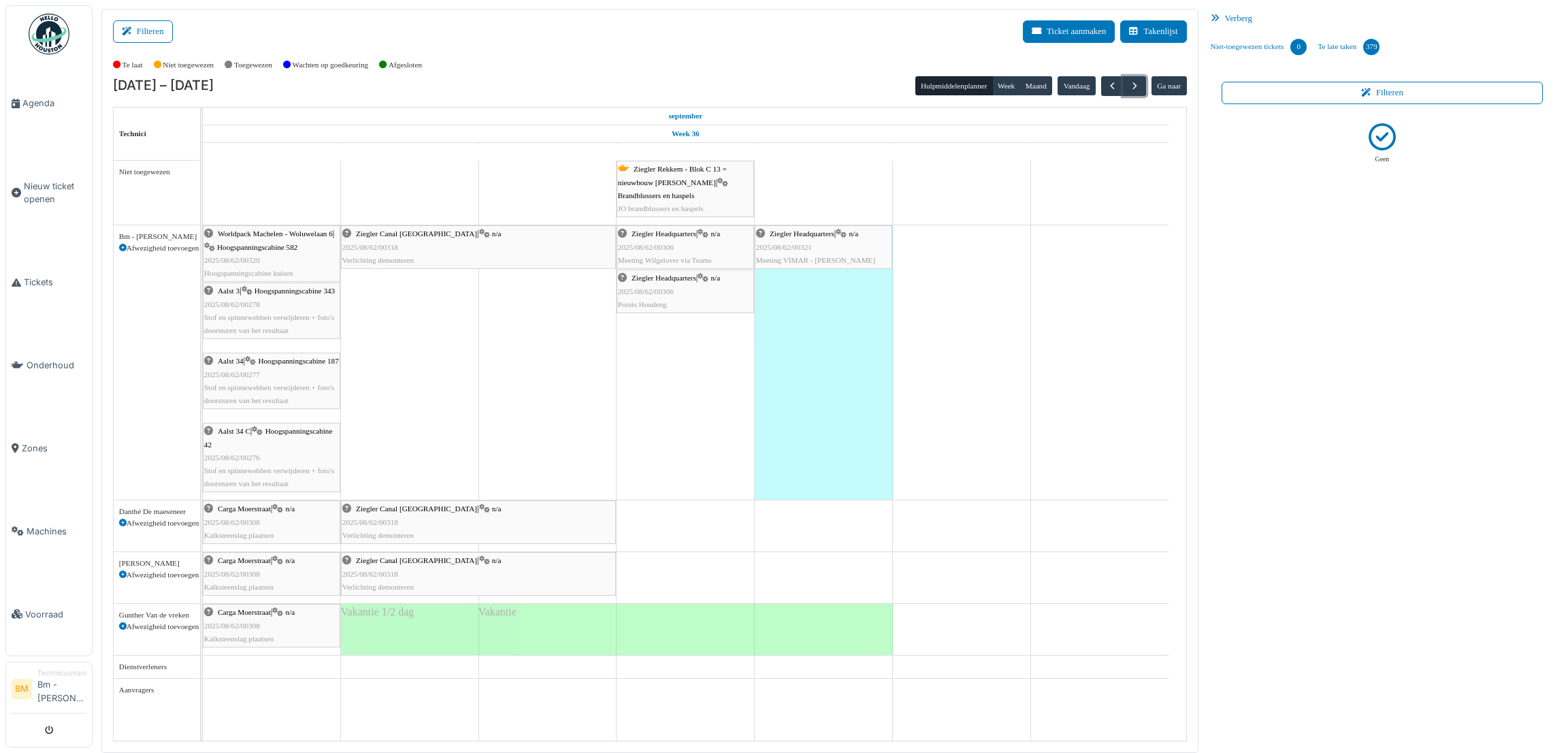
click at [831, 394] on div "Mensura 12u45" at bounding box center [823, 362] width 138 height 274
click at [831, 394] on body "Agenda Nieuw ticket openen Tickets Onderhoud Zones Machines Voorraad BM Technic…" at bounding box center [784, 376] width 1568 height 753
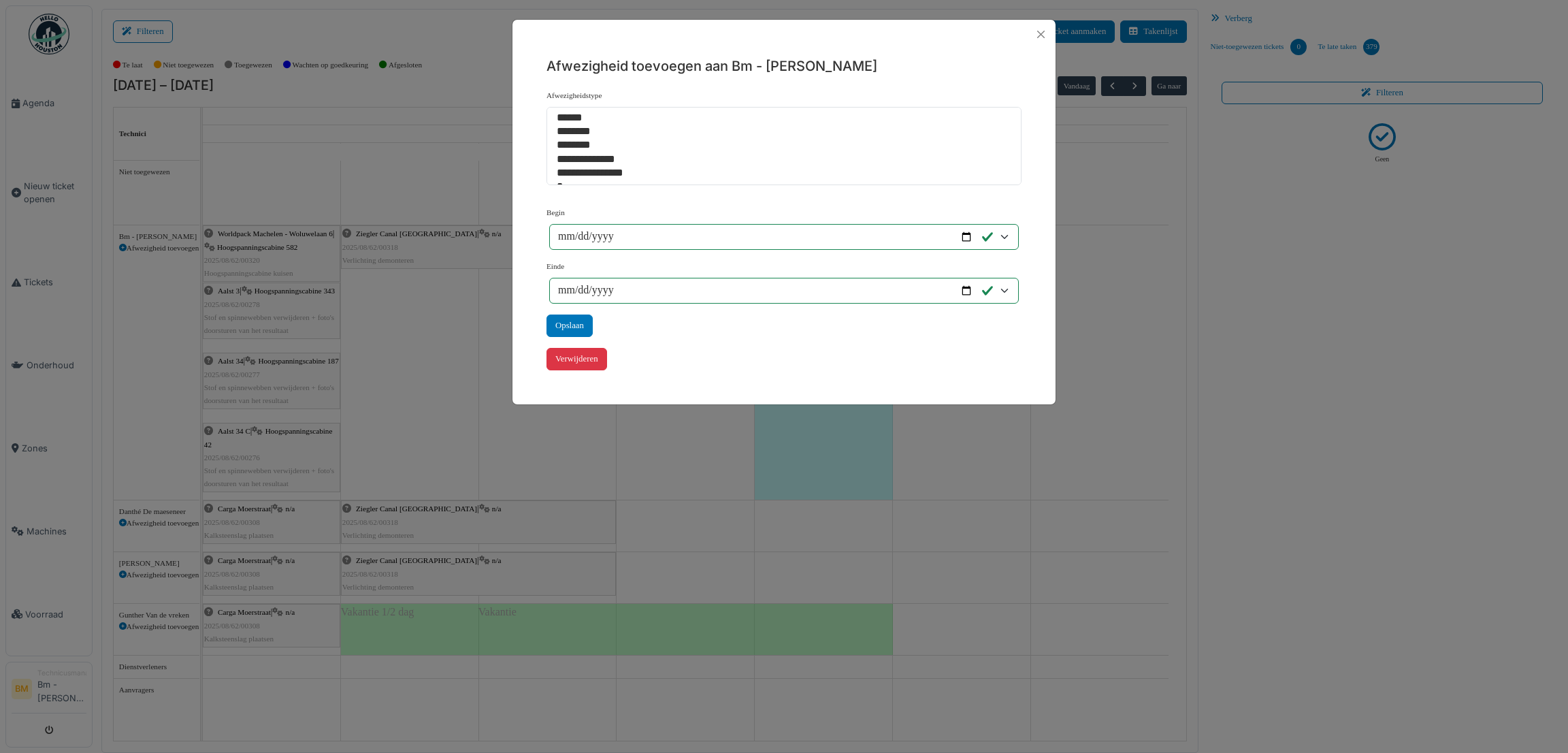
click at [1321, 443] on div "**********" at bounding box center [784, 376] width 1568 height 753
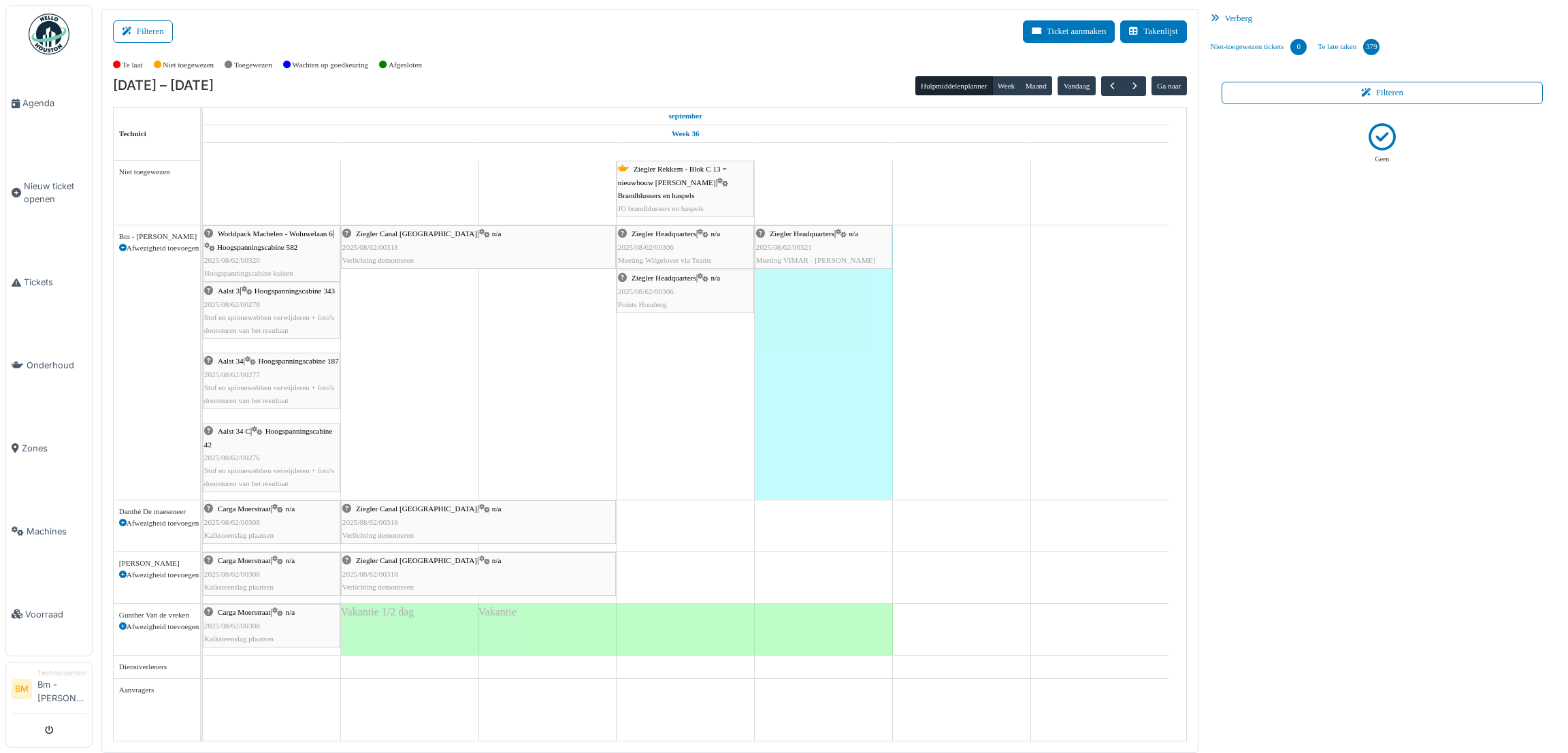
click at [855, 283] on div "Mensura 12u45" at bounding box center [823, 362] width 138 height 274
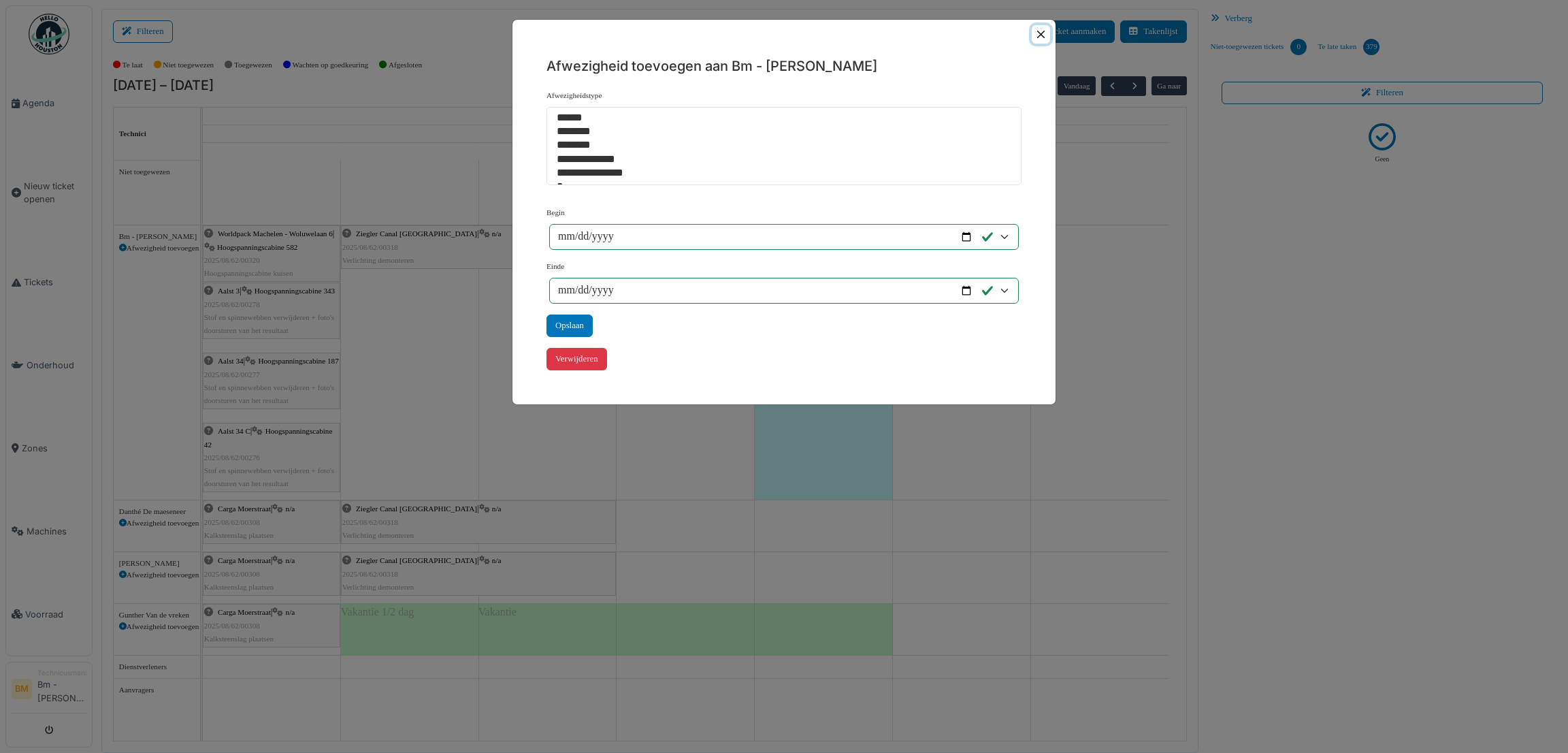
click at [1046, 28] on button "Close" at bounding box center [1040, 34] width 18 height 18
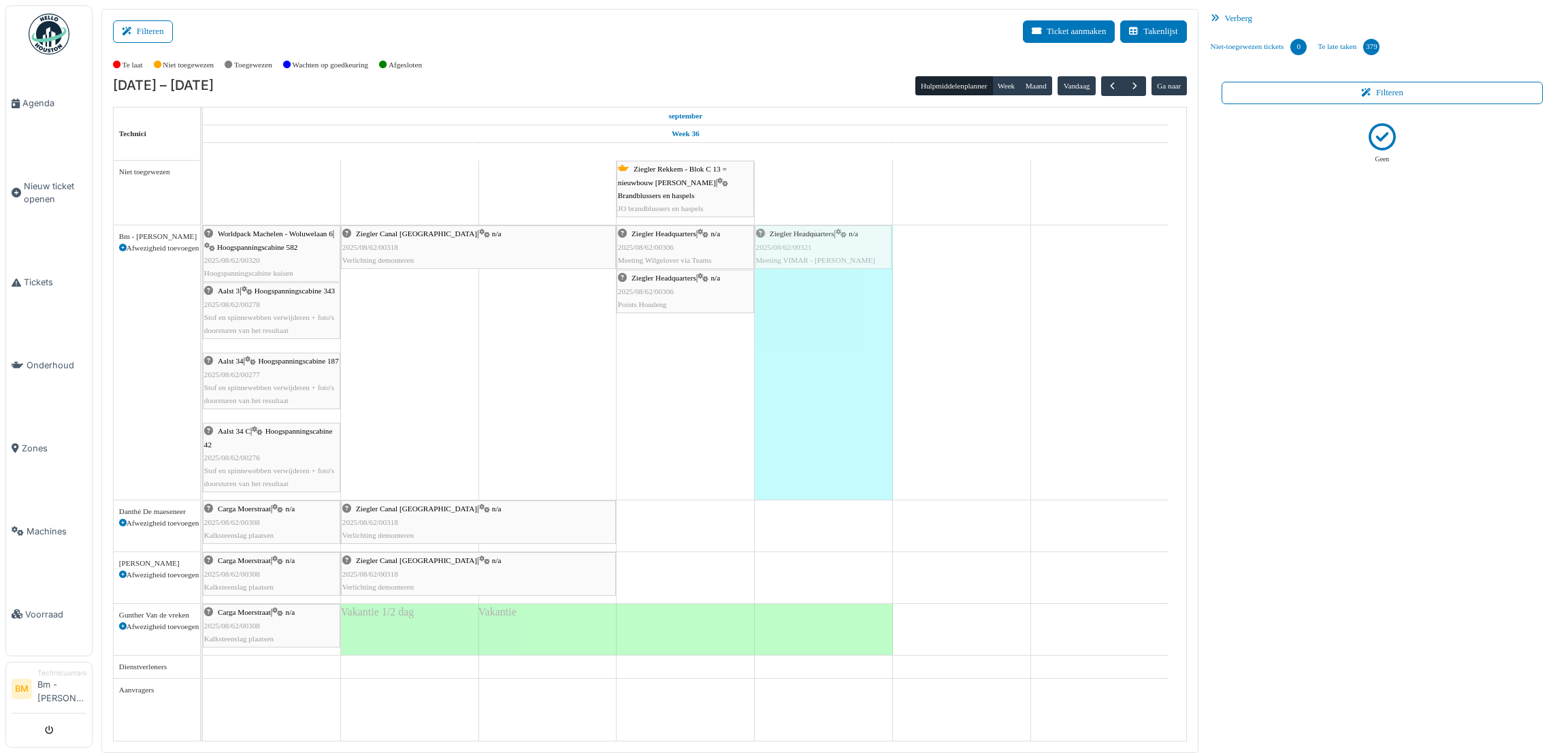
drag, startPoint x: 851, startPoint y: 242, endPoint x: 837, endPoint y: 265, distance: 26.9
click at [203, 265] on div "Worldpack Machelen - Woluwelaan 6 | Hoogspanningscabine 582 2025/08/62/00320 Ho…" at bounding box center [203, 362] width 0 height 274
click at [814, 345] on div "Mensura 12u45" at bounding box center [823, 362] width 138 height 274
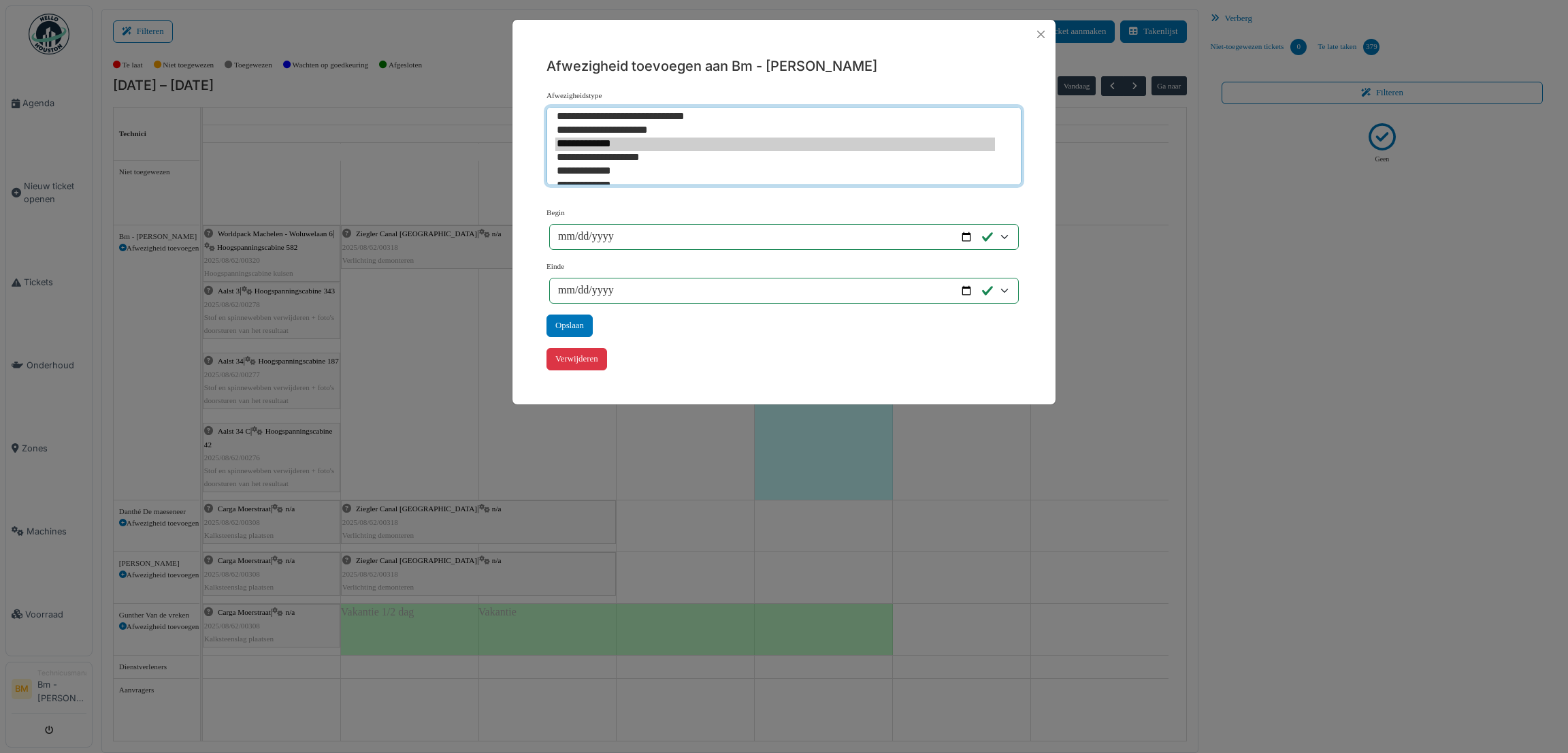
scroll to position [219, 0]
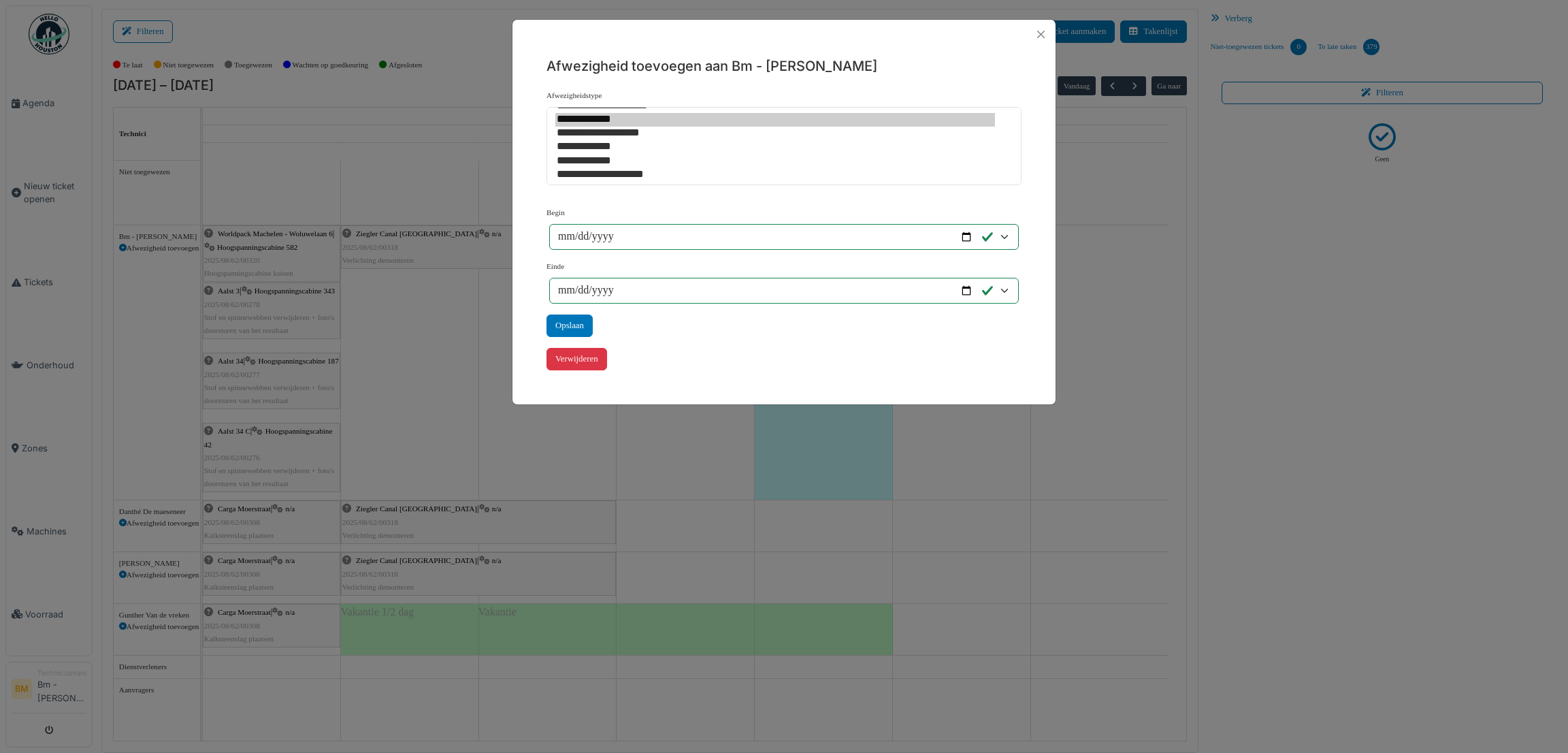
click at [1014, 78] on div "**********" at bounding box center [784, 219] width 475 height 326
click at [1040, 32] on button "Close" at bounding box center [1040, 34] width 18 height 18
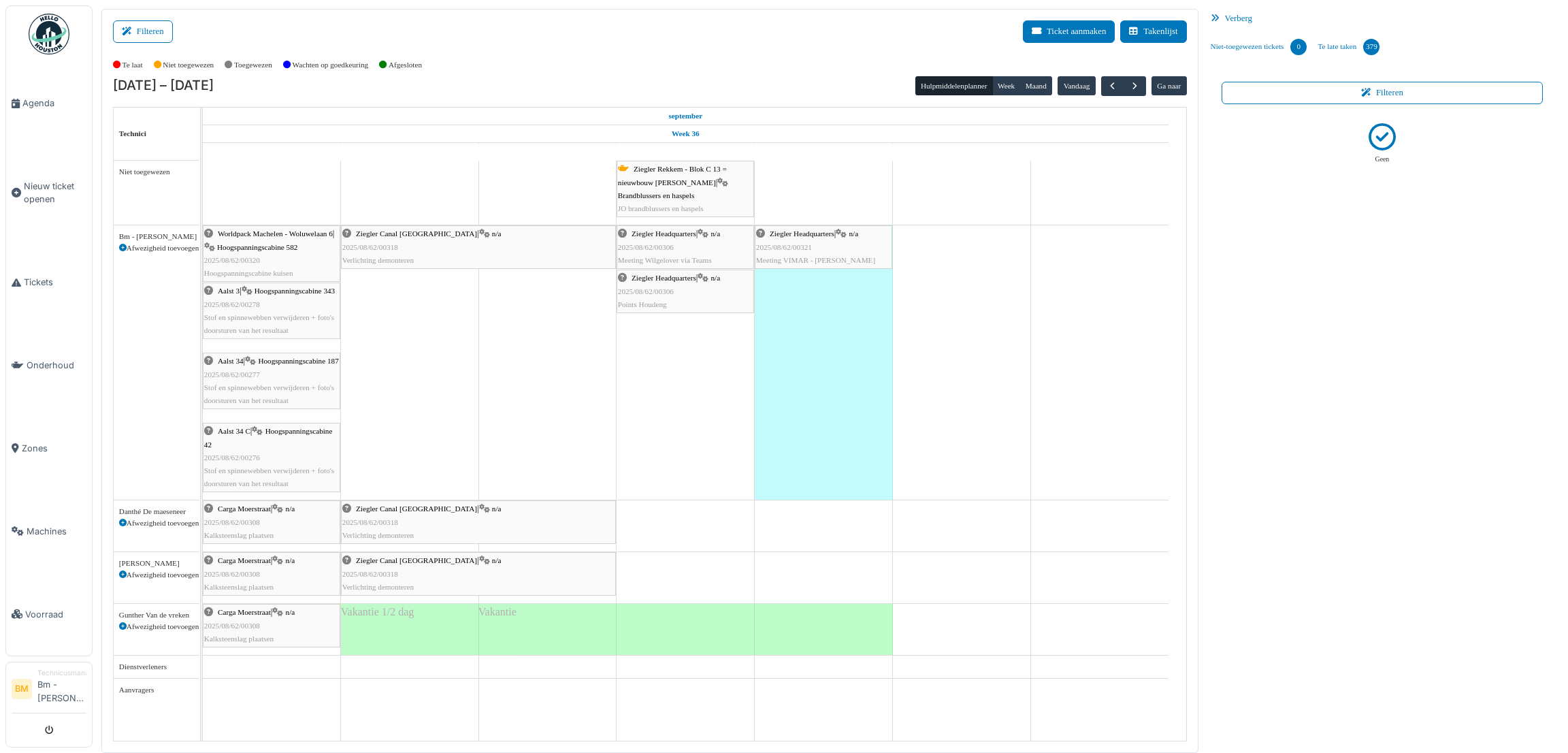
drag, startPoint x: 827, startPoint y: 423, endPoint x: 810, endPoint y: 401, distance: 27.8
click at [810, 401] on div "Mensura 12u45" at bounding box center [823, 362] width 138 height 274
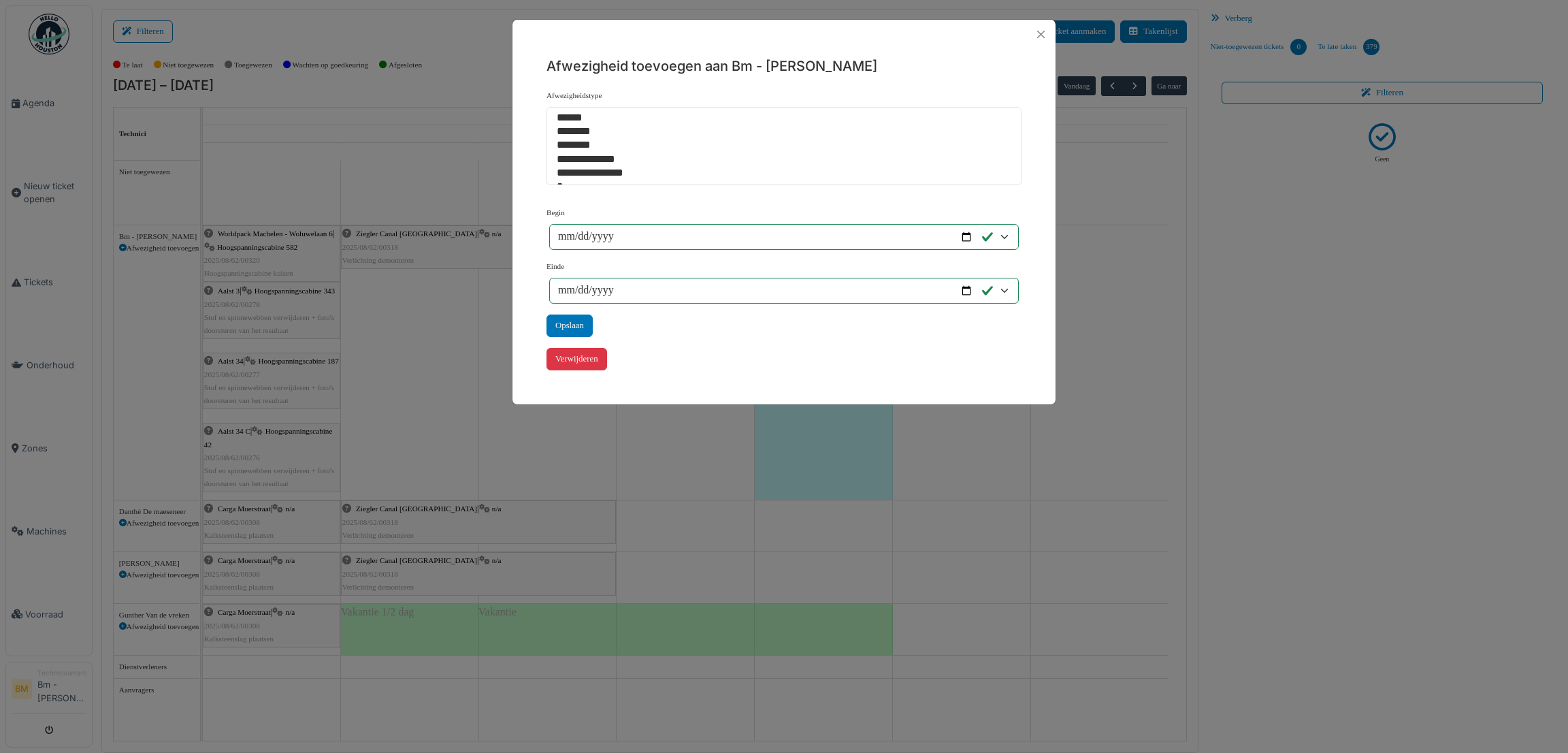
scroll to position [160, 0]
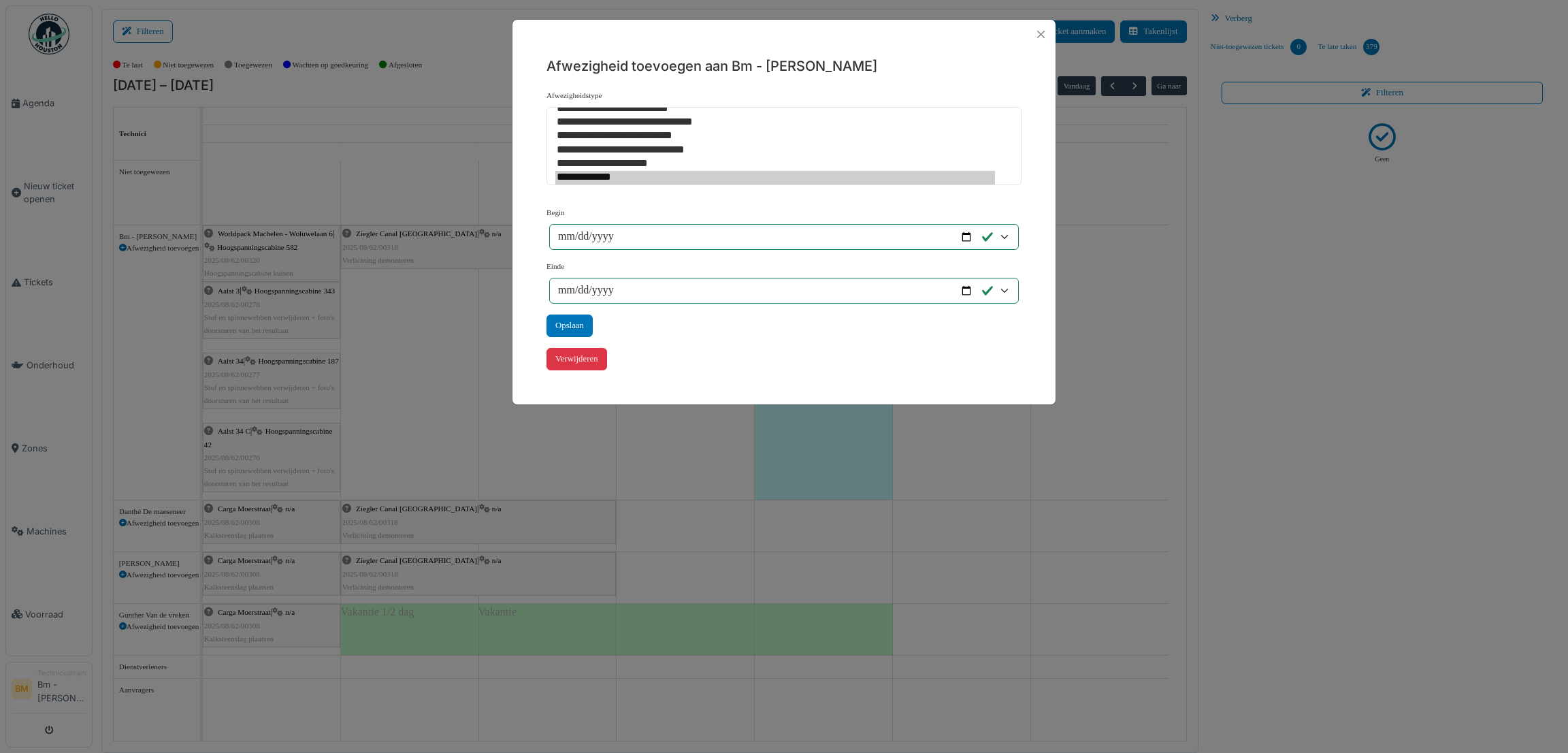
click at [1191, 420] on div "**********" at bounding box center [784, 376] width 1568 height 753
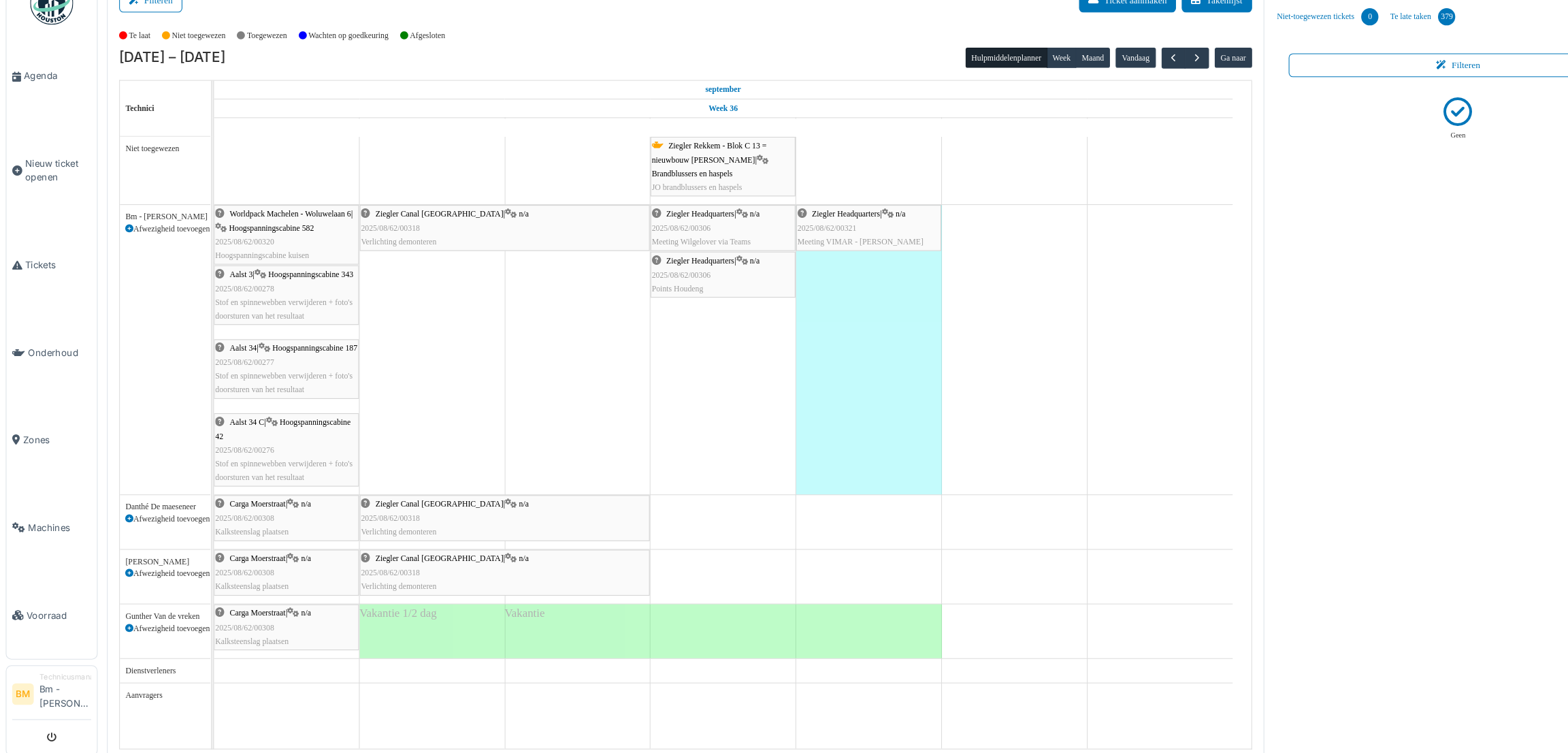
click at [1368, 378] on div "Geen" at bounding box center [1382, 420] width 333 height 622
click at [1111, 91] on span "button" at bounding box center [1112, 86] width 12 height 12
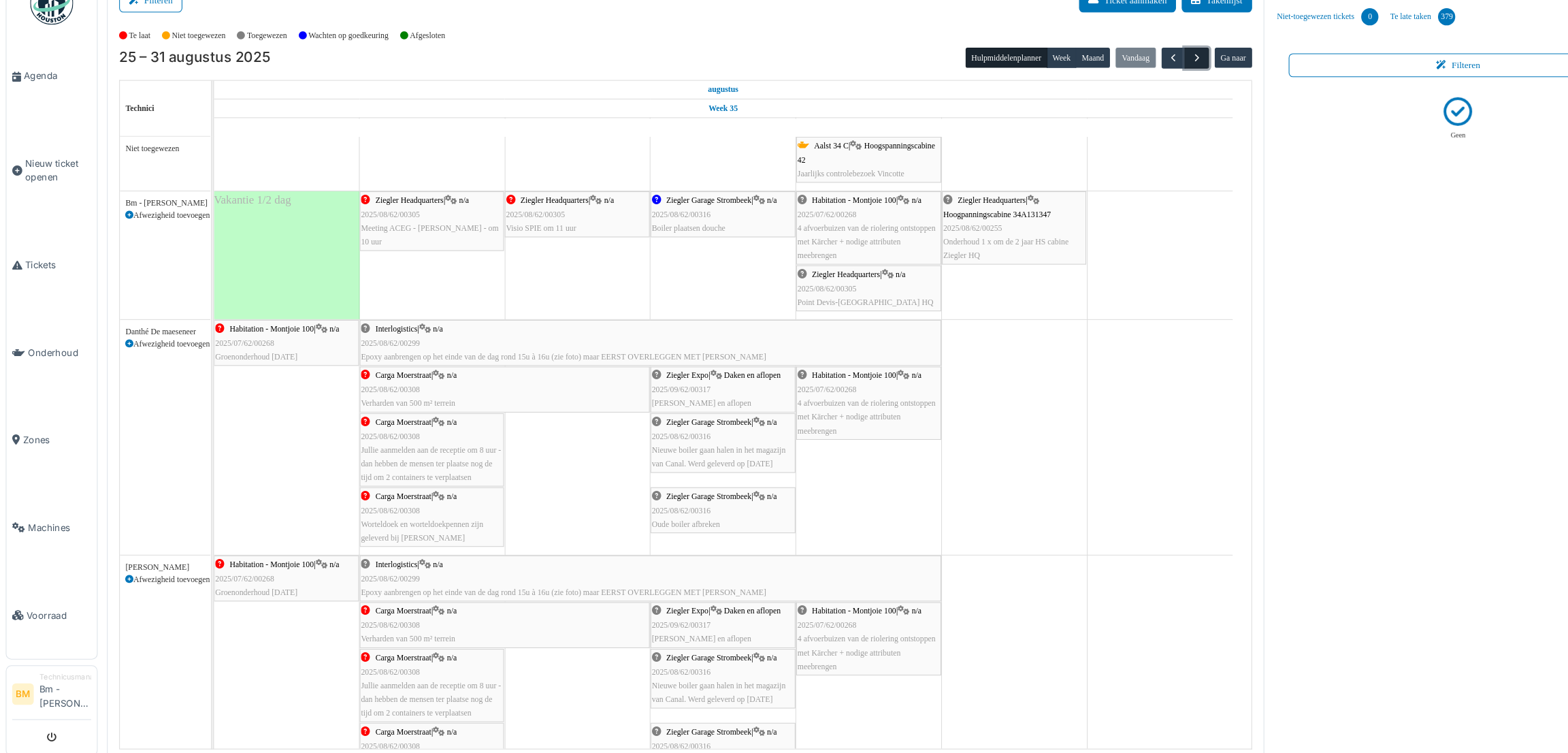
click at [1133, 92] on button "button" at bounding box center [1134, 85] width 22 height 20
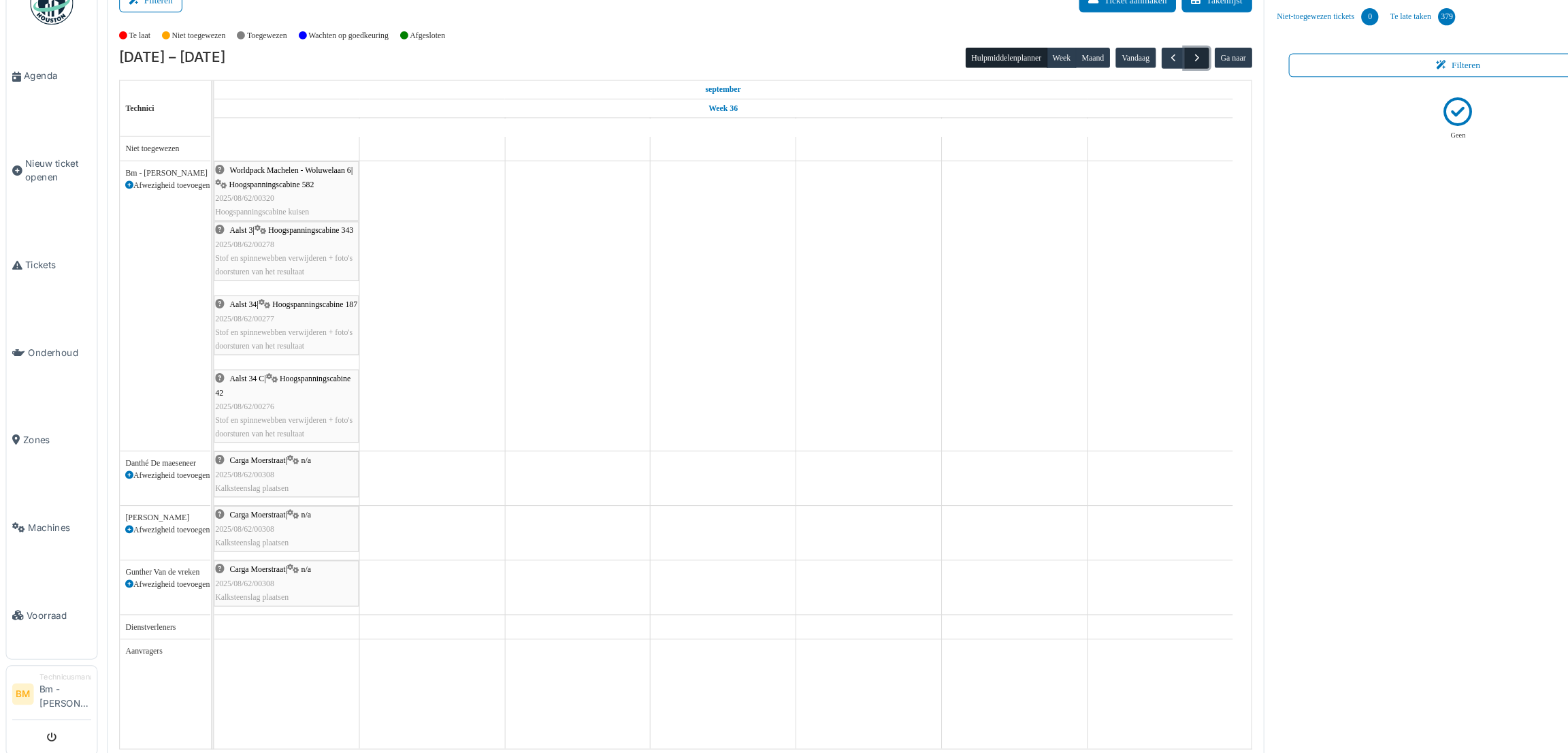
click at [1133, 92] on button "button" at bounding box center [1134, 85] width 22 height 20
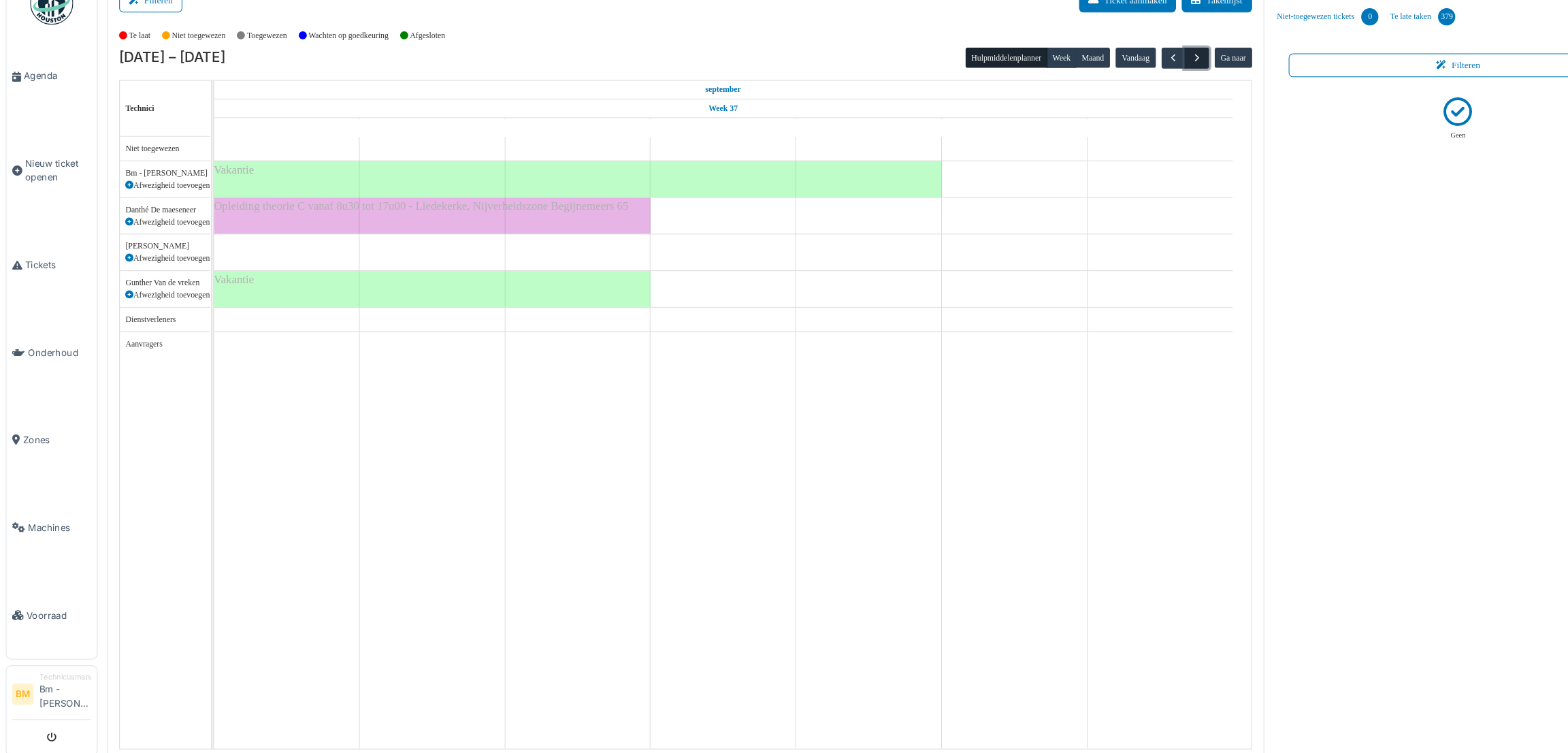
click at [1133, 92] on button "button" at bounding box center [1134, 85] width 22 height 20
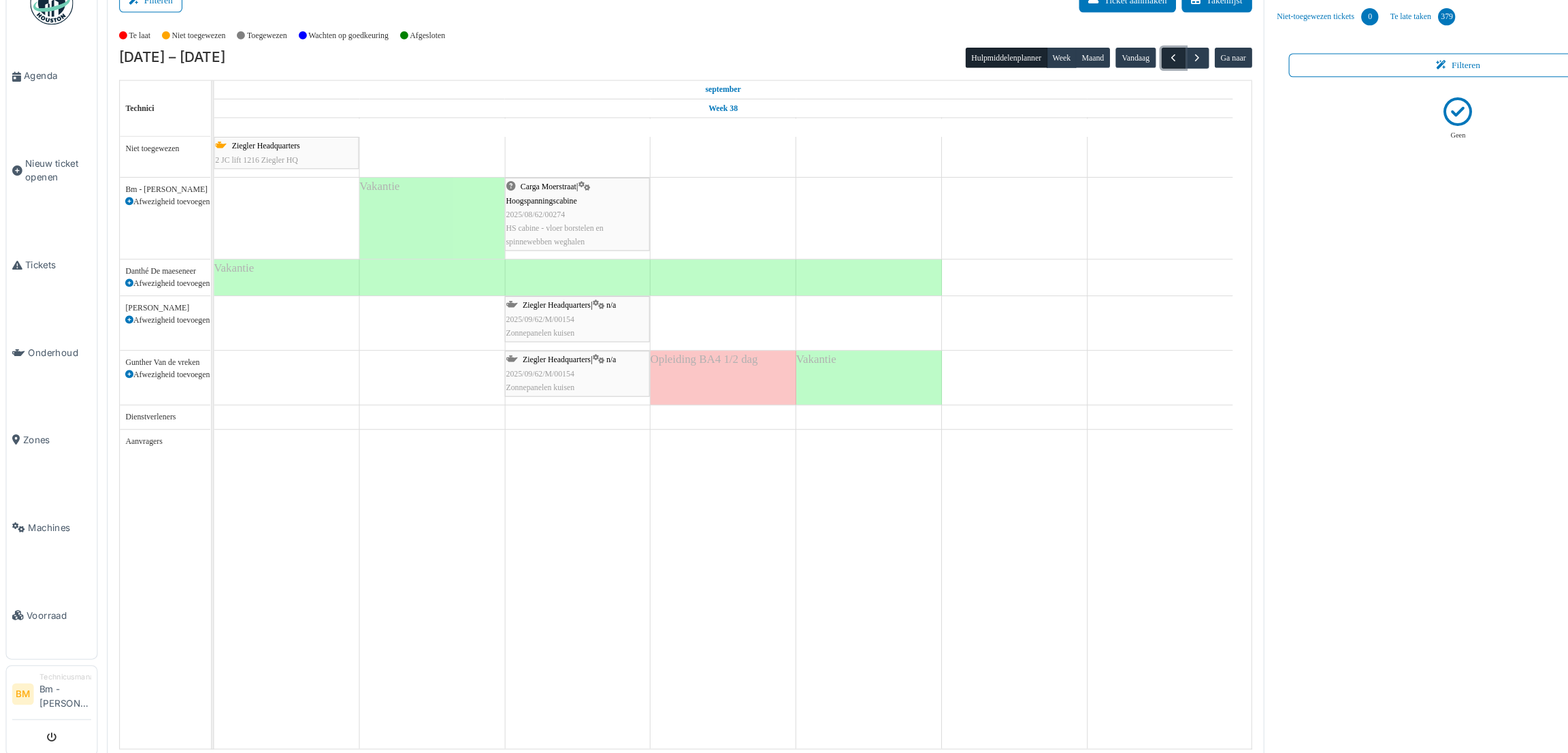
click at [1107, 86] on span "button" at bounding box center [1112, 86] width 12 height 12
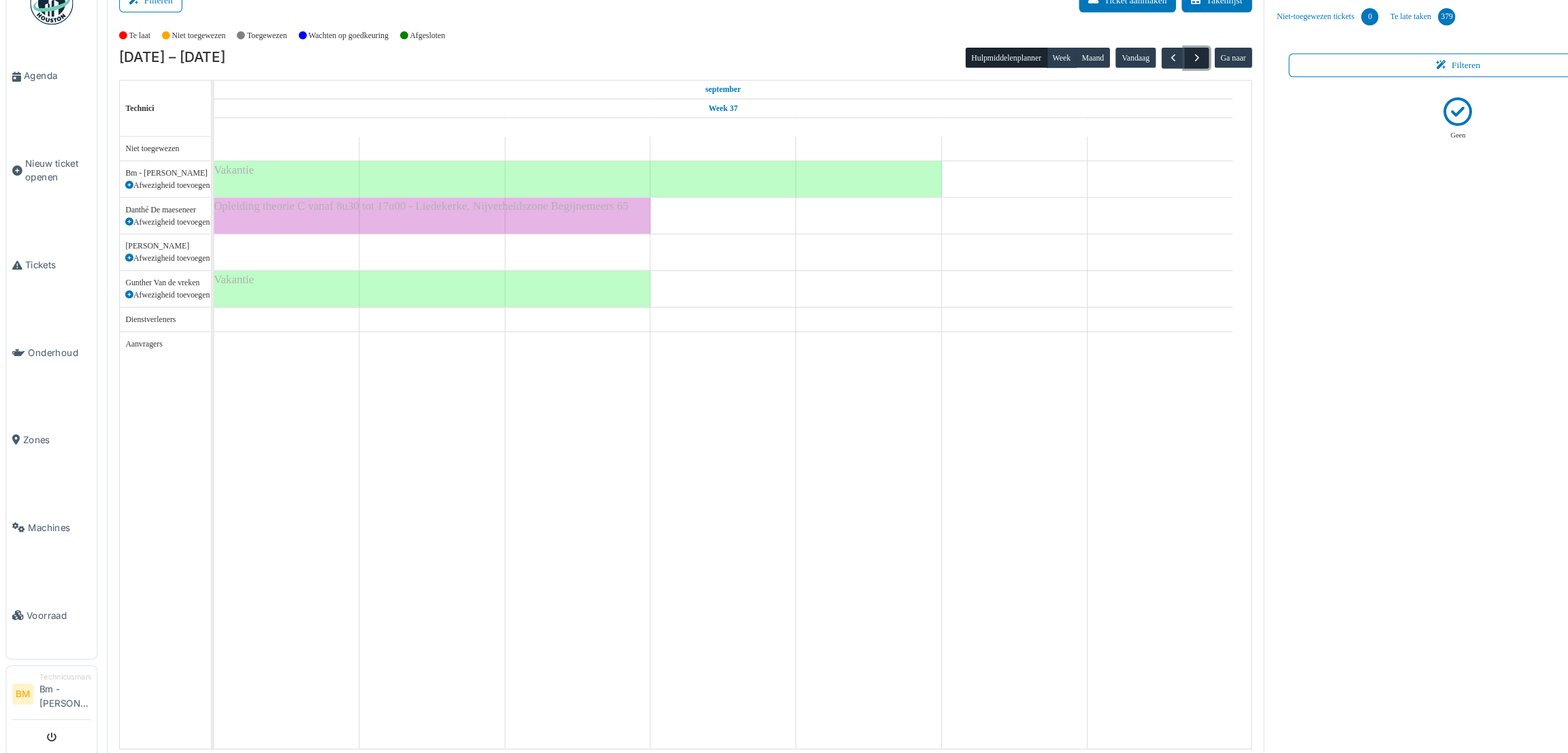
click at [1135, 78] on button "button" at bounding box center [1134, 85] width 22 height 20
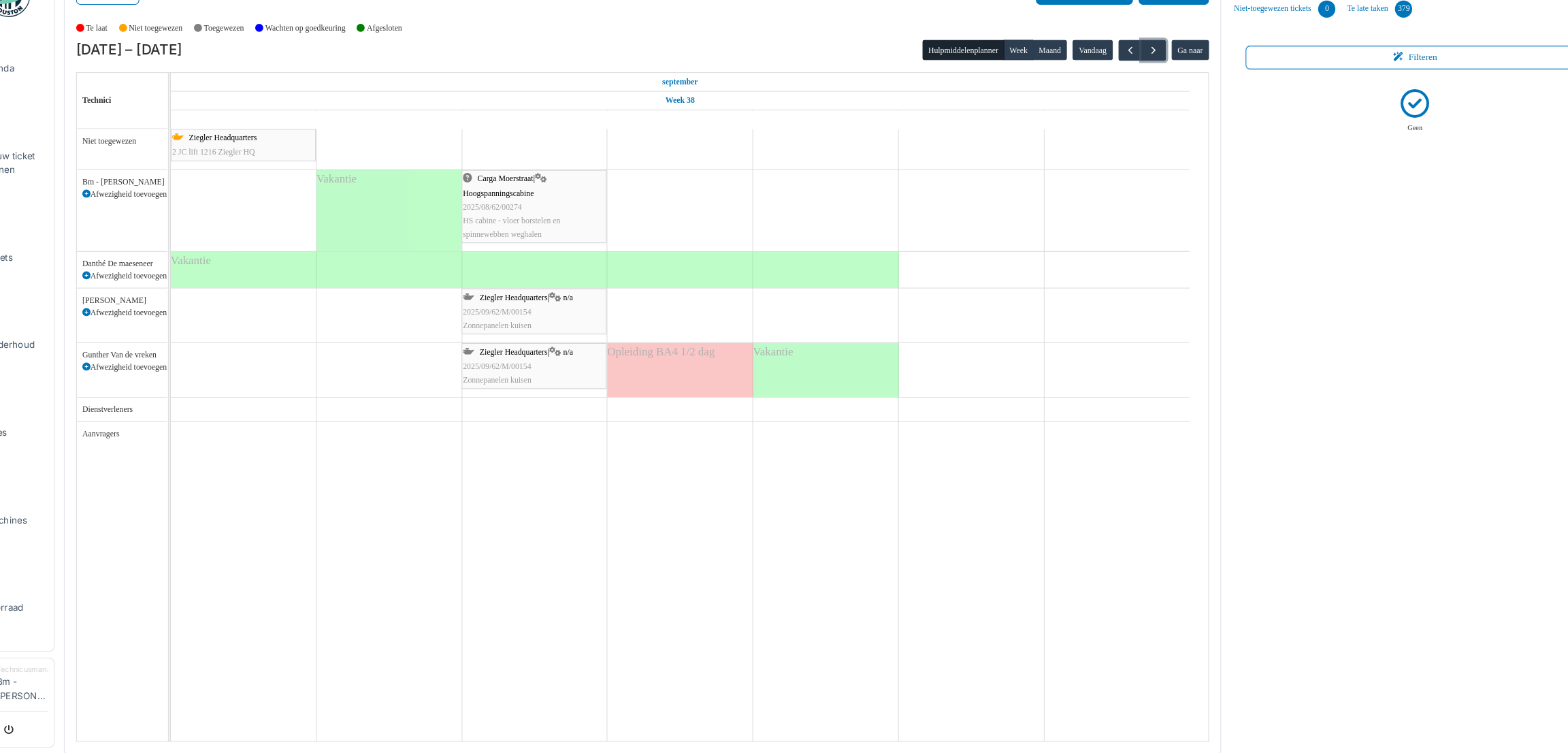
click at [1123, 76] on button "button" at bounding box center [1134, 85] width 22 height 20
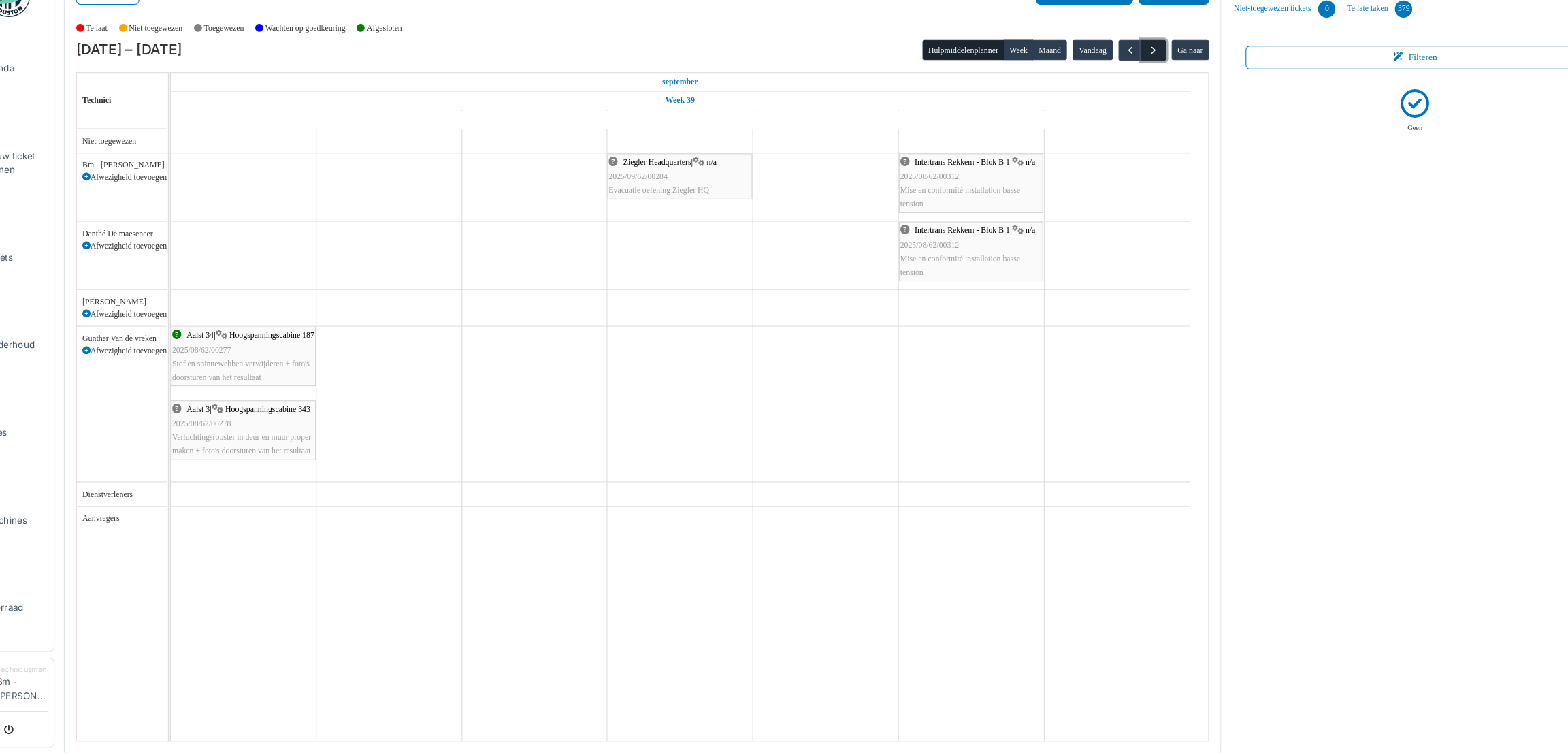
click at [1138, 86] on span "button" at bounding box center [1134, 86] width 12 height 12
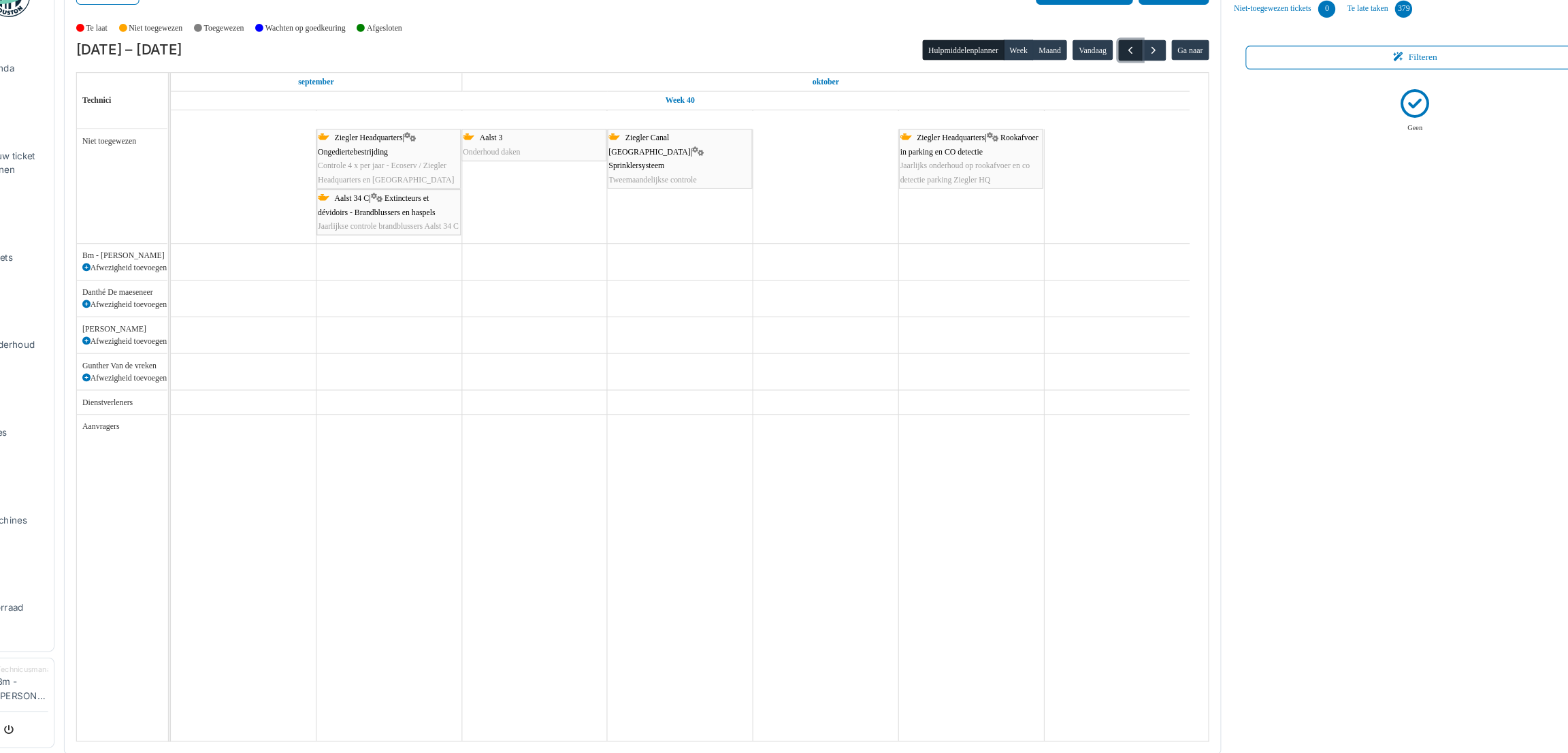
click at [1115, 85] on span "button" at bounding box center [1112, 86] width 12 height 12
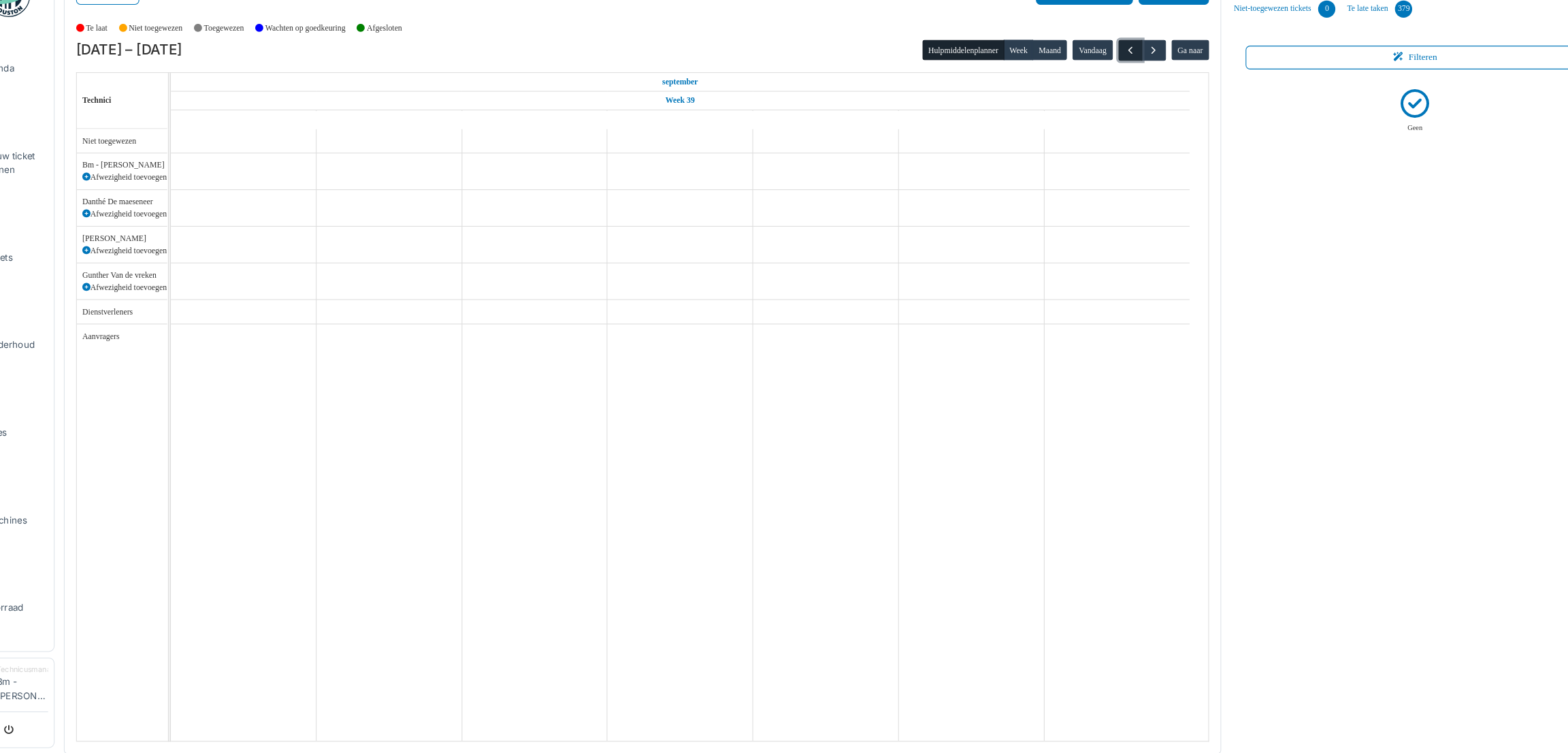
click at [1115, 85] on span "button" at bounding box center [1112, 86] width 12 height 12
